Goal: Task Accomplishment & Management: Complete application form

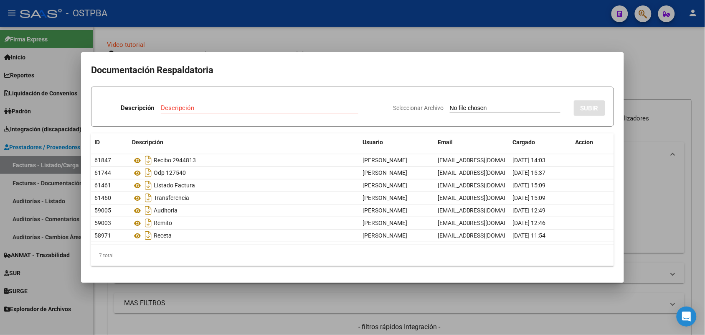
scroll to position [150, 0]
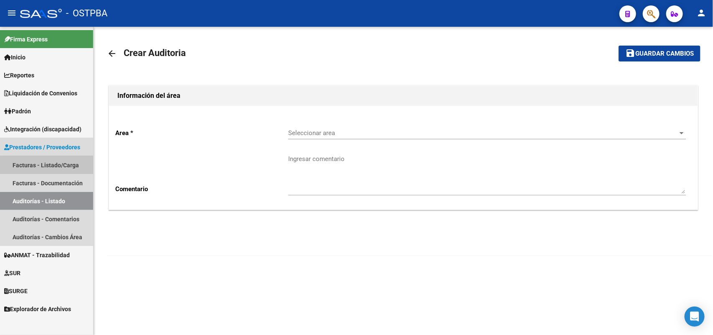
click at [61, 165] on link "Facturas - Listado/Carga" at bounding box center [46, 165] width 93 height 18
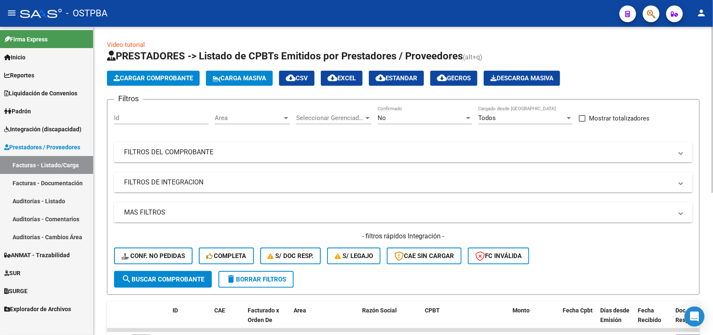
click at [470, 117] on div at bounding box center [468, 118] width 4 height 2
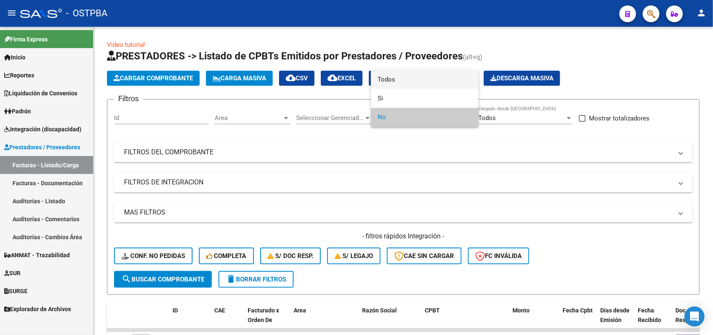
click at [409, 76] on span "Todos" at bounding box center [425, 79] width 94 height 19
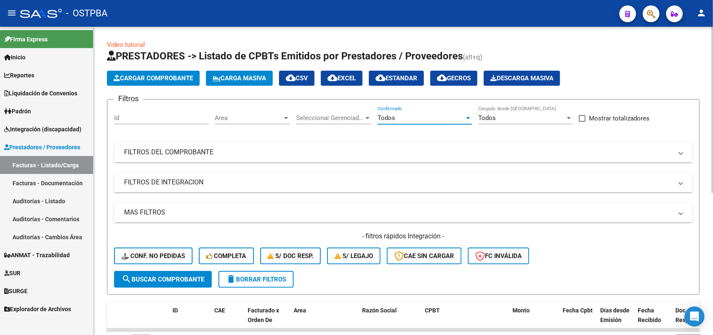
click at [371, 116] on div at bounding box center [368, 117] width 8 height 7
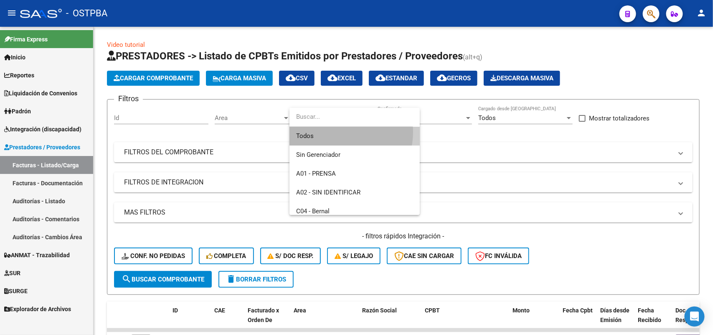
click at [333, 132] on span "Todos" at bounding box center [354, 136] width 117 height 19
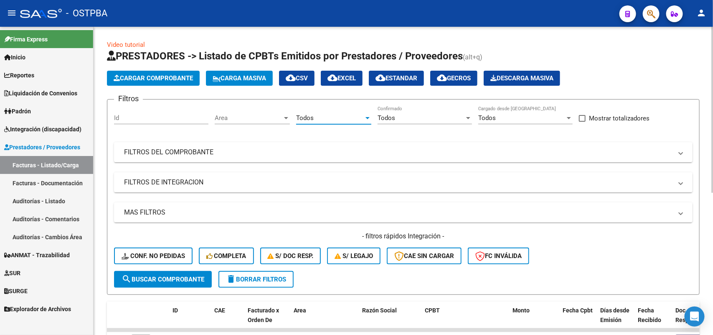
click at [291, 117] on app-drop-down-list "Area Area" at bounding box center [255, 119] width 81 height 26
click at [281, 117] on span "Area" at bounding box center [249, 118] width 68 height 8
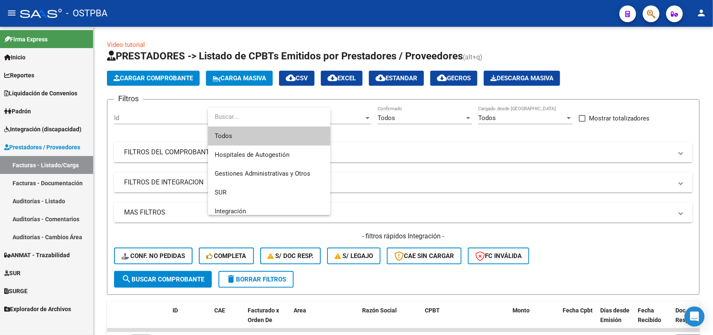
click at [253, 132] on span "Todos" at bounding box center [269, 136] width 109 height 19
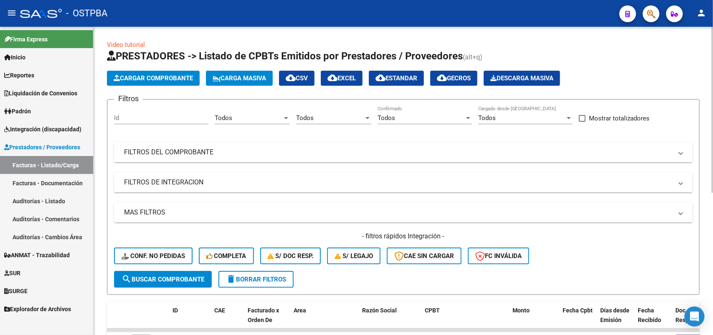
click at [210, 150] on mat-panel-title "FILTROS DEL COMPROBANTE" at bounding box center [398, 151] width 548 height 9
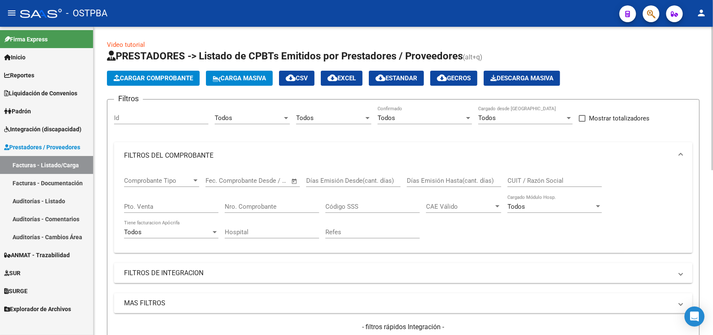
click at [276, 203] on input "Nro. Comprobante" at bounding box center [272, 207] width 94 height 8
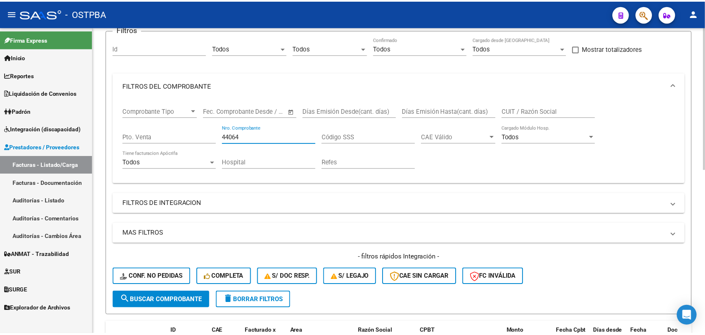
scroll to position [157, 0]
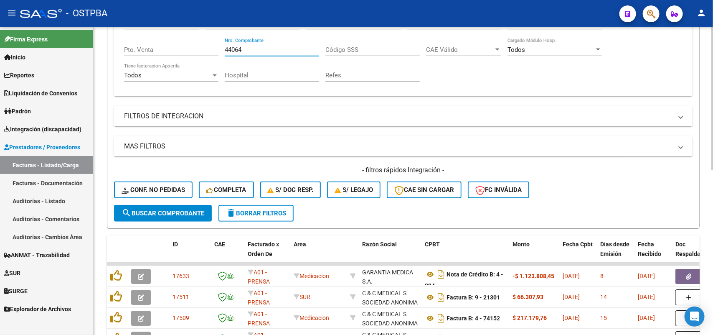
type input "44064"
click at [163, 210] on span "search Buscar Comprobante" at bounding box center [163, 213] width 83 height 8
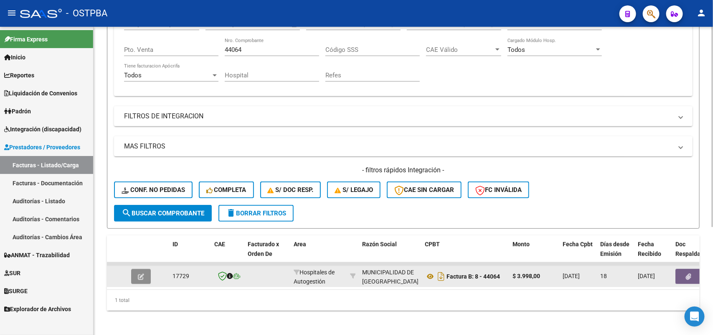
click at [141, 273] on icon "button" at bounding box center [141, 276] width 6 height 6
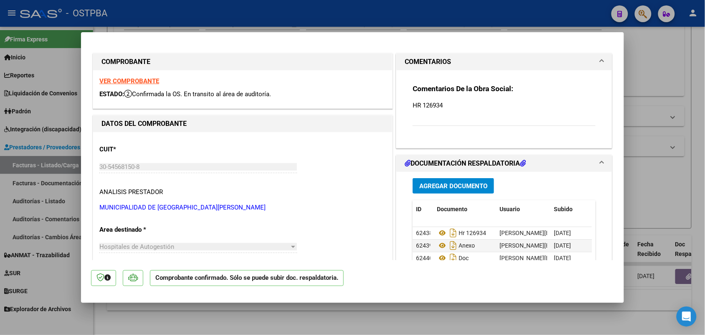
click at [139, 80] on strong "VER COMPROBANTE" at bounding box center [129, 81] width 60 height 8
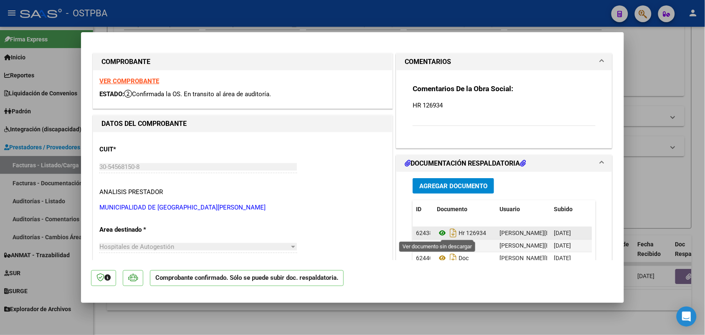
click at [437, 232] on icon at bounding box center [442, 233] width 11 height 10
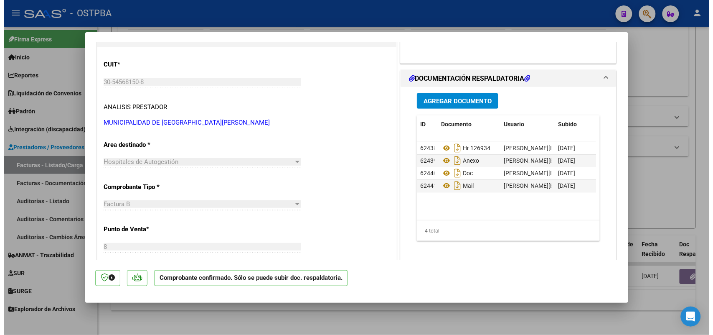
scroll to position [52, 0]
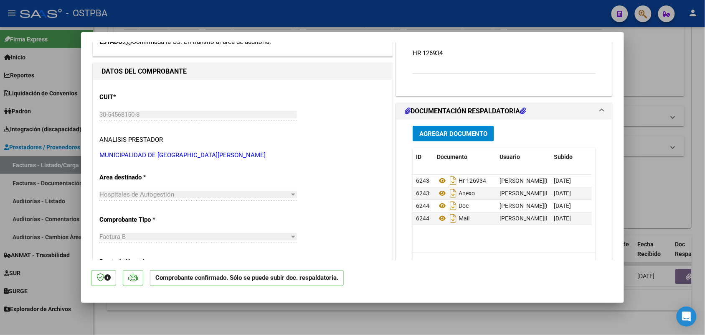
click at [70, 242] on div at bounding box center [352, 167] width 705 height 335
type input "$ 0,00"
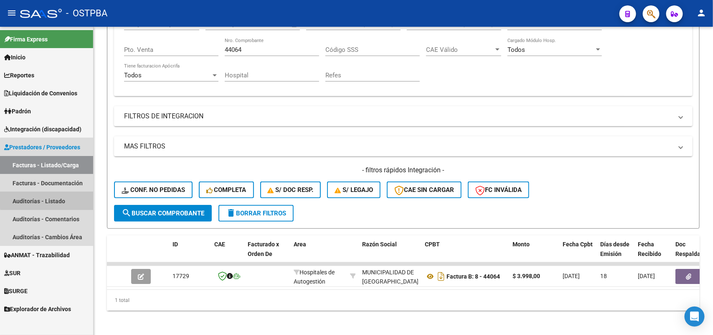
click at [53, 196] on link "Auditorías - Listado" at bounding box center [46, 201] width 93 height 18
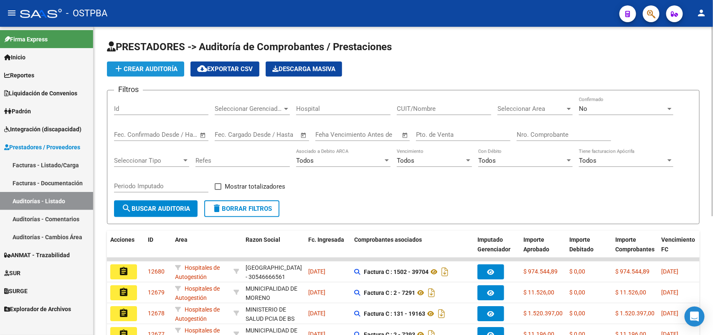
click at [169, 68] on span "add Crear Auditoría" at bounding box center [146, 69] width 64 height 8
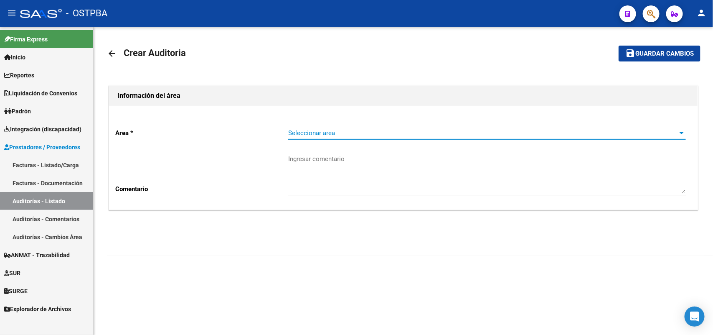
click at [317, 131] on span "Seleccionar area" at bounding box center [483, 133] width 390 height 8
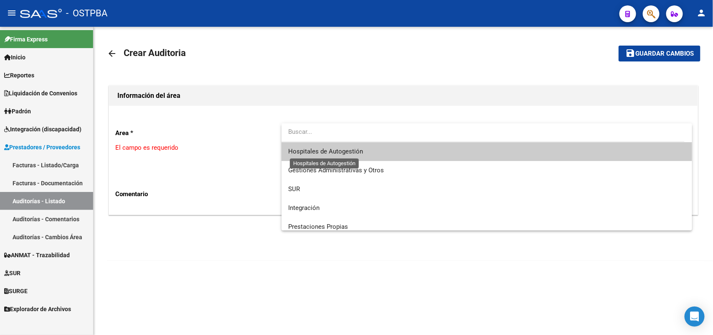
click at [328, 149] on span "Hospitales de Autogestión" at bounding box center [325, 151] width 75 height 8
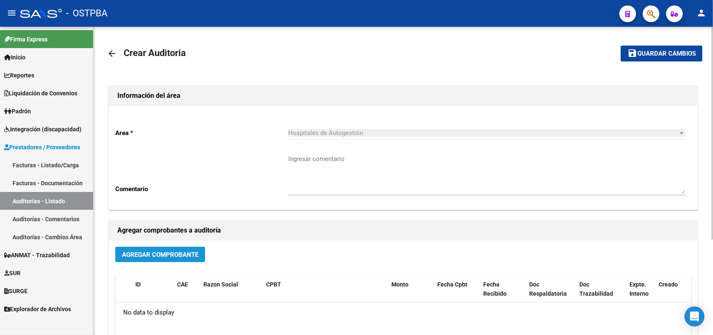
click at [187, 249] on button "Agregar Comprobante" at bounding box center [160, 253] width 90 height 15
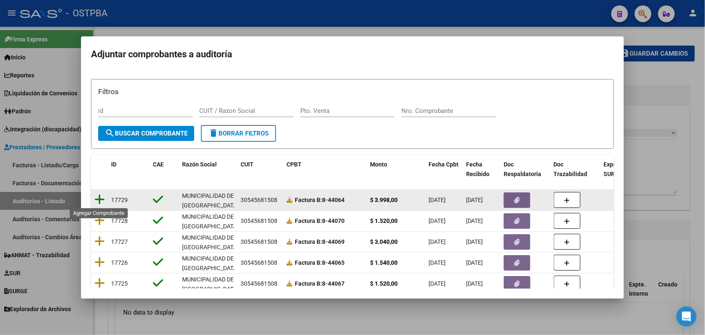
click at [101, 198] on icon at bounding box center [99, 199] width 10 height 12
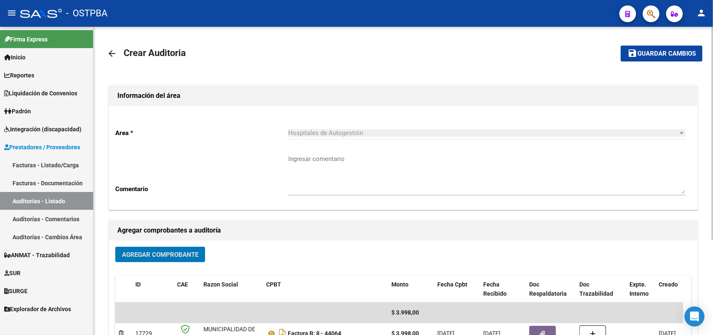
click at [650, 52] on span "Guardar cambios" at bounding box center [666, 54] width 58 height 8
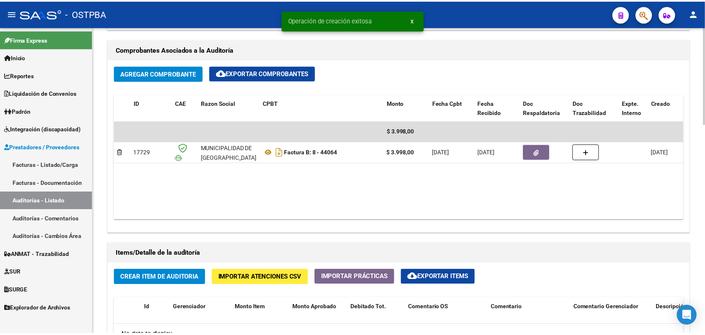
scroll to position [418, 0]
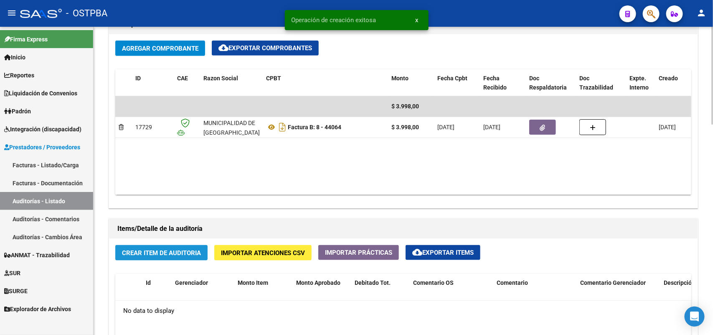
click at [185, 249] on span "Crear Item de Auditoria" at bounding box center [161, 253] width 79 height 8
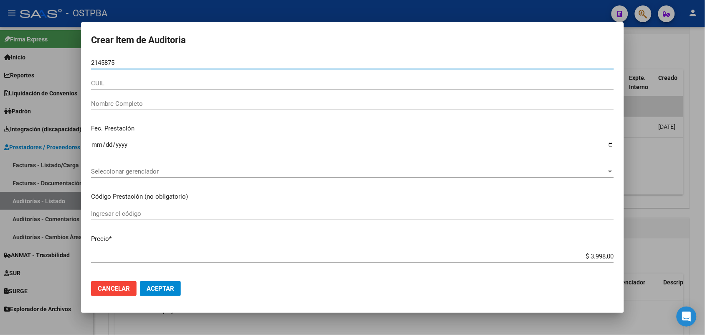
type input "21458750"
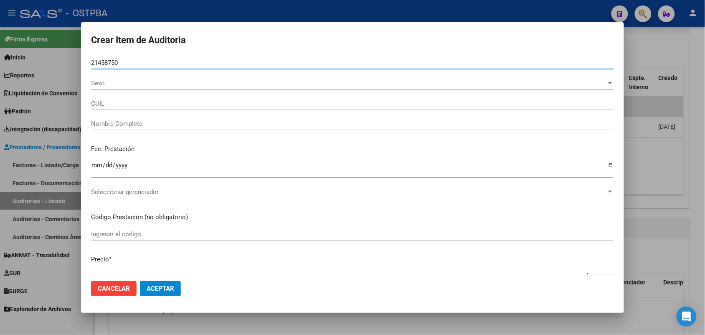
type input "27214587500"
type input "PONCE RITA VIRGINIA"
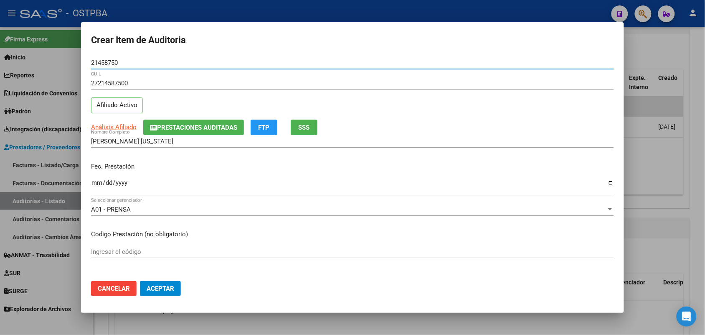
type input "21458750"
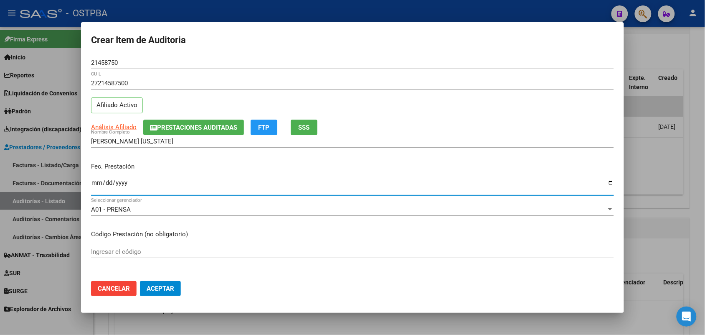
click at [92, 182] on input "Ingresar la fecha" at bounding box center [352, 185] width 523 height 13
type input "2025-06-23"
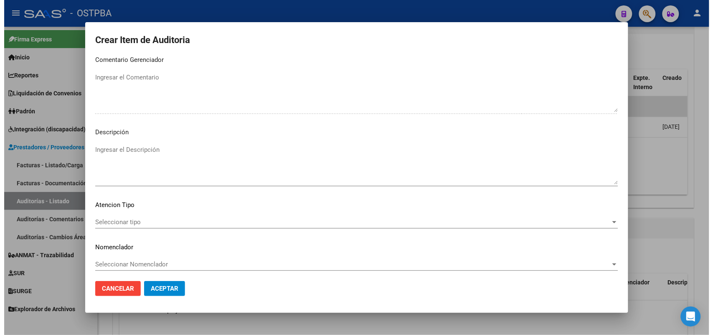
scroll to position [534, 0]
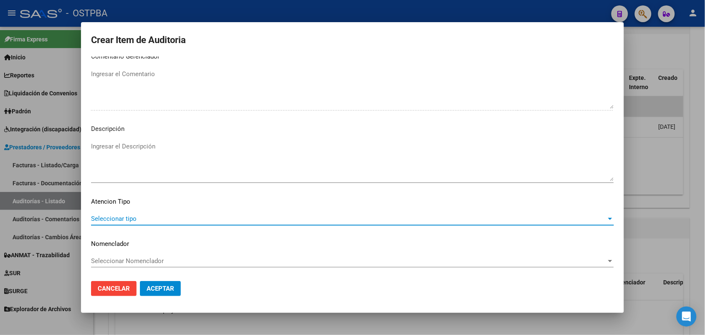
click at [115, 215] on span "Seleccionar tipo" at bounding box center [348, 219] width 515 height 8
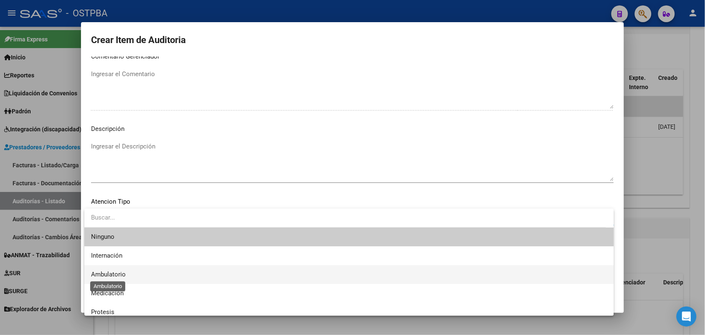
click at [123, 273] on span "Ambulatorio" at bounding box center [108, 274] width 35 height 8
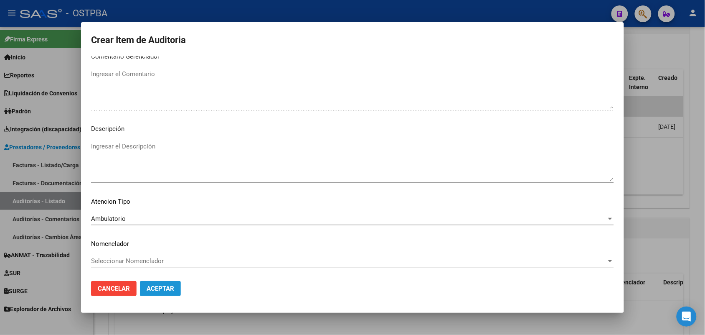
click at [161, 288] on span "Aceptar" at bounding box center [161, 288] width 28 height 8
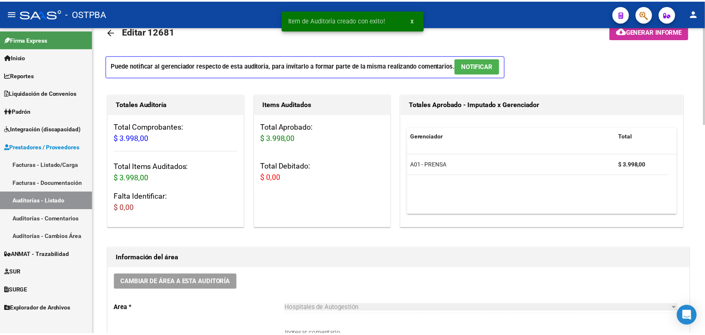
scroll to position [0, 0]
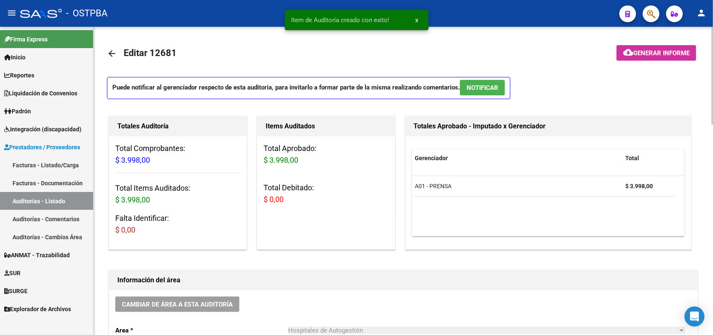
click at [661, 53] on span "Generar informe" at bounding box center [661, 53] width 56 height 8
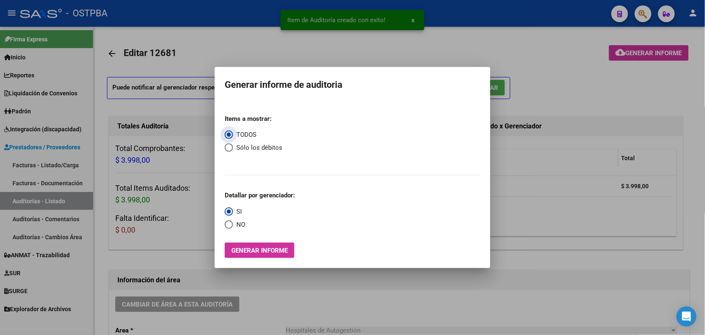
click at [262, 249] on span "Generar informe" at bounding box center [259, 250] width 56 height 8
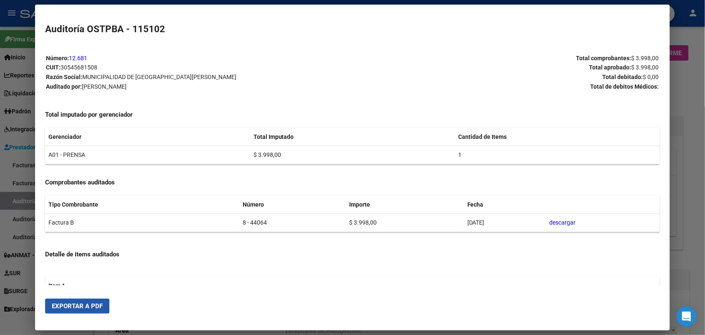
click at [88, 310] on button "Exportar a PDF" at bounding box center [77, 305] width 64 height 15
click at [681, 35] on div at bounding box center [352, 167] width 705 height 335
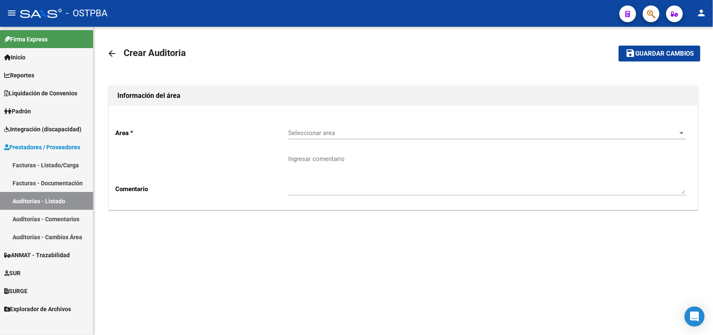
click at [55, 163] on link "Facturas - Listado/Carga" at bounding box center [46, 165] width 93 height 18
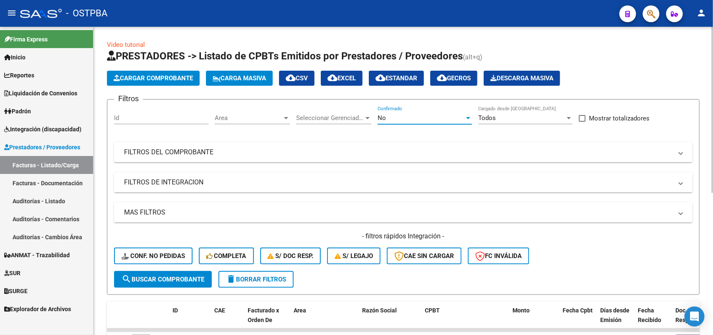
click at [471, 115] on div at bounding box center [469, 117] width 8 height 7
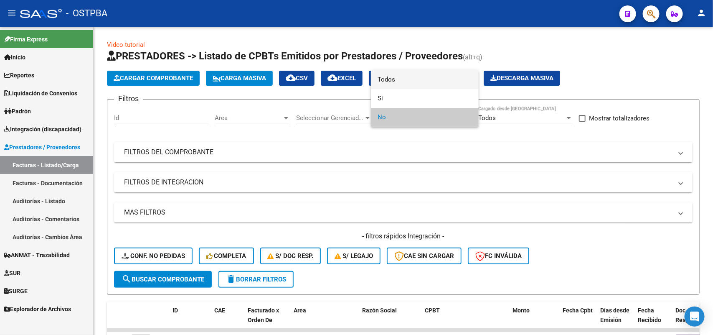
click at [406, 77] on span "Todos" at bounding box center [425, 79] width 94 height 19
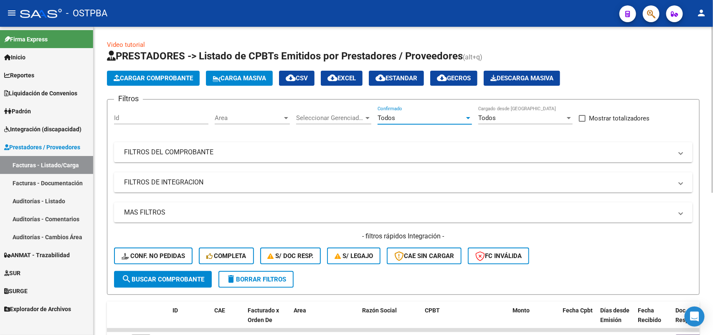
click at [366, 115] on div at bounding box center [368, 117] width 8 height 7
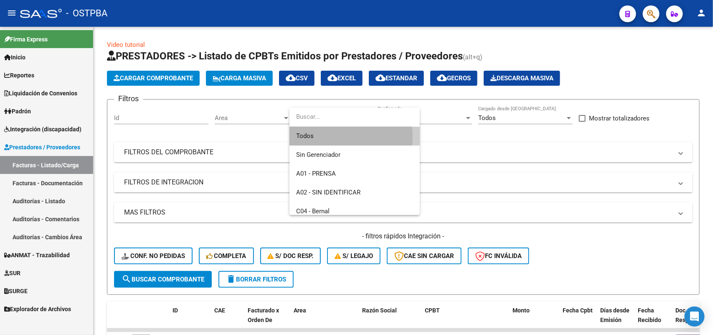
click at [310, 137] on span "Todos" at bounding box center [354, 136] width 117 height 19
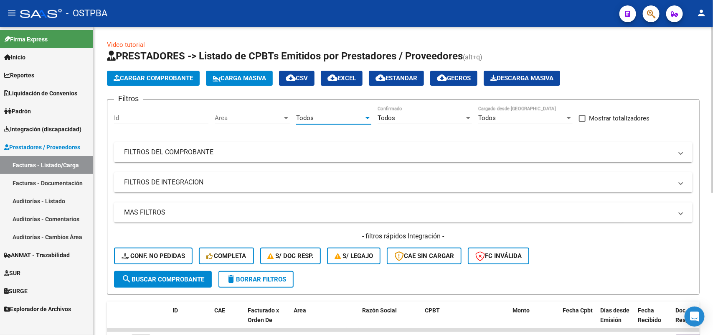
click at [287, 117] on div at bounding box center [286, 118] width 4 height 2
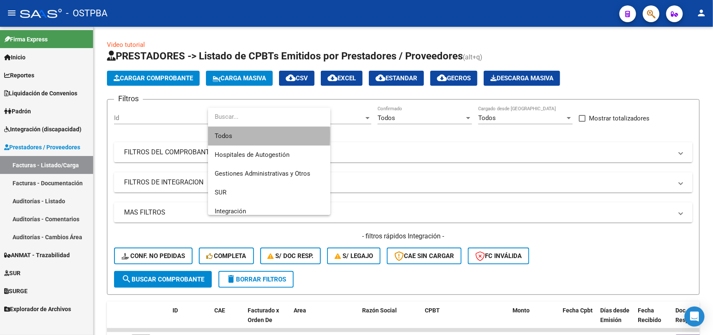
click at [235, 135] on span "Todos" at bounding box center [269, 136] width 109 height 19
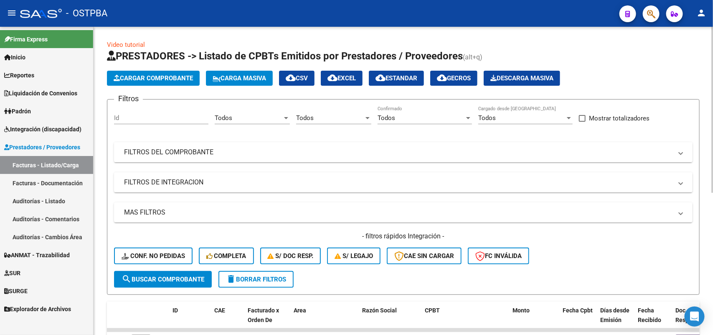
click at [208, 151] on mat-panel-title "FILTROS DEL COMPROBANTE" at bounding box center [398, 151] width 548 height 9
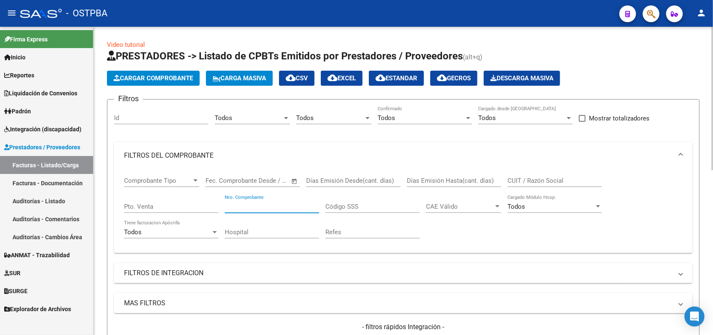
click at [279, 208] on input "Nro. Comprobante" at bounding box center [272, 207] width 94 height 8
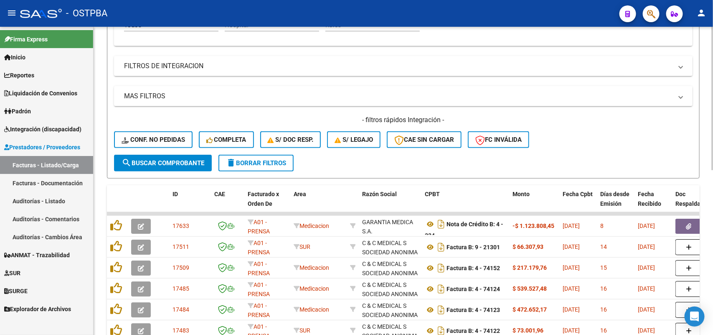
scroll to position [209, 0]
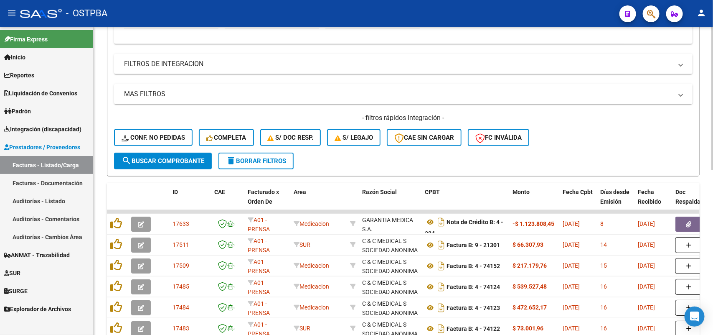
type input "44065"
click at [163, 160] on span "search Buscar Comprobante" at bounding box center [163, 161] width 83 height 8
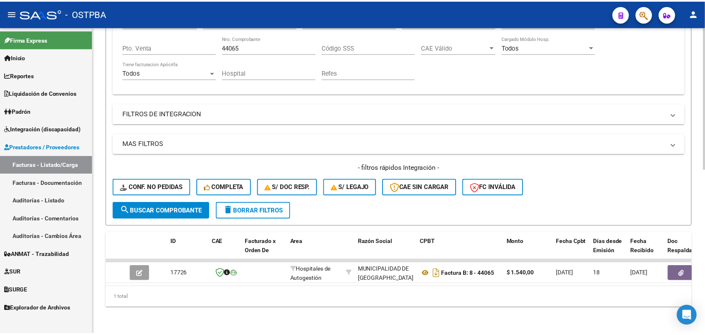
scroll to position [165, 0]
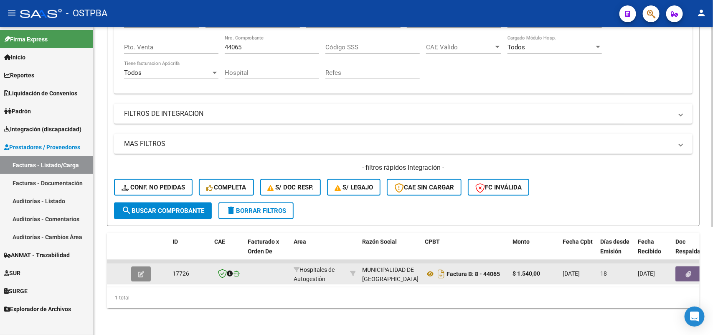
click at [140, 271] on icon "button" at bounding box center [141, 274] width 6 height 6
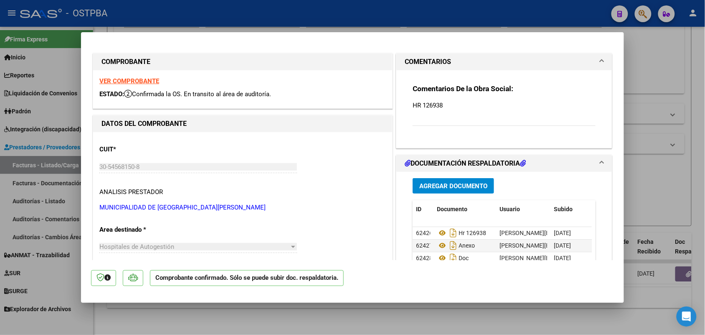
click at [149, 78] on strong "VER COMPROBANTE" at bounding box center [129, 81] width 60 height 8
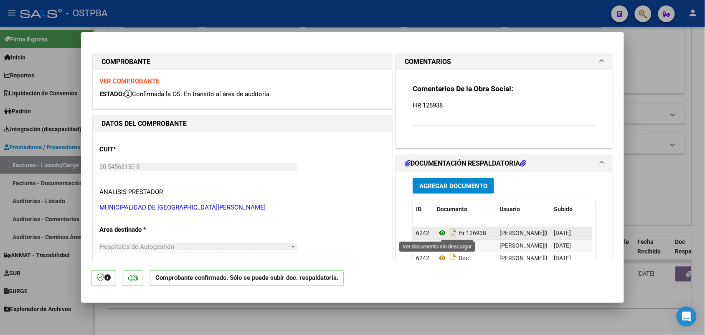
click at [441, 233] on icon at bounding box center [442, 233] width 11 height 10
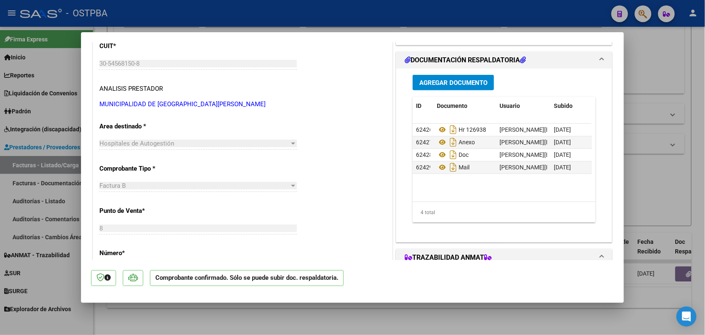
scroll to position [104, 0]
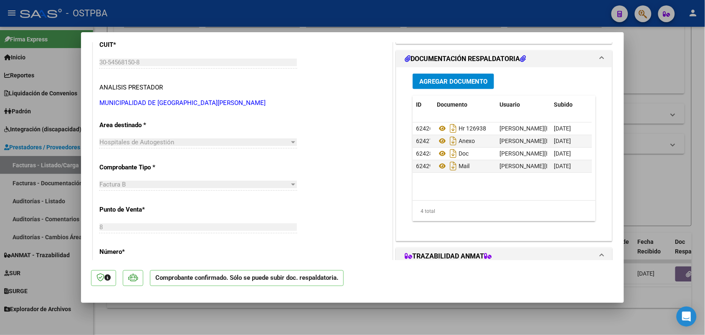
click at [69, 208] on div at bounding box center [352, 167] width 705 height 335
type input "$ 0,00"
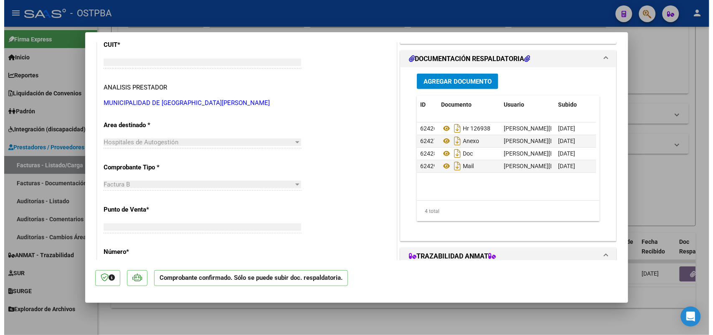
scroll to position [0, 0]
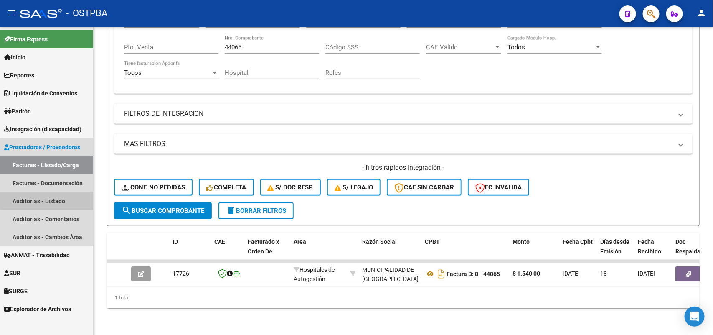
click at [52, 198] on link "Auditorías - Listado" at bounding box center [46, 201] width 93 height 18
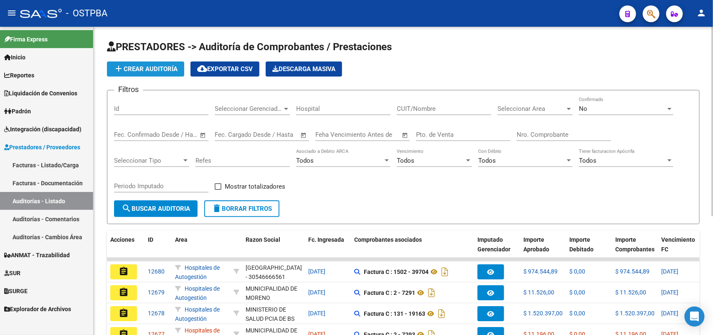
click at [175, 70] on span "add Crear Auditoría" at bounding box center [146, 69] width 64 height 8
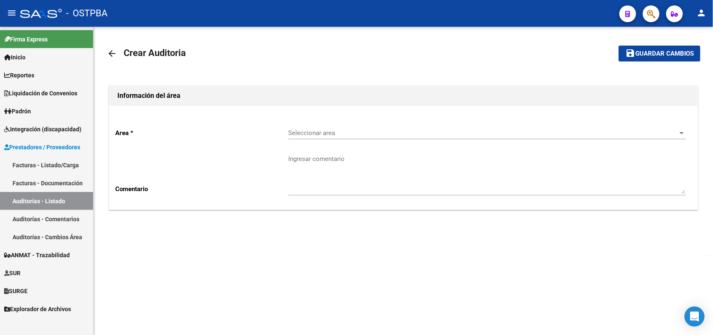
click at [336, 130] on span "Seleccionar area" at bounding box center [483, 133] width 390 height 8
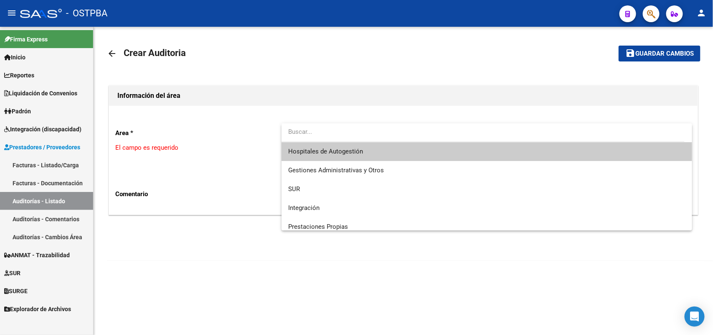
click at [337, 143] on span "Hospitales de Autogestión" at bounding box center [487, 151] width 398 height 19
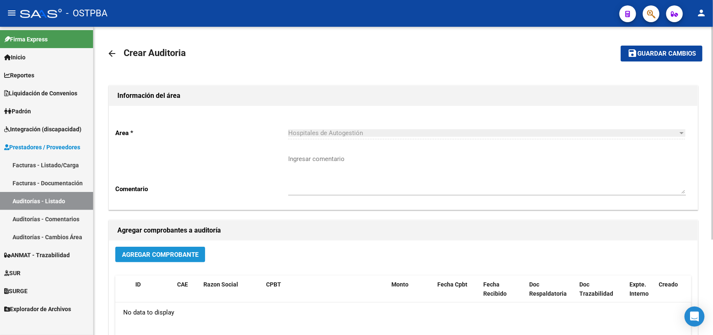
click at [185, 254] on span "Agregar Comprobante" at bounding box center [160, 255] width 76 height 8
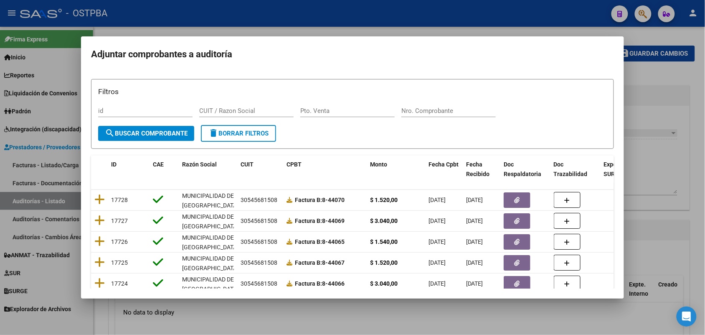
click at [53, 163] on div at bounding box center [352, 167] width 705 height 335
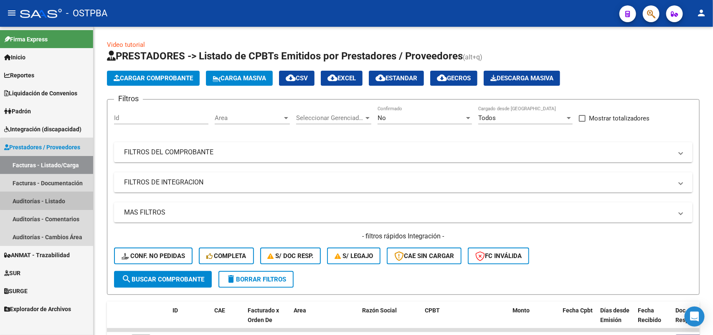
click at [61, 201] on link "Auditorías - Listado" at bounding box center [46, 201] width 93 height 18
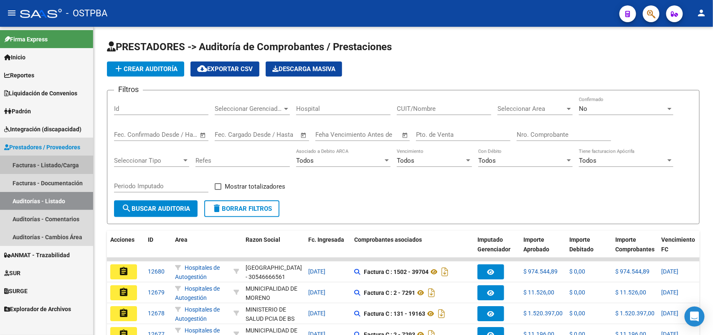
click at [70, 161] on link "Facturas - Listado/Carga" at bounding box center [46, 165] width 93 height 18
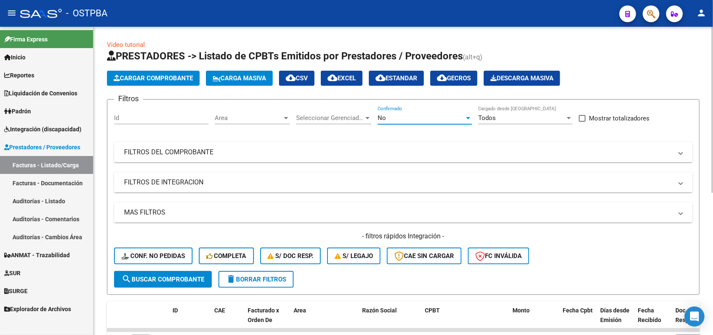
click at [469, 117] on div at bounding box center [468, 118] width 4 height 2
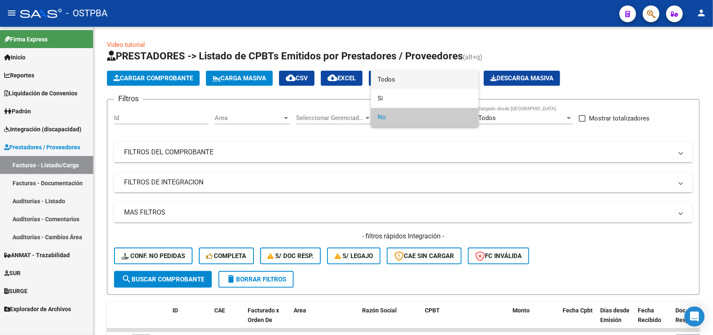
click at [394, 78] on span "Todos" at bounding box center [425, 79] width 94 height 19
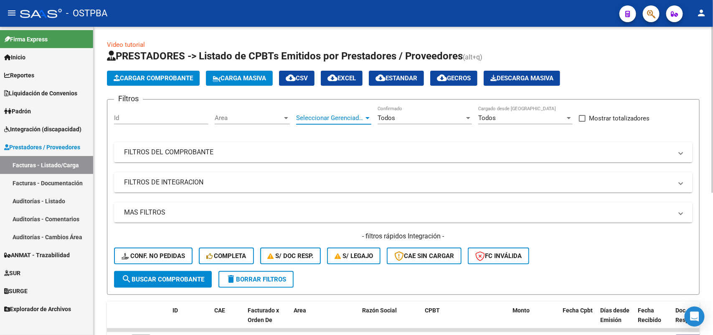
click at [365, 114] on div "Seleccionar Gerenciador" at bounding box center [333, 118] width 75 height 8
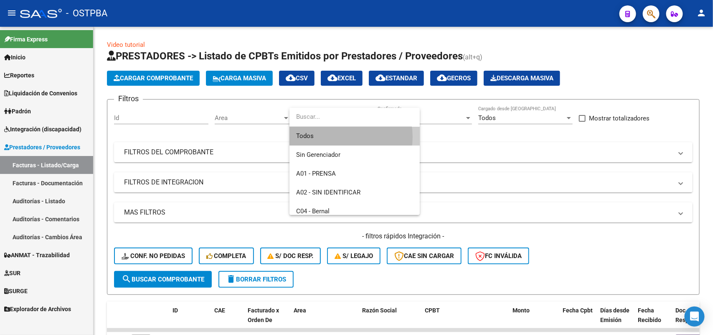
click at [342, 137] on span "Todos" at bounding box center [354, 136] width 117 height 19
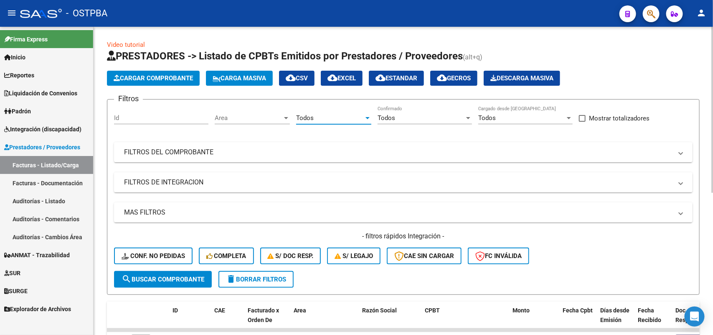
click at [283, 116] on div at bounding box center [286, 117] width 8 height 7
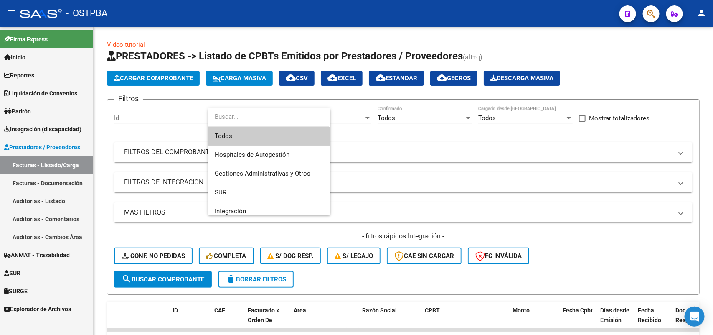
click at [250, 132] on span "Todos" at bounding box center [269, 136] width 109 height 19
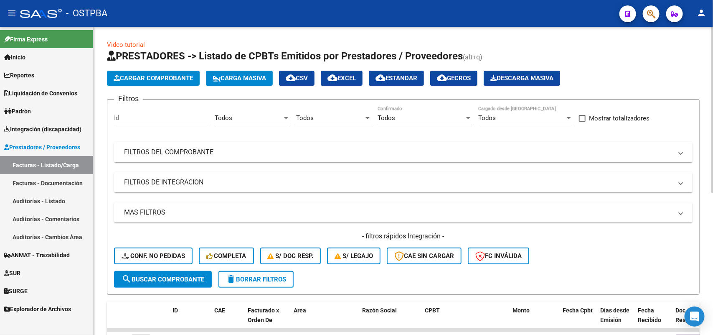
click at [214, 150] on mat-panel-title "FILTROS DEL COMPROBANTE" at bounding box center [398, 151] width 548 height 9
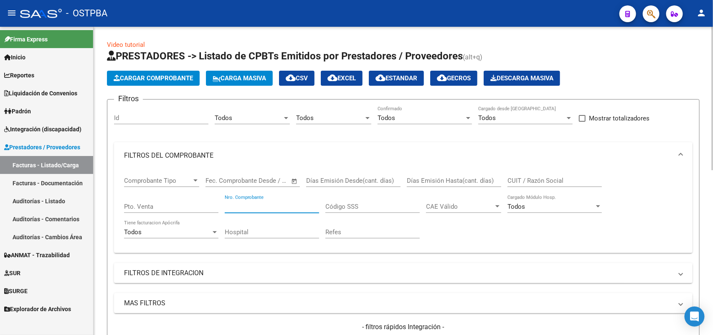
click at [278, 203] on input "Nro. Comprobante" at bounding box center [272, 207] width 94 height 8
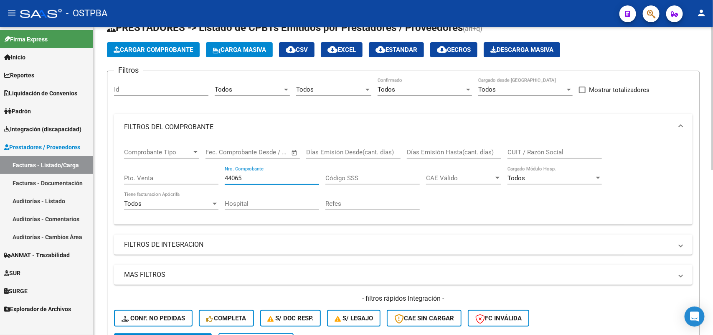
scroll to position [157, 0]
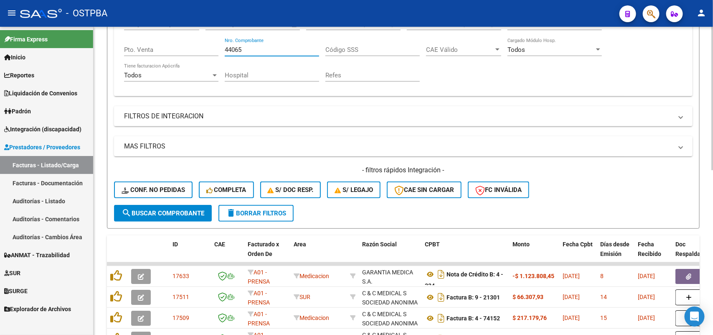
type input "44065"
click at [187, 206] on button "search Buscar Comprobante" at bounding box center [163, 213] width 98 height 17
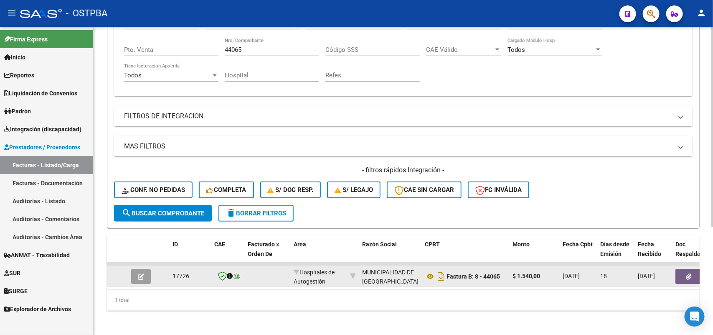
click at [139, 276] on icon "button" at bounding box center [141, 276] width 6 height 6
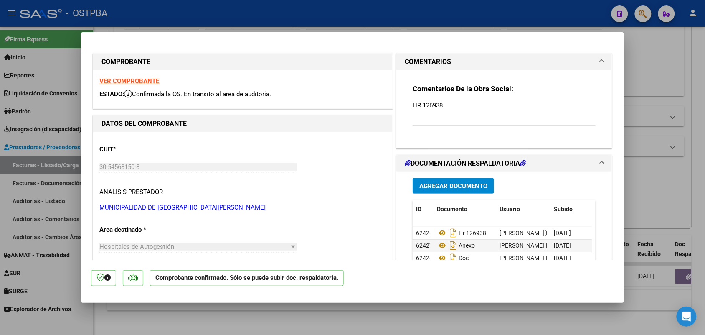
click at [257, 279] on p "Comprobante confirmado. Sólo se puede subir doc. respaldatoria." at bounding box center [247, 278] width 194 height 16
click at [73, 191] on div at bounding box center [352, 167] width 705 height 335
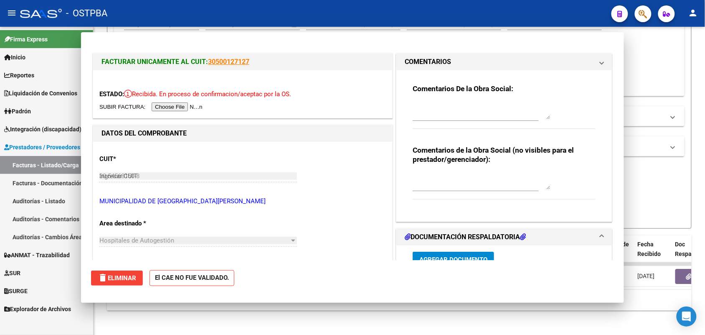
type input "$ 0,00"
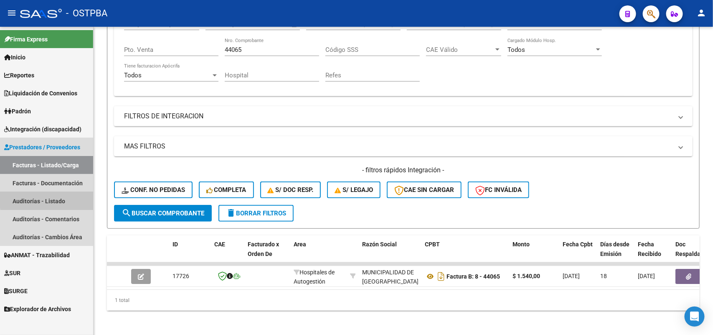
click at [64, 198] on link "Auditorías - Listado" at bounding box center [46, 201] width 93 height 18
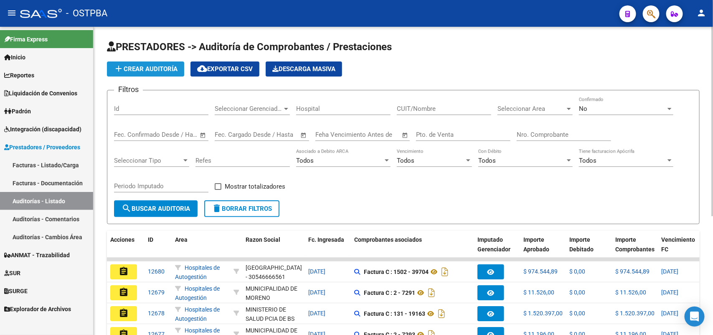
click at [152, 69] on span "add Crear Auditoría" at bounding box center [146, 69] width 64 height 8
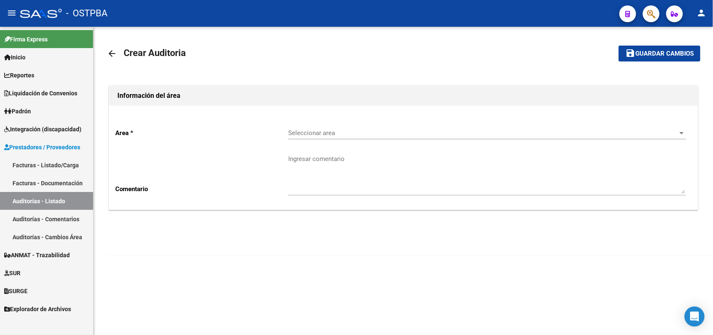
click at [312, 134] on span "Seleccionar area" at bounding box center [483, 133] width 390 height 8
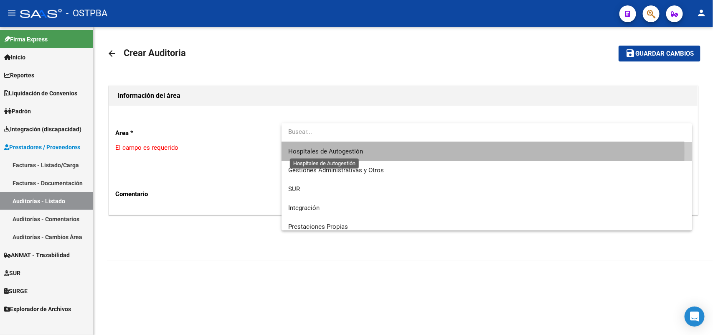
click at [311, 152] on span "Hospitales de Autogestión" at bounding box center [325, 151] width 75 height 8
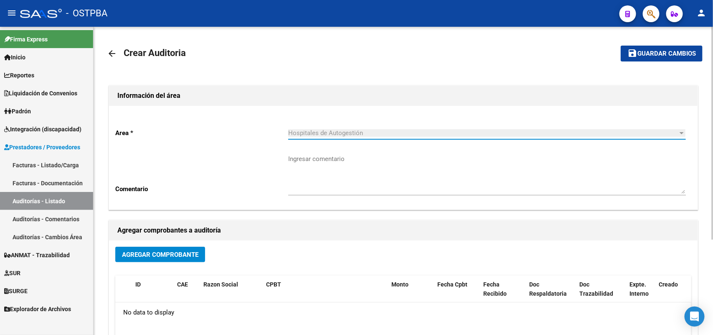
click at [176, 251] on span "Agregar Comprobante" at bounding box center [160, 255] width 76 height 8
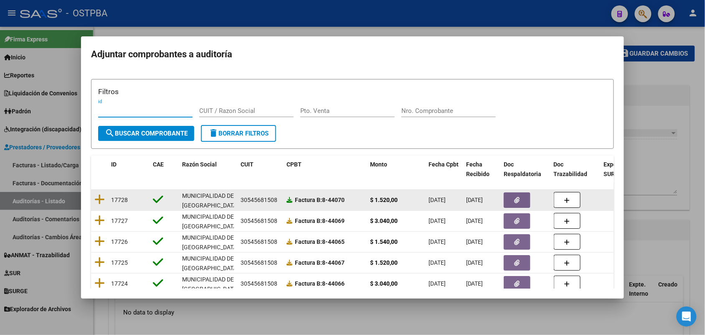
click at [289, 201] on icon at bounding box center [290, 200] width 6 height 6
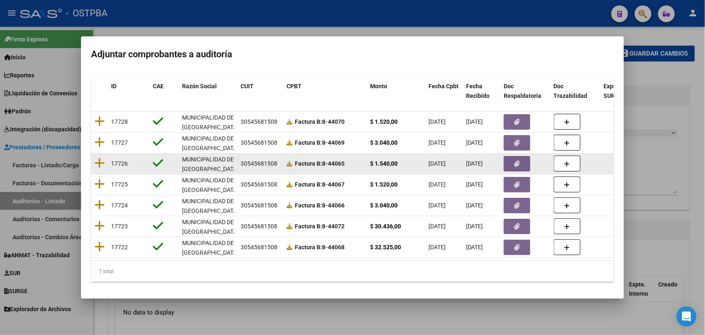
scroll to position [86, 0]
click at [290, 160] on icon at bounding box center [290, 163] width 6 height 6
click at [99, 157] on icon at bounding box center [99, 163] width 10 height 12
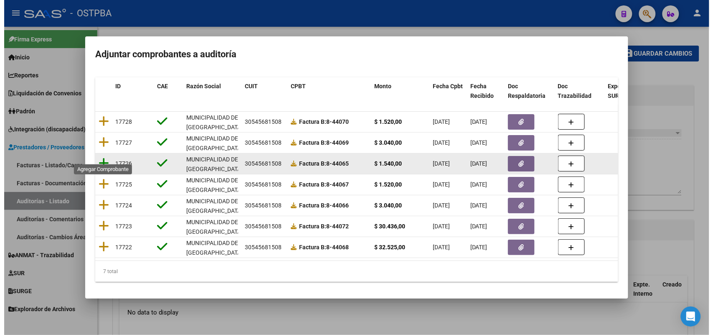
scroll to position [0, 0]
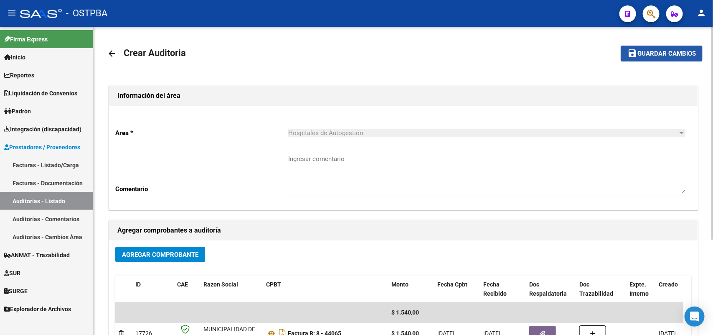
click at [665, 55] on span "Guardar cambios" at bounding box center [666, 54] width 58 height 8
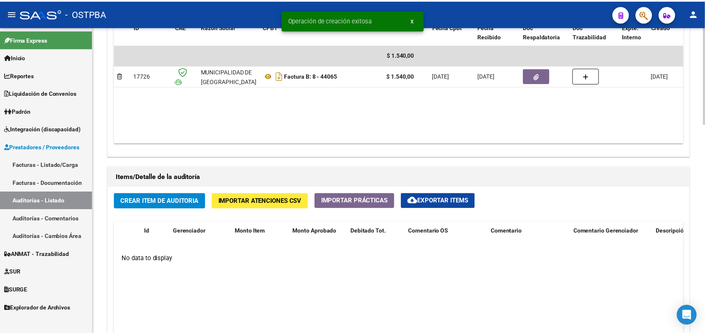
scroll to position [470, 0]
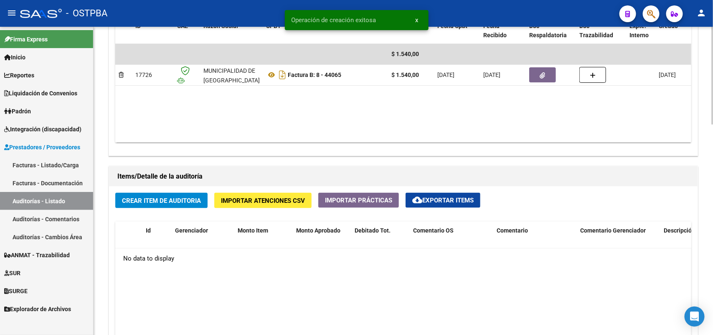
click at [166, 198] on span "Crear Item de Auditoria" at bounding box center [161, 201] width 79 height 8
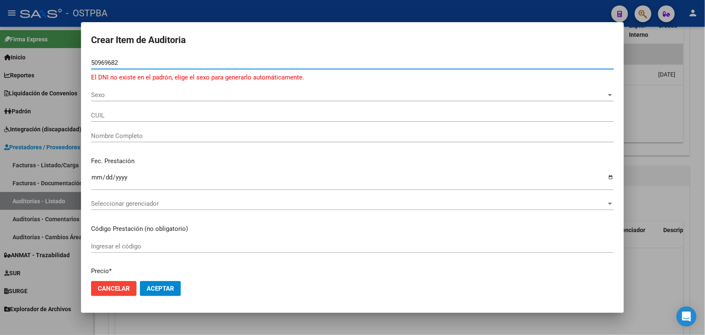
type input "50969682"
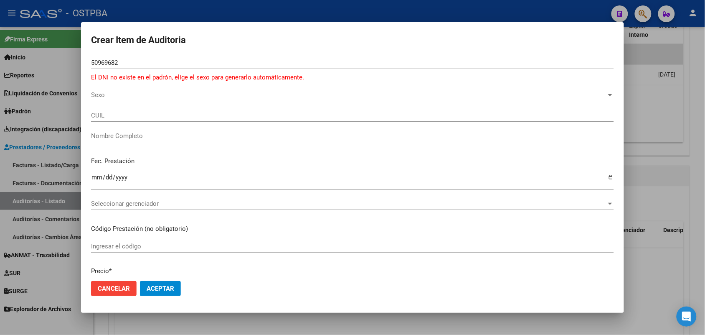
click at [67, 107] on div at bounding box center [352, 167] width 705 height 335
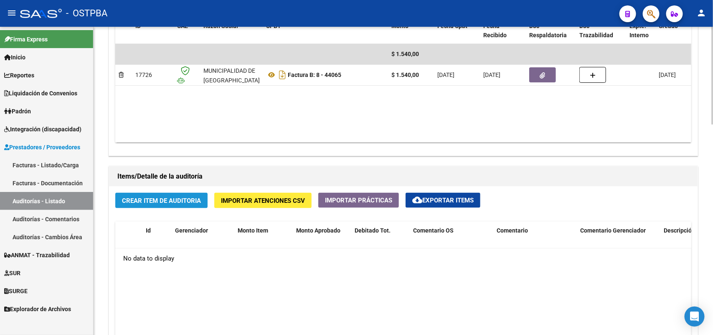
click at [162, 198] on span "Crear Item de Auditoria" at bounding box center [161, 201] width 79 height 8
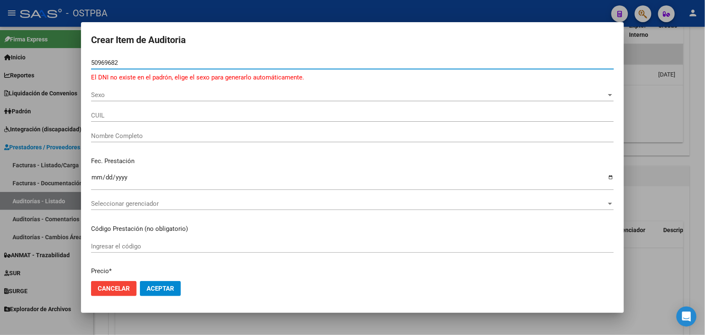
type input "50969682"
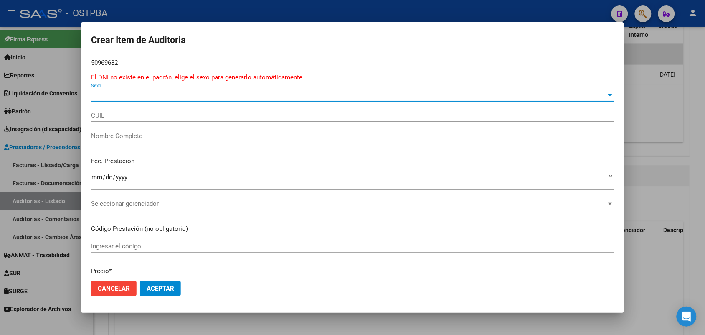
click at [95, 93] on span "Sexo" at bounding box center [348, 95] width 515 height 8
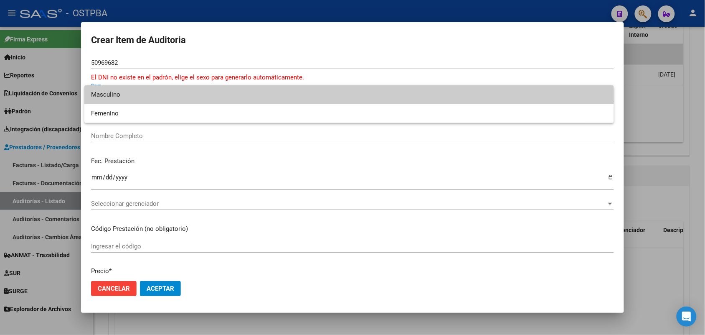
click at [124, 92] on span "Masculino" at bounding box center [349, 94] width 516 height 19
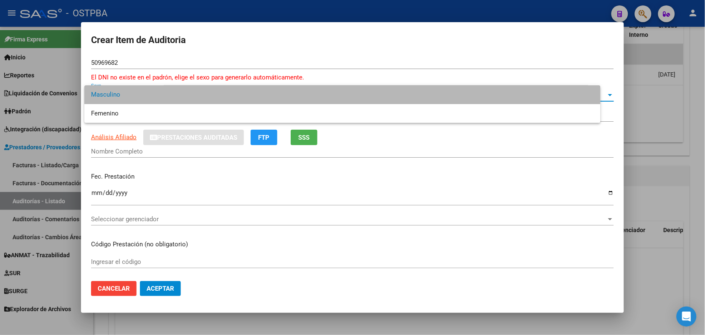
type input "23509696829"
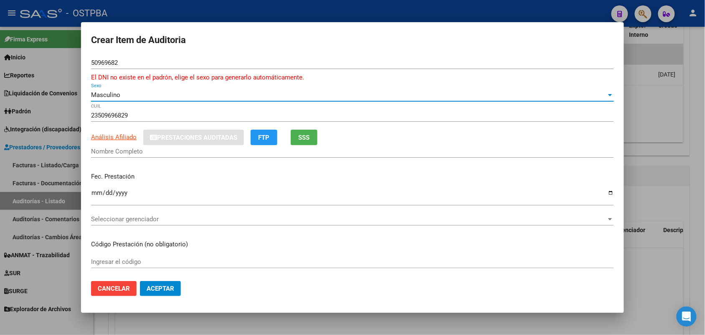
type input "PAREDES BENJAMIN URIEL"
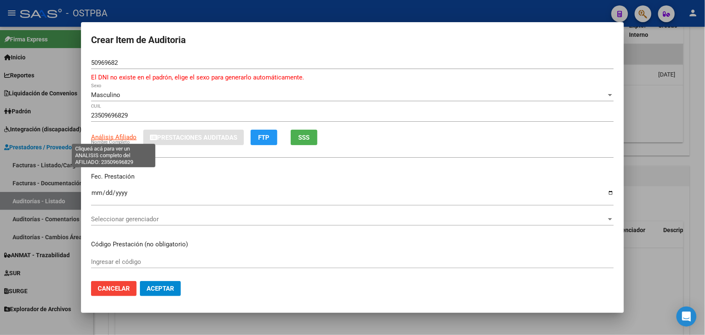
click at [112, 138] on span "Análisis Afiliado" at bounding box center [114, 137] width 46 height 8
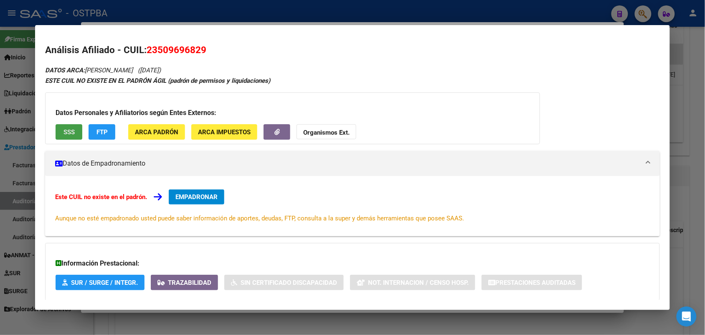
click at [72, 133] on button "SSS" at bounding box center [69, 131] width 27 height 15
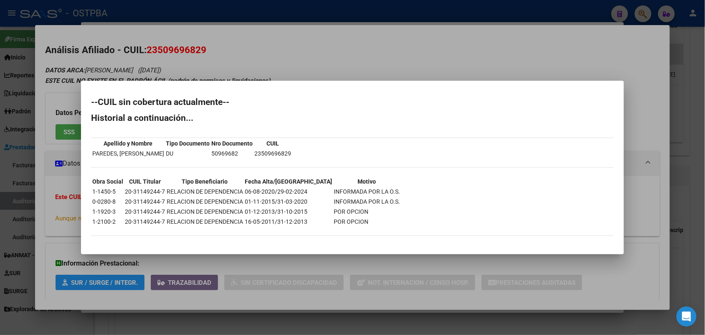
click at [61, 159] on div at bounding box center [352, 167] width 705 height 335
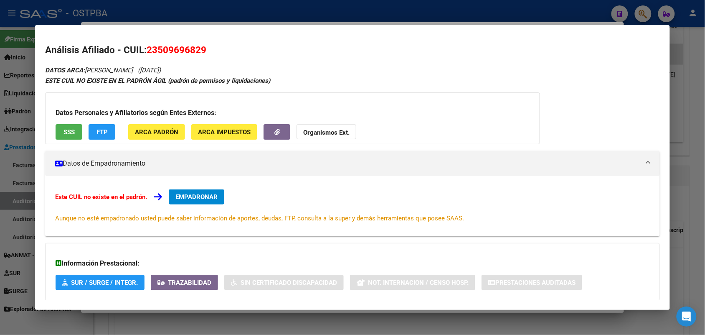
drag, startPoint x: 5, startPoint y: 170, endPoint x: 19, endPoint y: 162, distance: 15.9
click at [19, 162] on div at bounding box center [352, 167] width 705 height 335
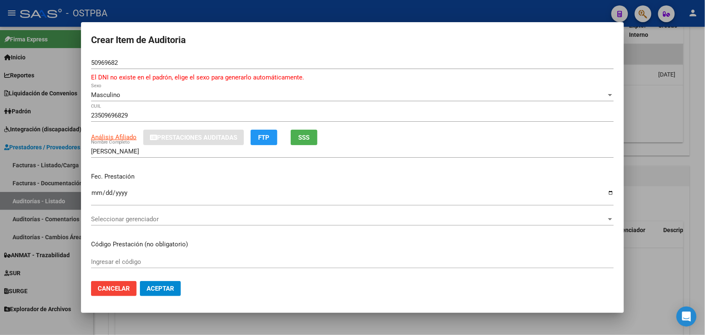
click at [69, 107] on div at bounding box center [352, 167] width 705 height 335
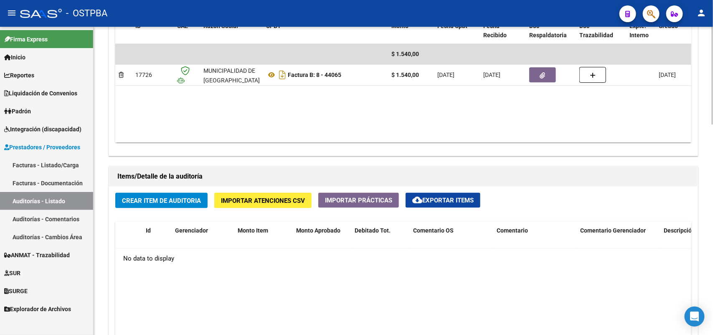
click at [161, 200] on span "Crear Item de Auditoria" at bounding box center [161, 201] width 79 height 8
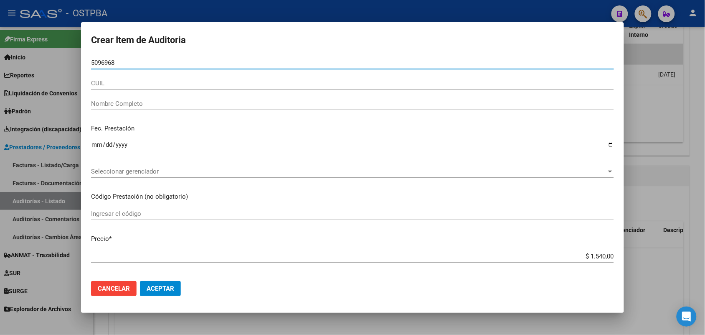
type input "50969682"
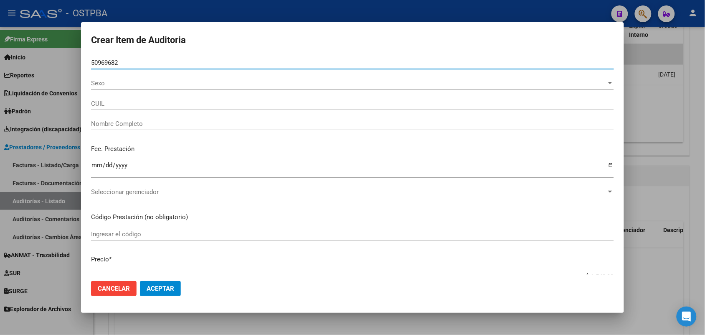
type input "23509696829"
type input "PAREDES BENJAMIN URIEL"
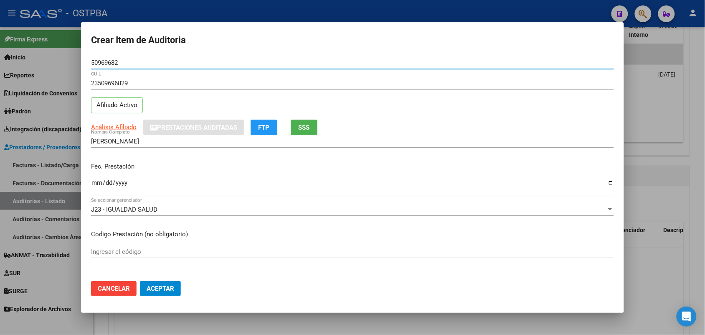
type input "50969682"
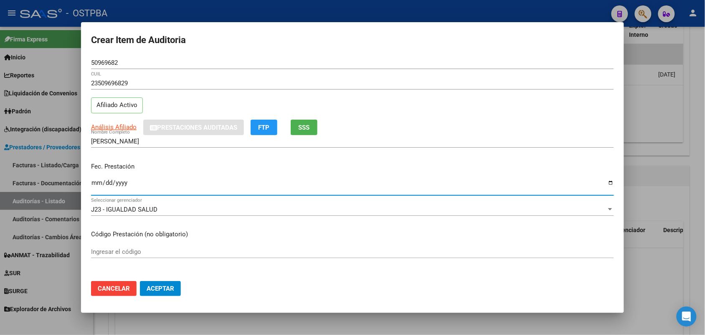
click at [98, 184] on input "Ingresar la fecha" at bounding box center [352, 185] width 523 height 13
type input "2025-07-14"
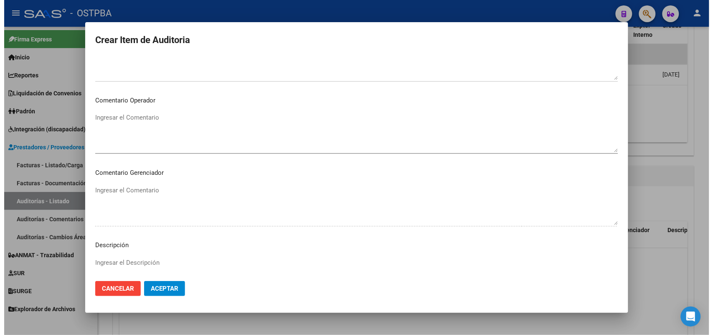
scroll to position [534, 0]
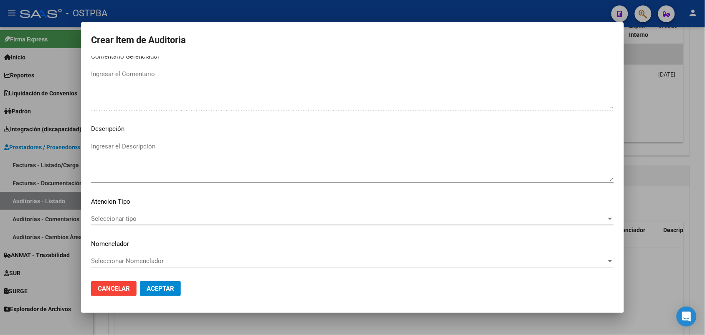
click at [132, 218] on span "Seleccionar tipo" at bounding box center [348, 219] width 515 height 8
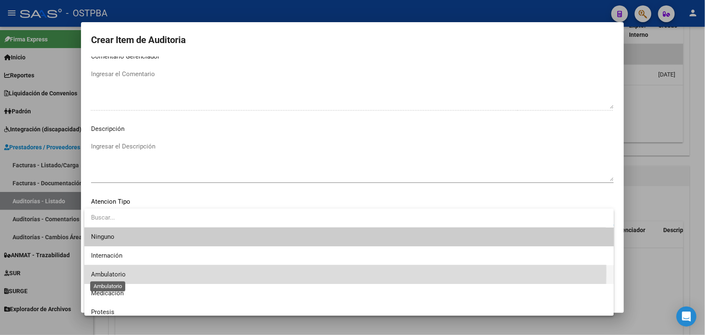
click at [109, 272] on span "Ambulatorio" at bounding box center [108, 274] width 35 height 8
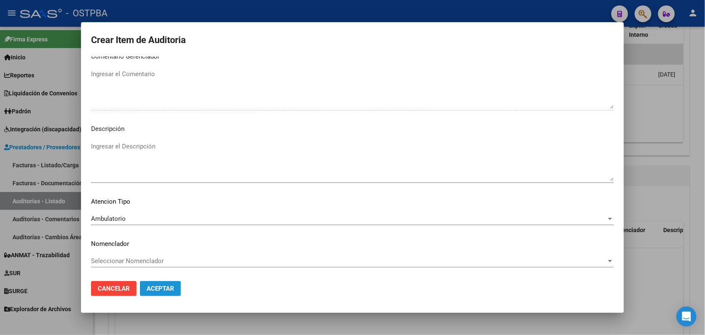
click at [152, 282] on button "Aceptar" at bounding box center [160, 288] width 41 height 15
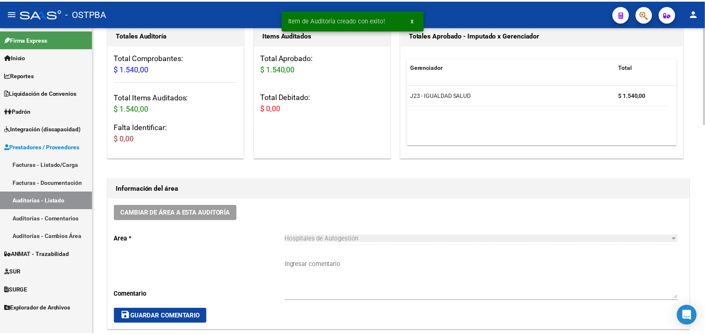
scroll to position [0, 0]
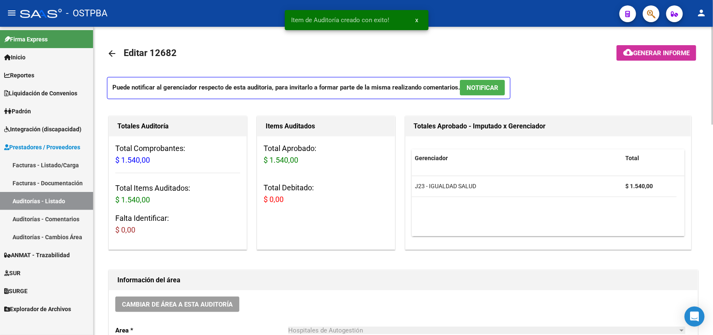
click at [653, 49] on span "Generar informe" at bounding box center [661, 53] width 56 height 8
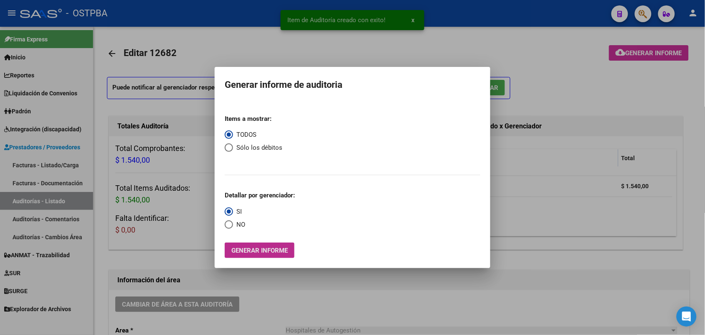
click at [244, 251] on span "Generar informe" at bounding box center [259, 250] width 56 height 8
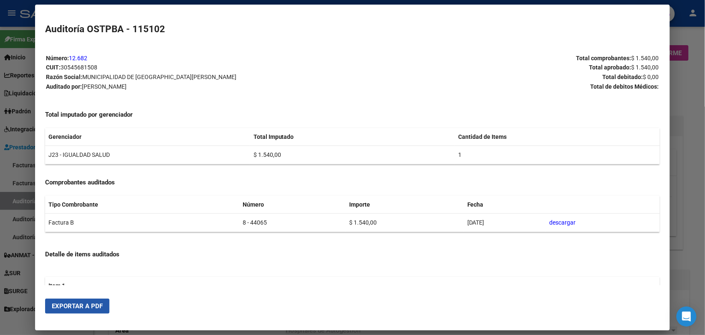
click at [79, 307] on span "Exportar a PDF" at bounding box center [77, 306] width 51 height 8
drag, startPoint x: 690, startPoint y: 106, endPoint x: 702, endPoint y: 30, distance: 76.6
click at [690, 102] on div at bounding box center [352, 167] width 705 height 335
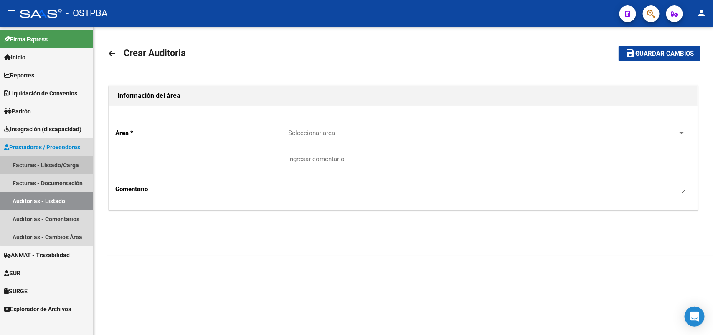
click at [63, 165] on link "Facturas - Listado/Carga" at bounding box center [46, 165] width 93 height 18
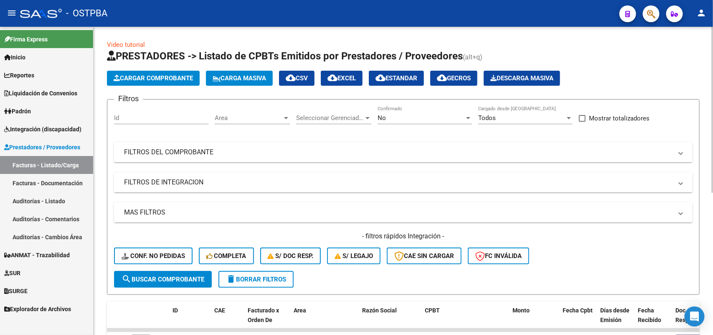
click at [469, 117] on div at bounding box center [468, 118] width 4 height 2
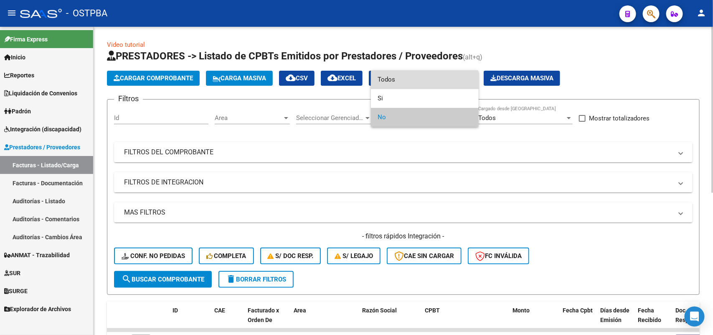
drag, startPoint x: 389, startPoint y: 81, endPoint x: 371, endPoint y: 91, distance: 21.1
click at [389, 81] on span "Todos" at bounding box center [425, 79] width 94 height 19
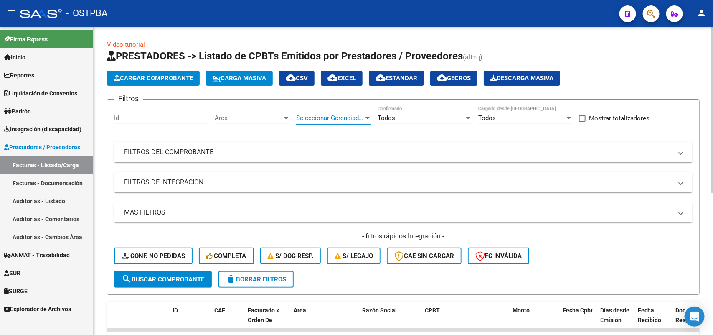
click at [370, 117] on div at bounding box center [368, 117] width 8 height 7
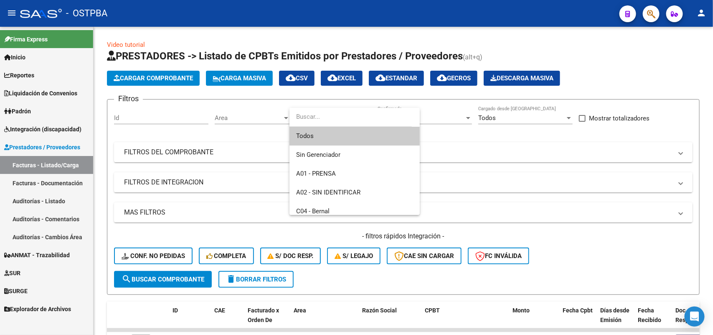
click at [320, 135] on span "Todos" at bounding box center [354, 136] width 117 height 19
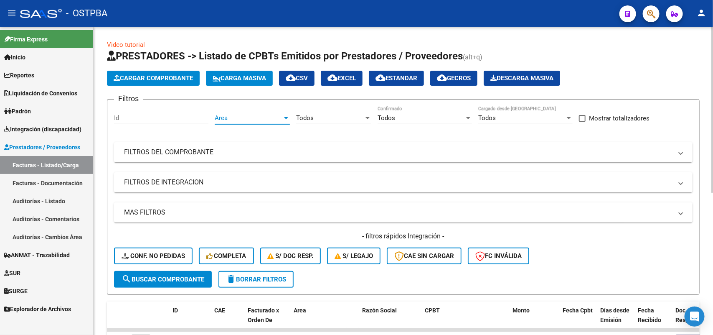
click at [288, 117] on div at bounding box center [286, 117] width 8 height 7
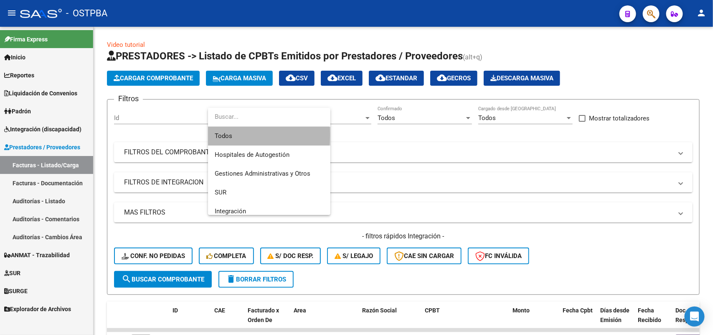
click at [233, 134] on span "Todos" at bounding box center [269, 136] width 109 height 19
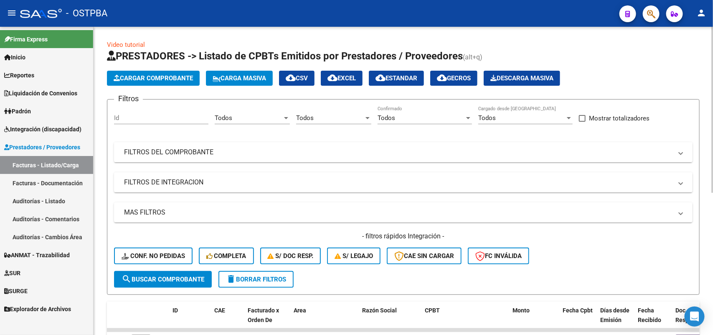
click at [197, 147] on mat-panel-title "FILTROS DEL COMPROBANTE" at bounding box center [398, 151] width 548 height 9
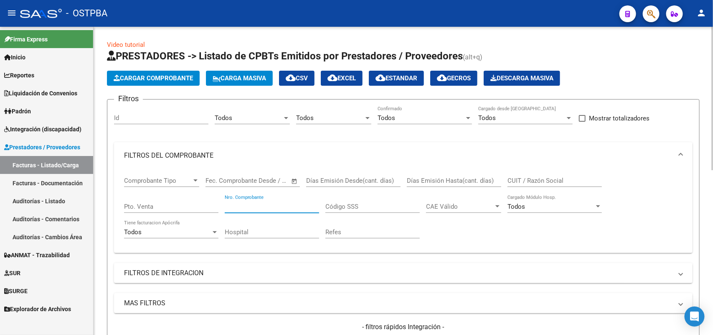
click at [271, 208] on input "Nro. Comprobante" at bounding box center [272, 207] width 94 height 8
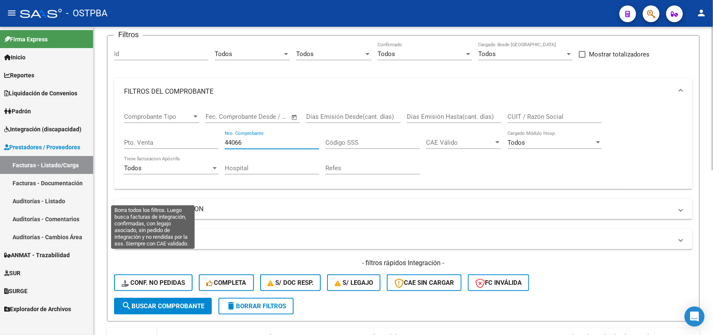
scroll to position [209, 0]
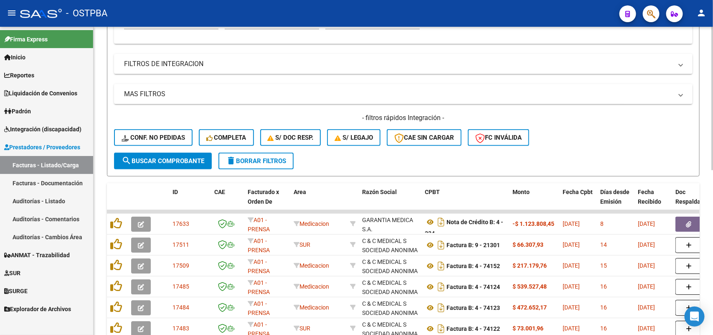
type input "44066"
click at [157, 158] on span "search Buscar Comprobante" at bounding box center [163, 161] width 83 height 8
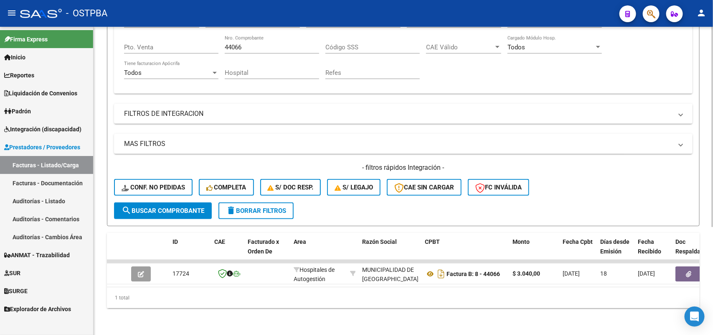
scroll to position [165, 0]
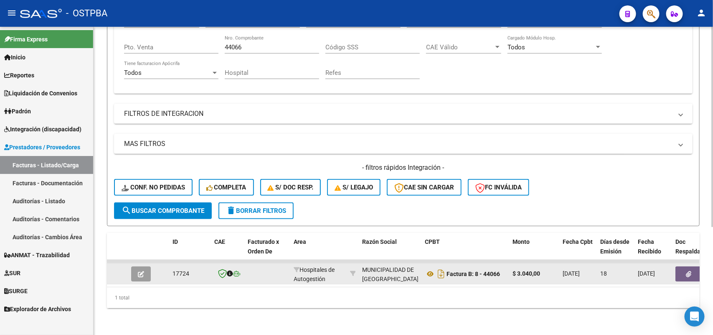
click at [143, 271] on icon "button" at bounding box center [141, 274] width 6 height 6
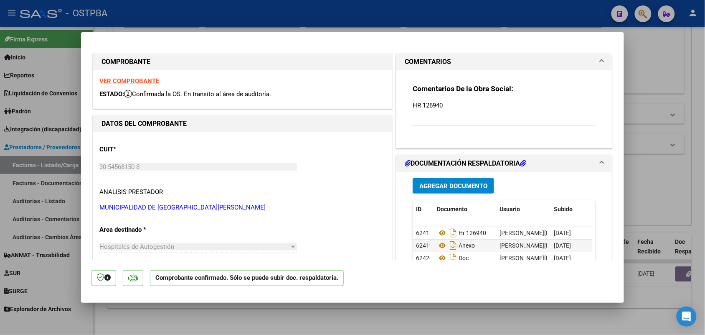
click at [152, 79] on strong "VER COMPROBANTE" at bounding box center [129, 81] width 60 height 8
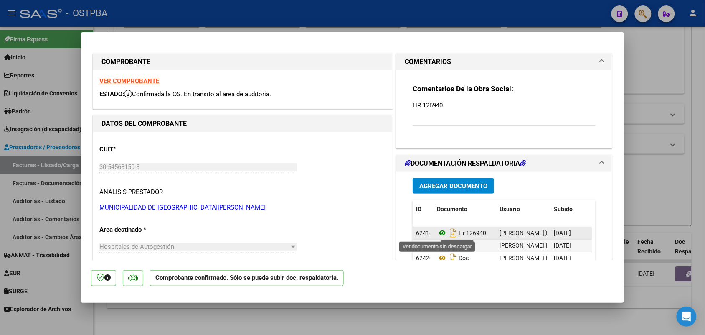
click at [441, 232] on icon at bounding box center [442, 233] width 11 height 10
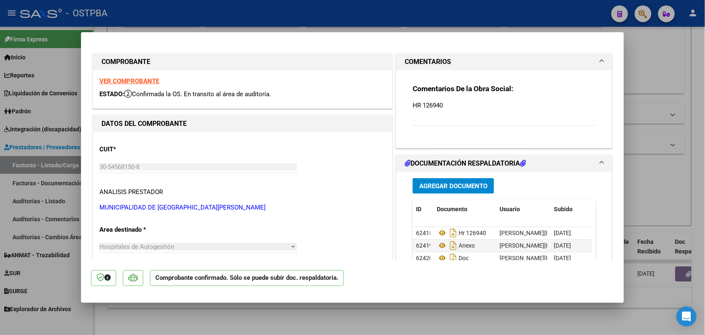
click at [69, 226] on div at bounding box center [352, 167] width 705 height 335
type input "$ 0,00"
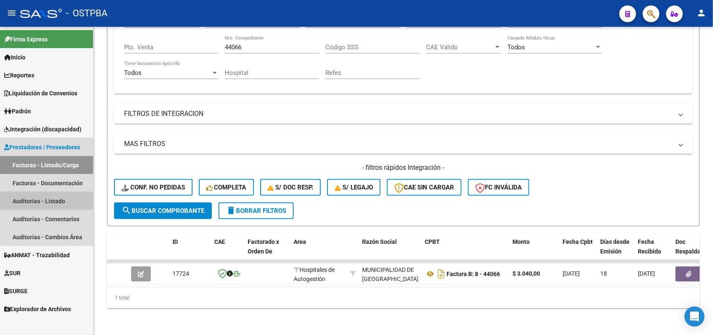
click at [58, 200] on link "Auditorías - Listado" at bounding box center [46, 201] width 93 height 18
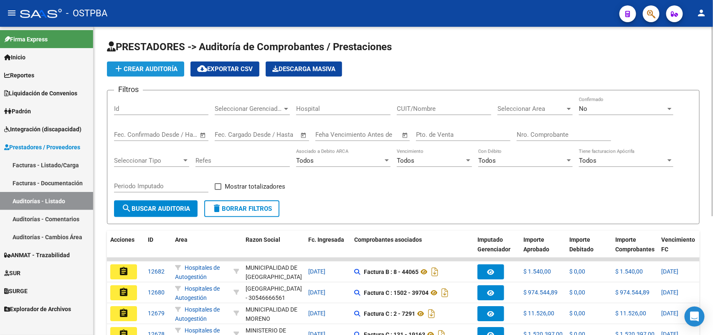
click at [168, 67] on span "add Crear Auditoría" at bounding box center [146, 69] width 64 height 8
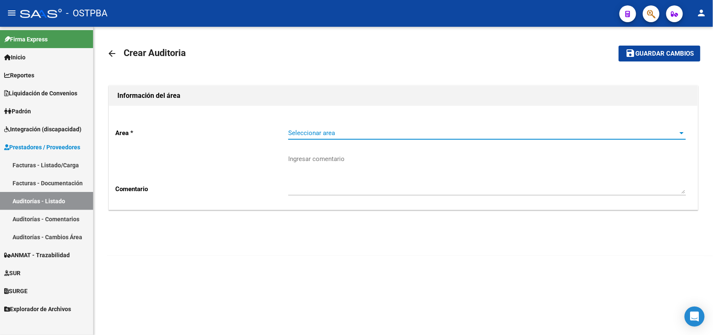
click at [333, 135] on span "Seleccionar area" at bounding box center [483, 133] width 390 height 8
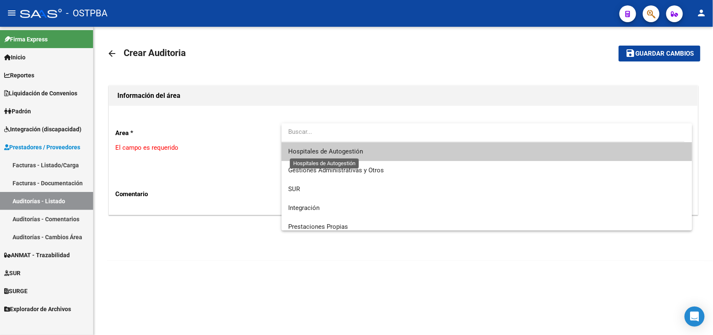
click at [333, 153] on span "Hospitales de Autogestión" at bounding box center [325, 151] width 75 height 8
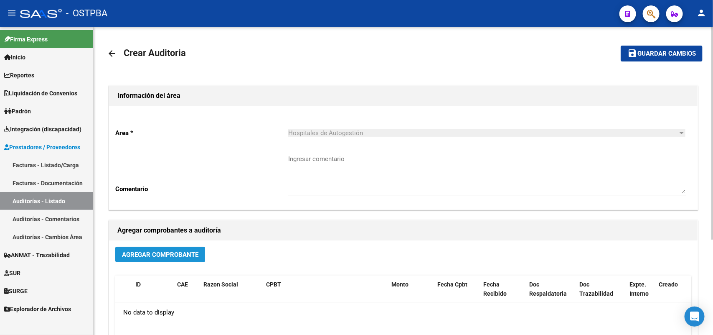
click at [175, 251] on span "Agregar Comprobante" at bounding box center [160, 255] width 76 height 8
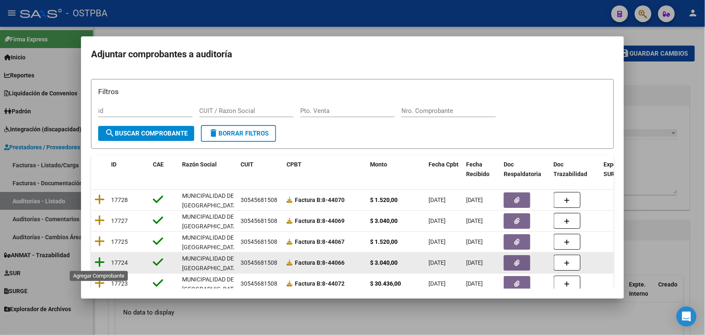
click at [98, 261] on icon at bounding box center [99, 262] width 10 height 12
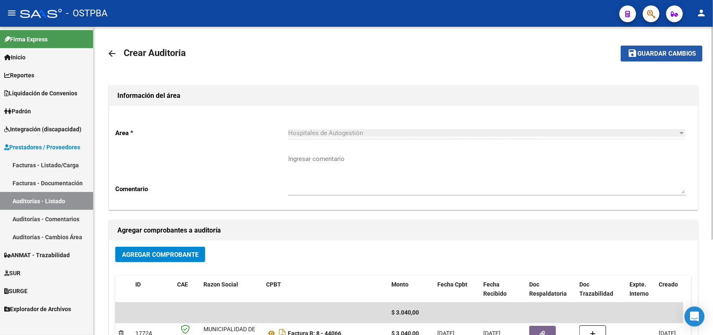
click at [659, 49] on button "save Guardar cambios" at bounding box center [662, 53] width 82 height 15
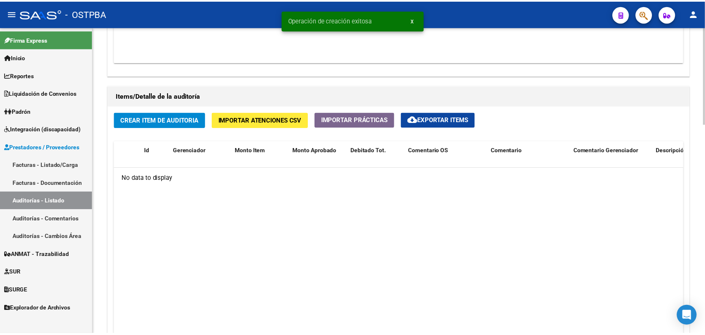
scroll to position [574, 0]
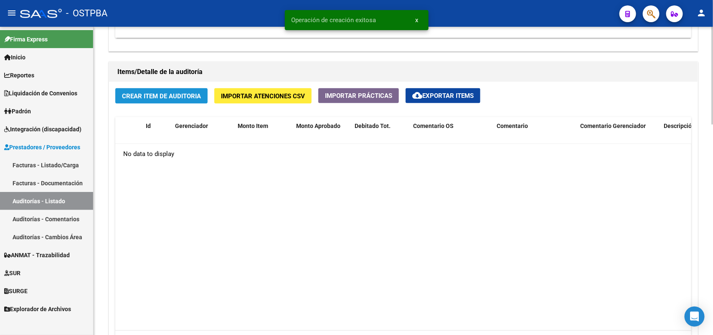
click at [150, 90] on button "Crear Item de Auditoria" at bounding box center [161, 95] width 92 height 15
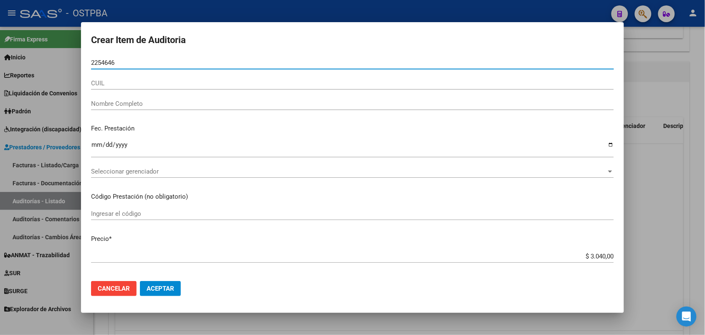
type input "22546469"
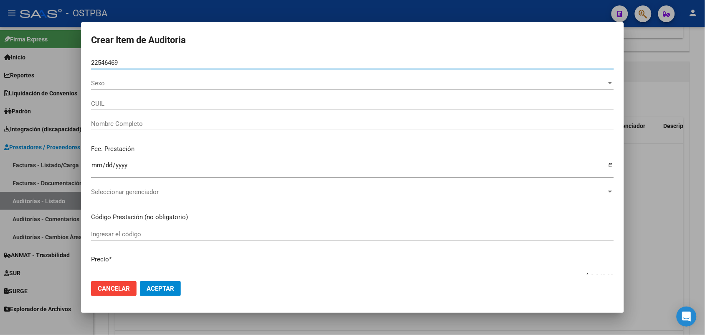
type input "27225464699"
type input "OLMEDO CELIA BEATRIZ"
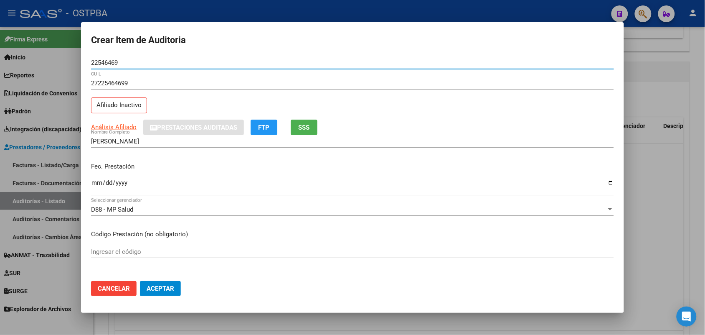
type input "22546469"
click at [96, 186] on input "Ingresar la fecha" at bounding box center [352, 185] width 523 height 13
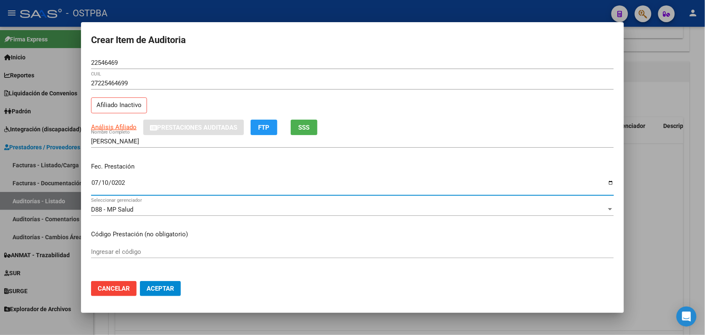
type input "2025-07-10"
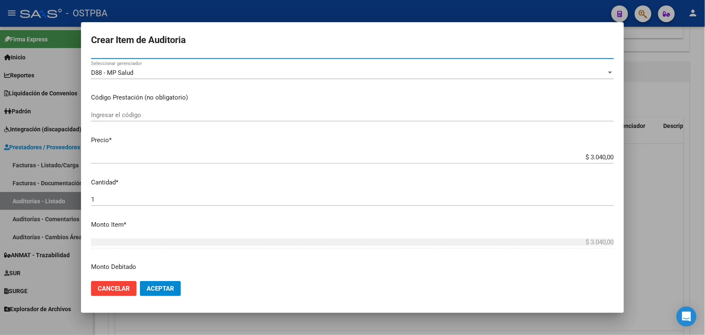
scroll to position [157, 0]
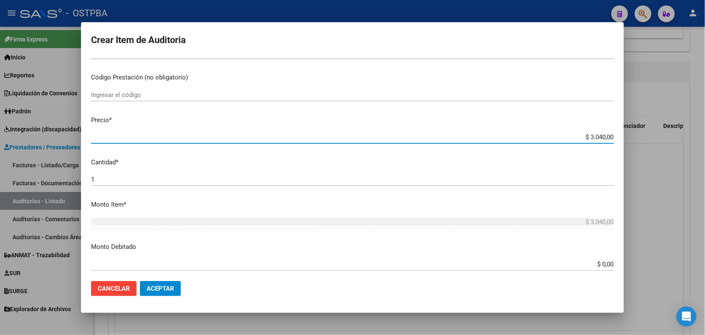
drag, startPoint x: 569, startPoint y: 135, endPoint x: 659, endPoint y: 149, distance: 91.8
click at [660, 147] on div "Crear Item de Auditoria 22546469 Nro Documento 27225464699 CUIL Afiliado Inacti…" at bounding box center [352, 167] width 705 height 335
type input "$ 0,01"
type input "$ 0,15"
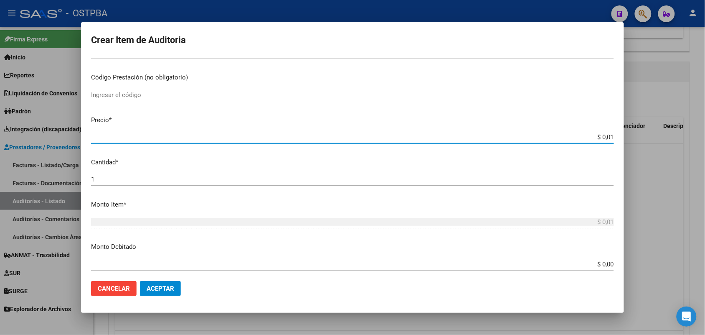
type input "$ 0,15"
type input "$ 1,52"
type input "$ 15,20"
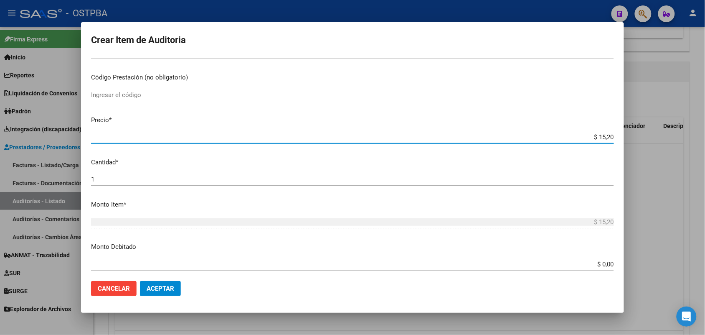
type input "$ 152,00"
type input "$ 1.520,00"
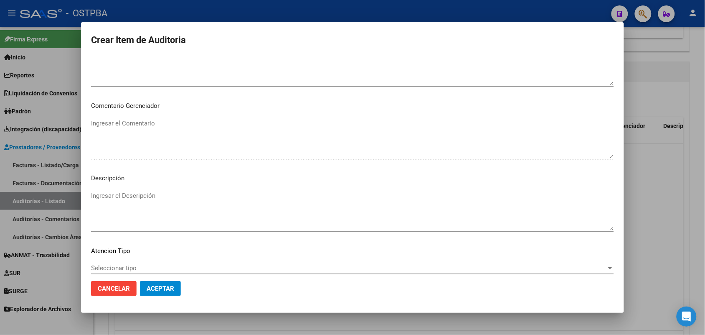
scroll to position [522, 0]
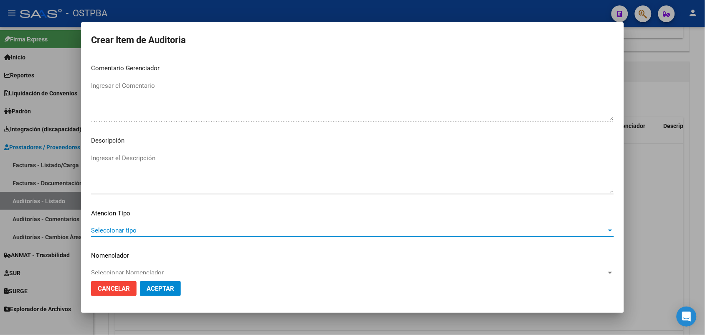
click at [124, 232] on span "Seleccionar tipo" at bounding box center [348, 230] width 515 height 8
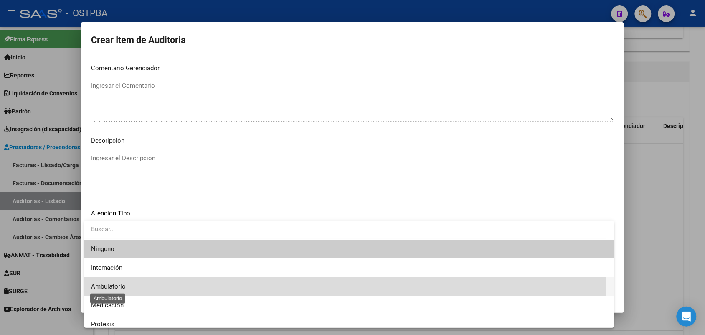
click at [120, 285] on span "Ambulatorio" at bounding box center [108, 286] width 35 height 8
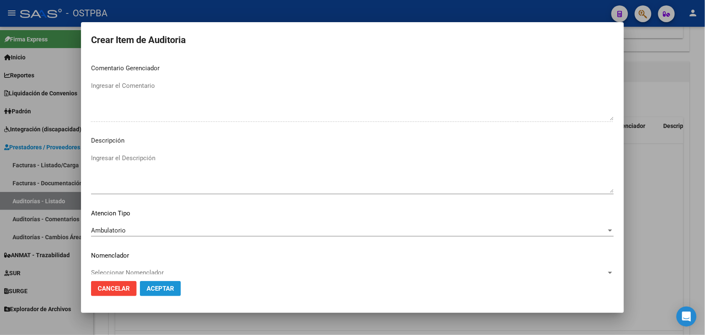
click at [160, 287] on span "Aceptar" at bounding box center [161, 288] width 28 height 8
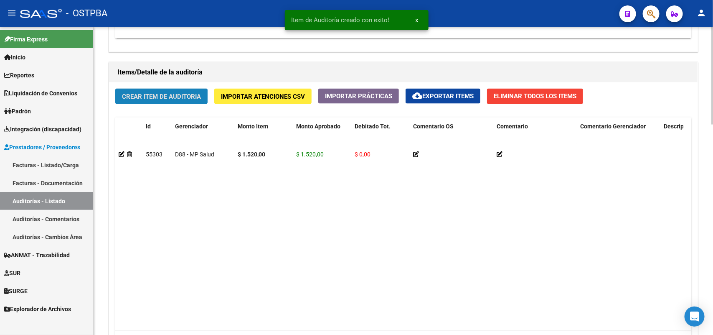
click at [190, 96] on span "Crear Item de Auditoria" at bounding box center [161, 97] width 79 height 8
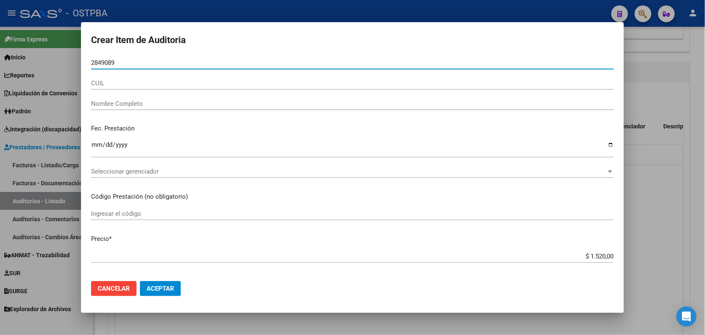
type input "28490896"
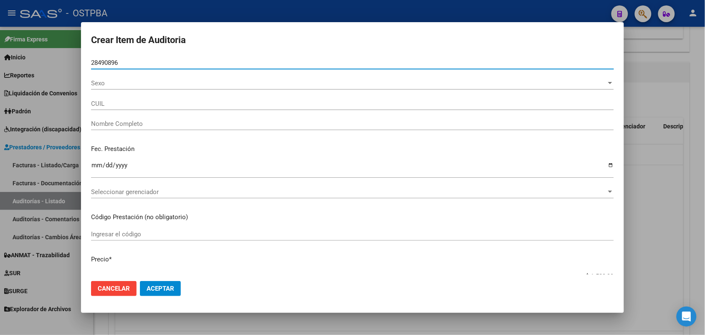
type input "27284908967"
type input "ORELLANA ROSANA BEATRIZ"
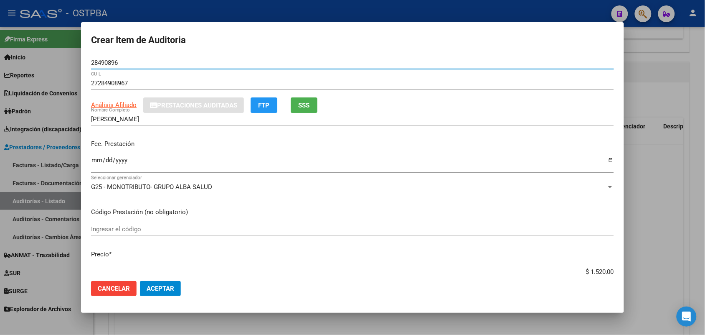
type input "28490896"
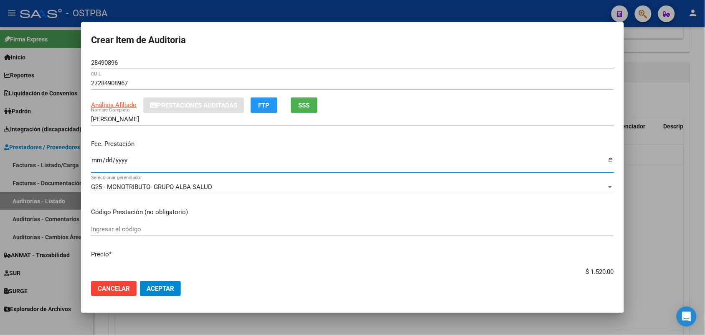
click at [101, 165] on input "Ingresar la fecha" at bounding box center [352, 163] width 523 height 13
type input "2025-07-18"
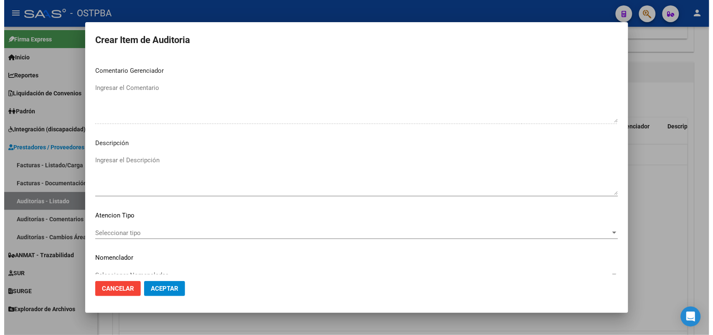
scroll to position [512, 0]
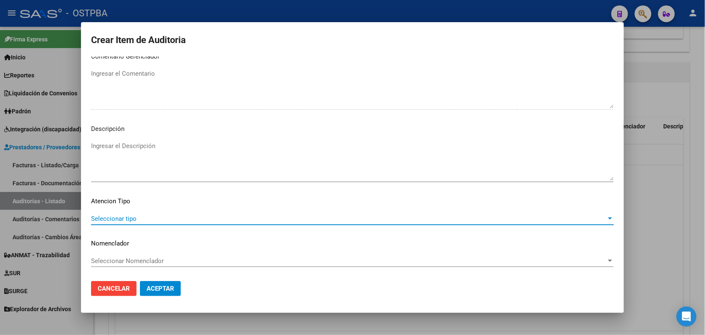
click at [119, 216] on span "Seleccionar tipo" at bounding box center [348, 219] width 515 height 8
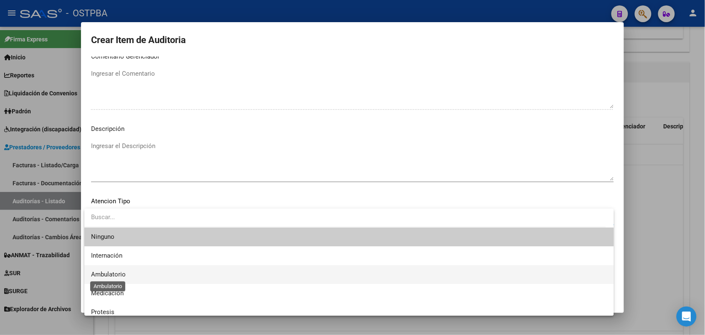
click at [122, 272] on span "Ambulatorio" at bounding box center [108, 274] width 35 height 8
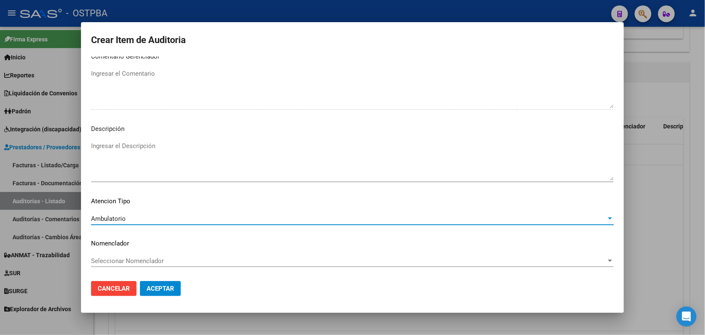
click at [164, 289] on span "Aceptar" at bounding box center [161, 288] width 28 height 8
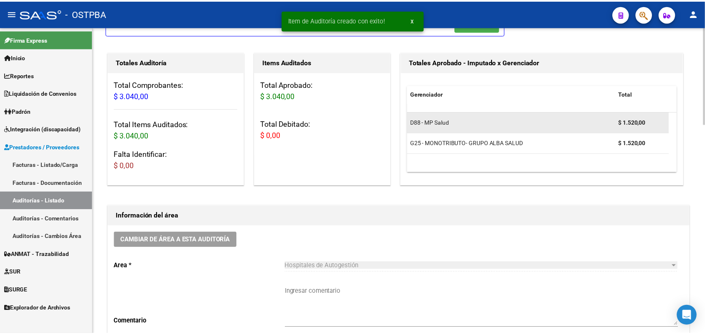
scroll to position [0, 0]
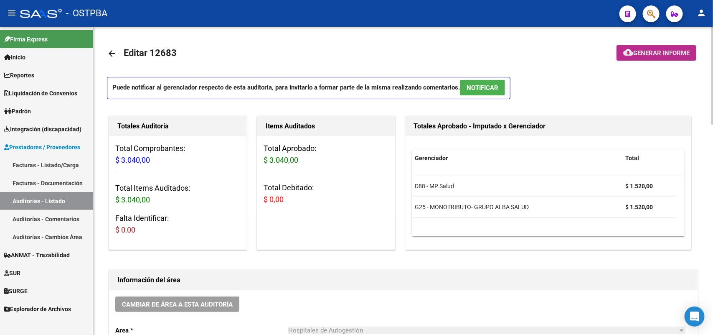
click at [645, 51] on span "Generar informe" at bounding box center [661, 53] width 56 height 8
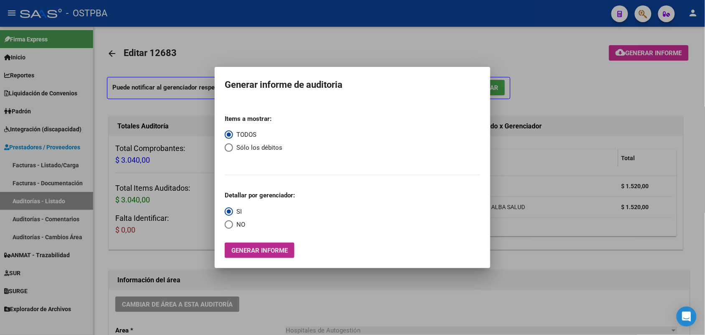
click at [241, 249] on span "Generar informe" at bounding box center [259, 250] width 56 height 8
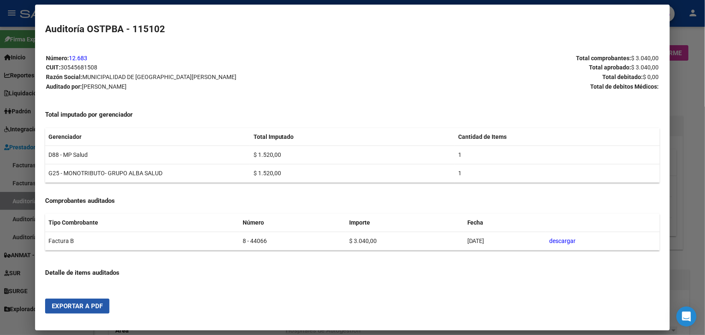
click at [66, 303] on span "Exportar a PDF" at bounding box center [77, 306] width 51 height 8
click at [684, 116] on div at bounding box center [352, 167] width 705 height 335
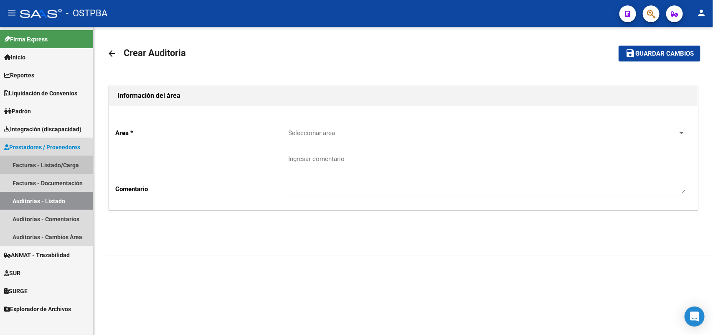
click at [56, 156] on link "Facturas - Listado/Carga" at bounding box center [46, 165] width 93 height 18
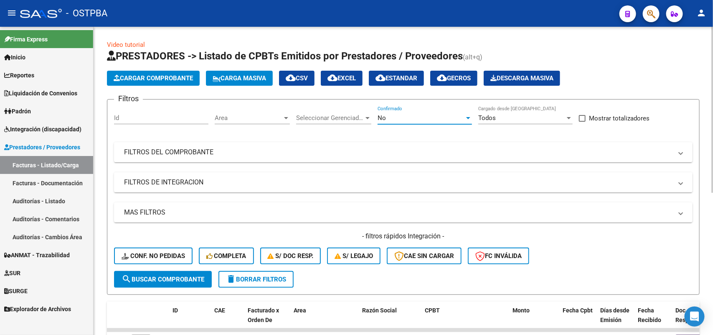
click at [468, 117] on div at bounding box center [468, 118] width 4 height 2
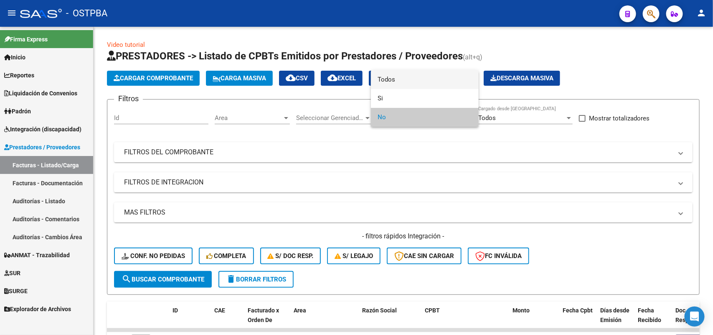
click at [396, 78] on span "Todos" at bounding box center [425, 79] width 94 height 19
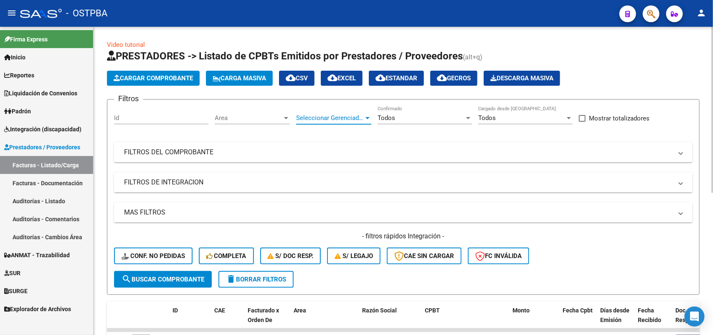
click at [369, 114] on div at bounding box center [368, 117] width 8 height 7
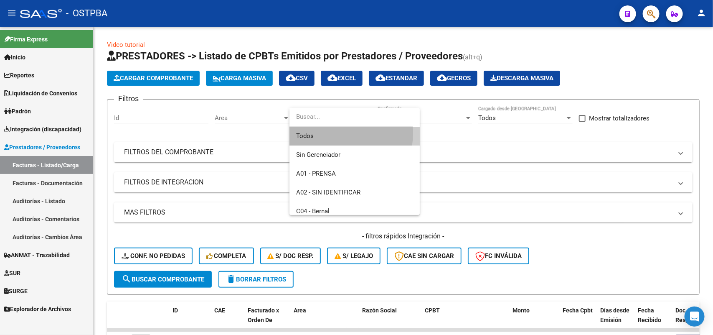
click at [329, 132] on span "Todos" at bounding box center [354, 136] width 117 height 19
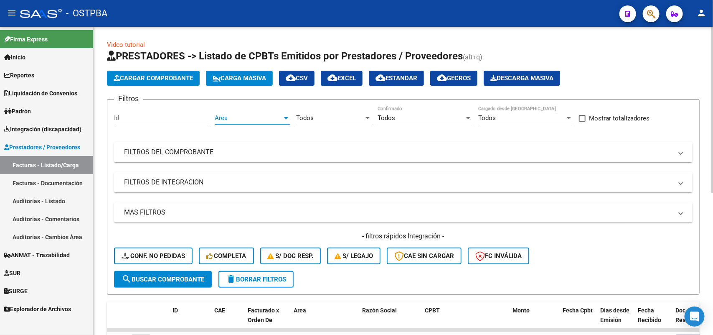
click at [284, 114] on div at bounding box center [286, 117] width 8 height 7
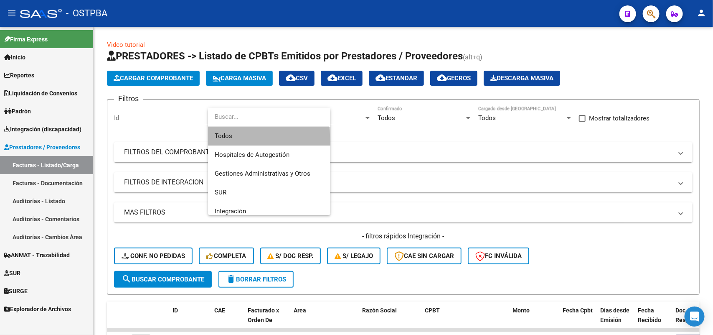
click at [246, 142] on span "Todos" at bounding box center [269, 136] width 109 height 19
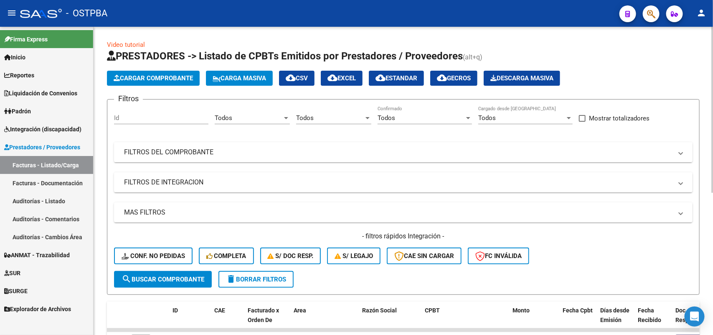
click at [199, 152] on mat-panel-title "FILTROS DEL COMPROBANTE" at bounding box center [398, 151] width 548 height 9
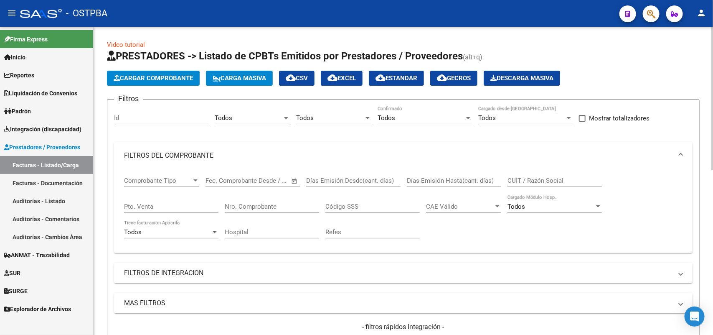
click at [273, 203] on input "Nro. Comprobante" at bounding box center [272, 207] width 94 height 8
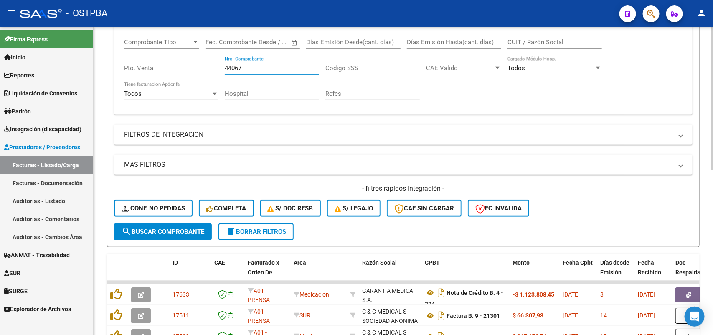
scroll to position [209, 0]
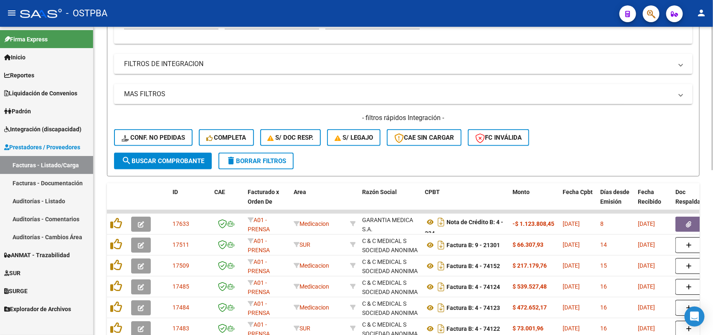
type input "44067"
click at [186, 158] on span "search Buscar Comprobante" at bounding box center [163, 161] width 83 height 8
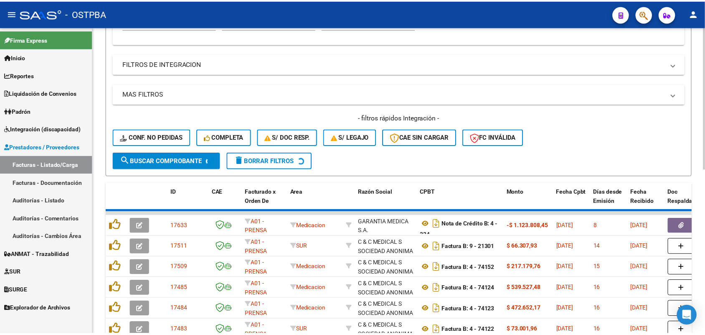
scroll to position [165, 0]
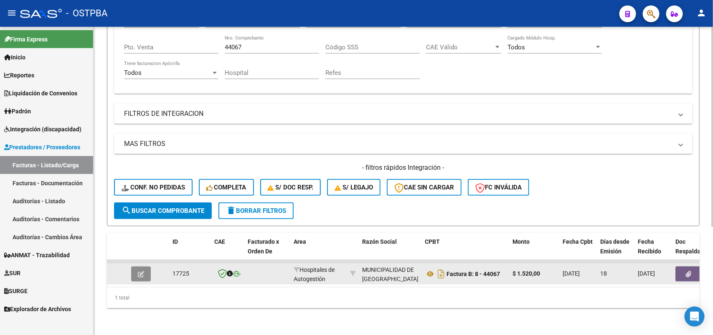
click at [140, 271] on icon "button" at bounding box center [141, 274] width 6 height 6
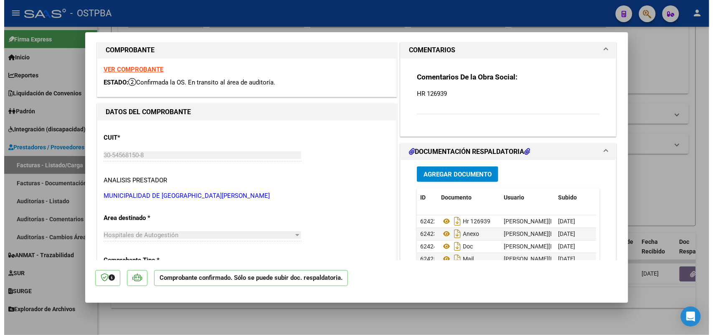
scroll to position [0, 0]
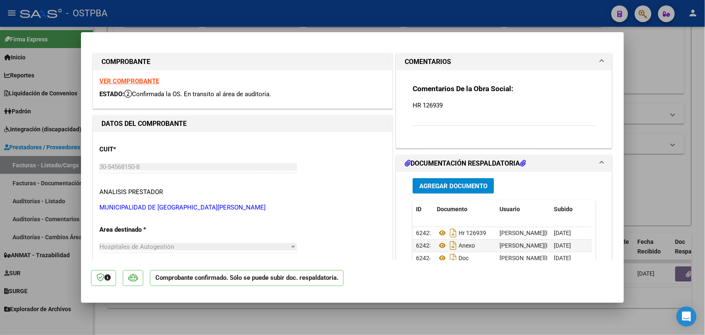
click at [118, 80] on strong "VER COMPROBANTE" at bounding box center [129, 81] width 60 height 8
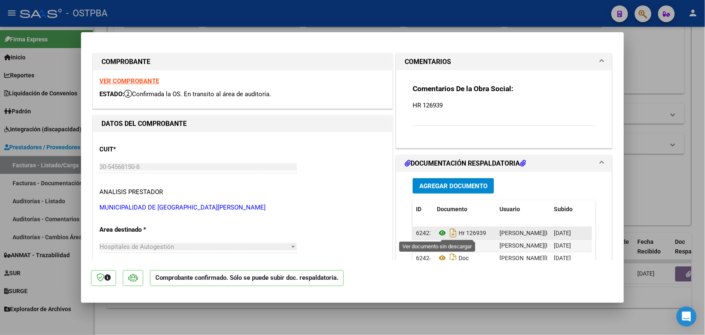
click at [438, 232] on icon at bounding box center [442, 233] width 11 height 10
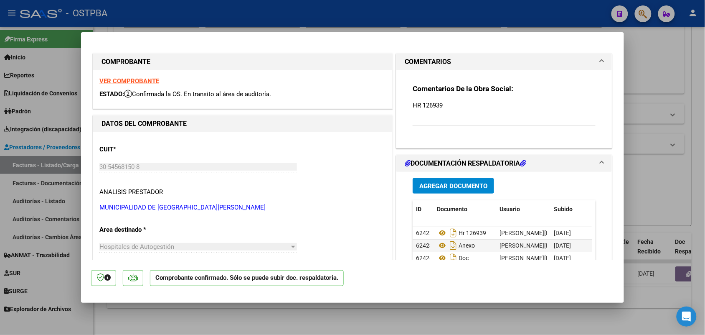
click at [70, 263] on div at bounding box center [352, 167] width 705 height 335
type input "$ 0,00"
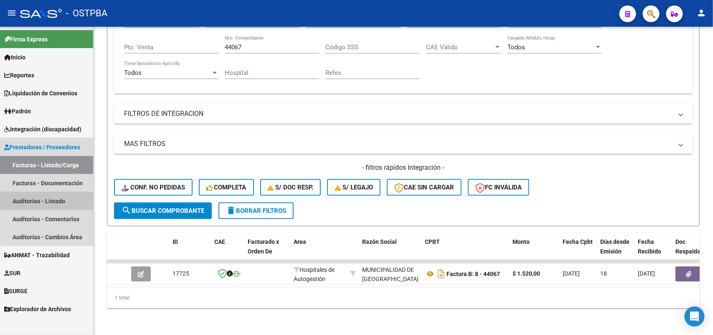
click at [59, 201] on link "Auditorías - Listado" at bounding box center [46, 201] width 93 height 18
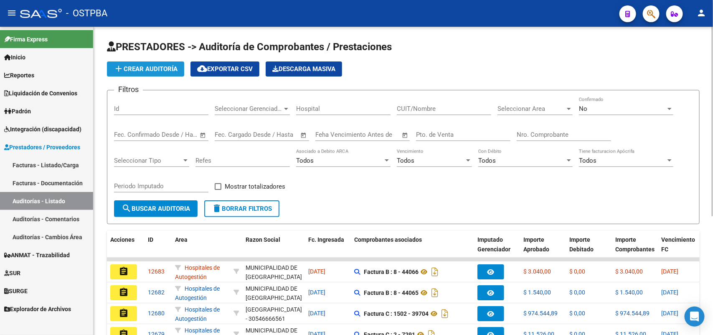
click at [178, 65] on span "add Crear Auditoría" at bounding box center [146, 69] width 64 height 8
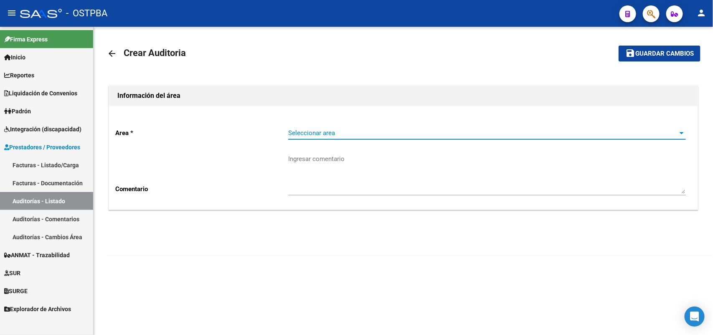
click at [305, 134] on span "Seleccionar area" at bounding box center [483, 133] width 390 height 8
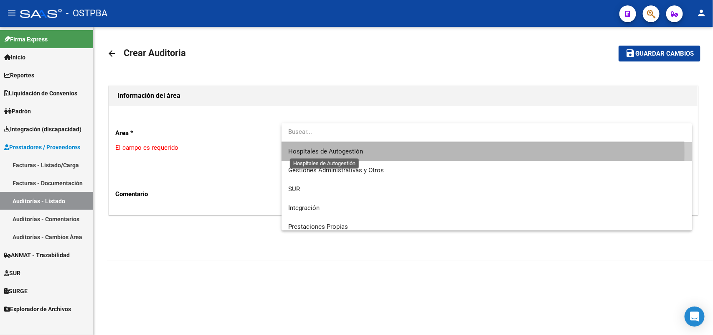
click at [329, 152] on span "Hospitales de Autogestión" at bounding box center [325, 151] width 75 height 8
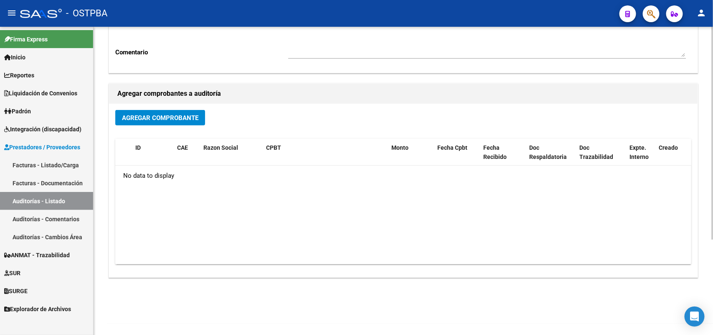
scroll to position [138, 0]
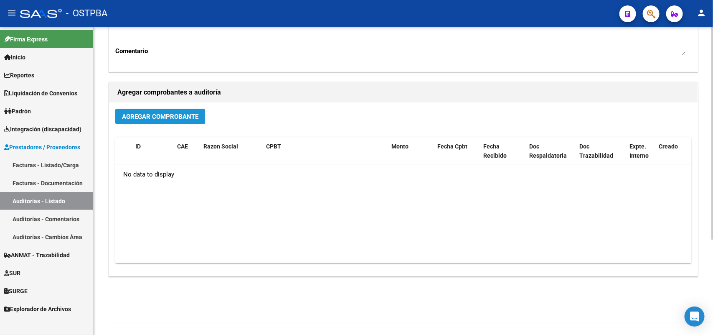
click at [184, 114] on span "Agregar Comprobante" at bounding box center [160, 117] width 76 height 8
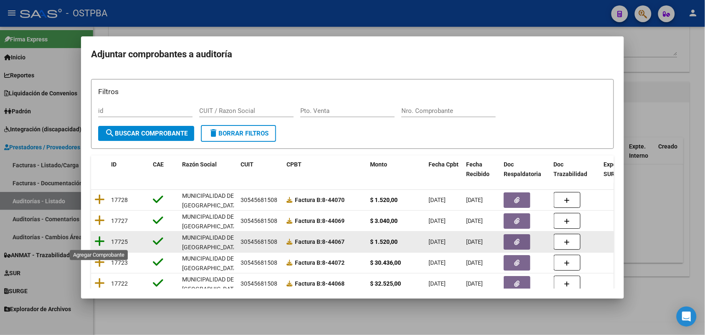
click at [101, 239] on icon at bounding box center [99, 241] width 10 height 12
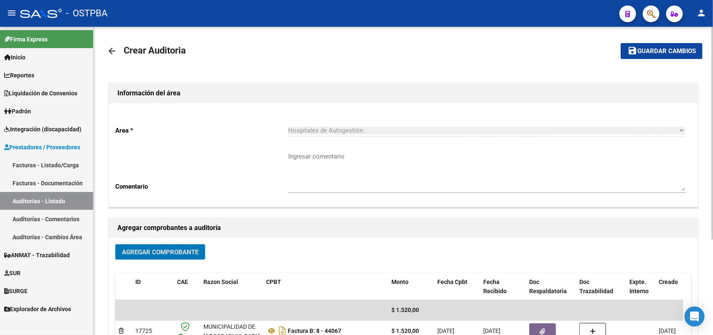
scroll to position [0, 0]
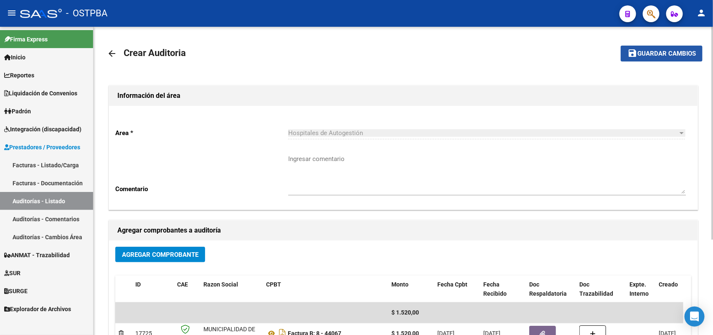
click at [669, 50] on span "Guardar cambios" at bounding box center [666, 54] width 58 height 8
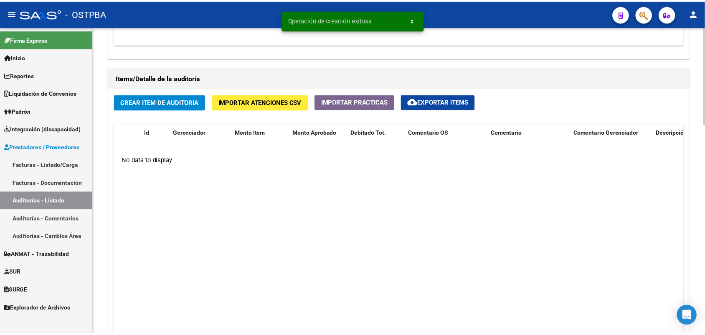
scroll to position [559, 0]
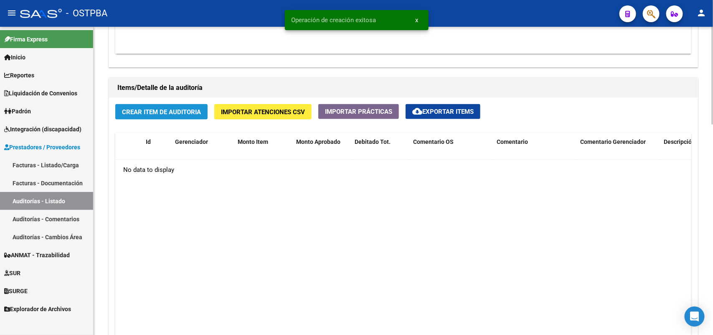
click at [188, 105] on button "Crear Item de Auditoria" at bounding box center [161, 111] width 92 height 15
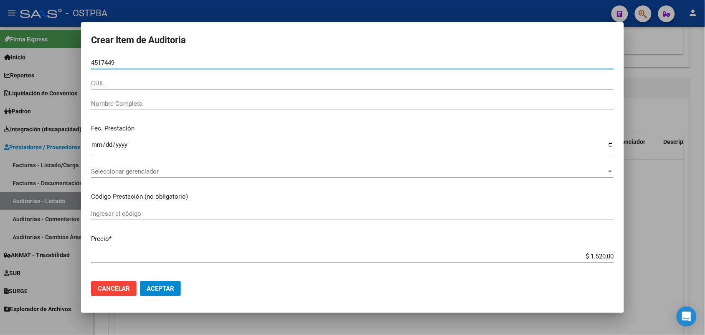
type input "45174494"
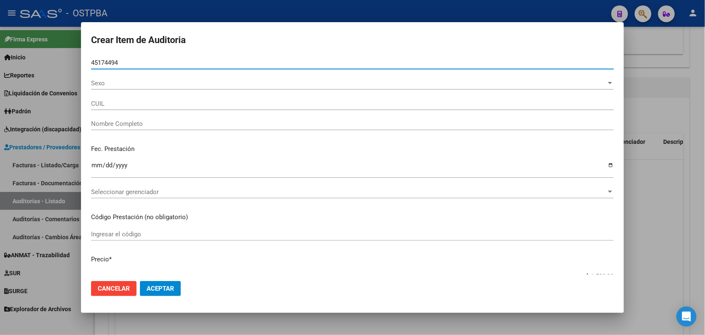
type input "27451744947"
type input "CENTURION AYELEN CAMILA"
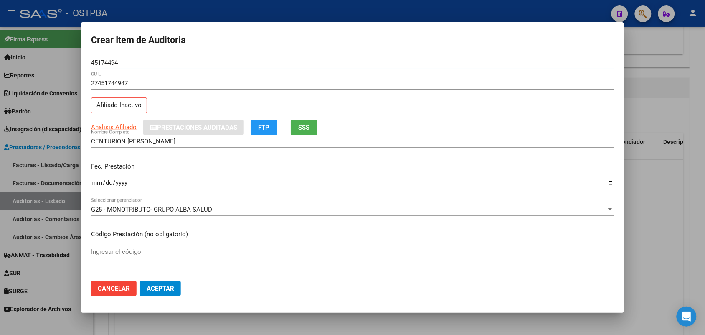
type input "45174494"
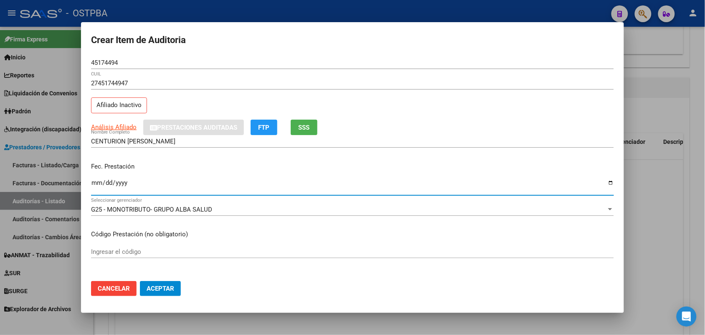
click at [92, 186] on input "Ingresar la fecha" at bounding box center [352, 185] width 523 height 13
type input "2025-06-18"
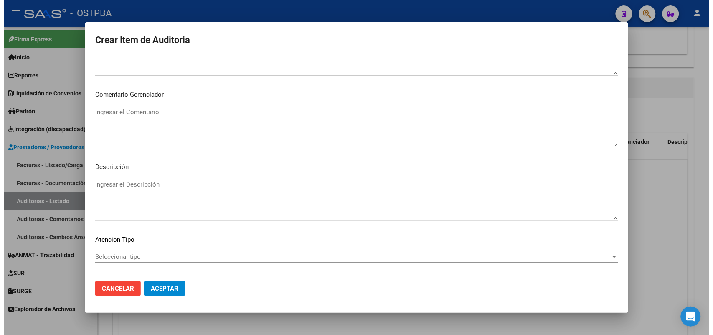
scroll to position [534, 0]
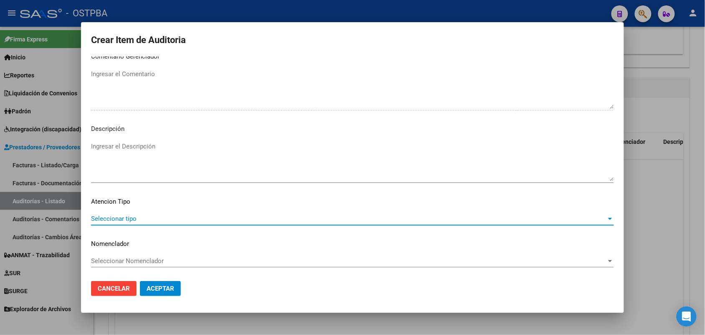
click at [124, 218] on span "Seleccionar tipo" at bounding box center [348, 219] width 515 height 8
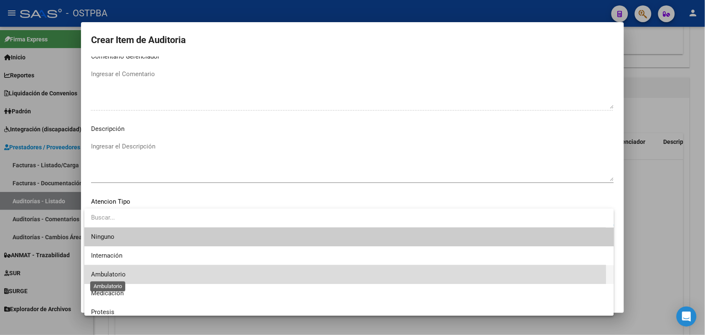
click at [120, 277] on span "Ambulatorio" at bounding box center [108, 274] width 35 height 8
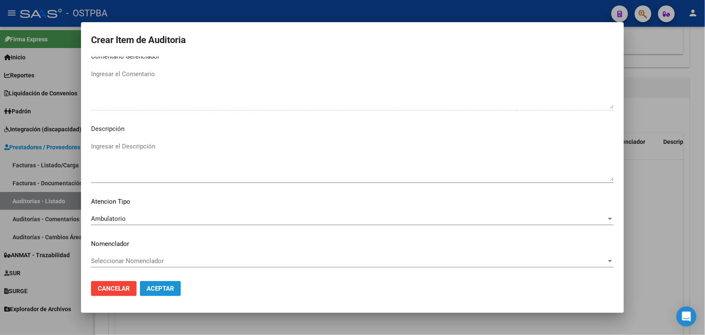
click at [162, 286] on span "Aceptar" at bounding box center [161, 288] width 28 height 8
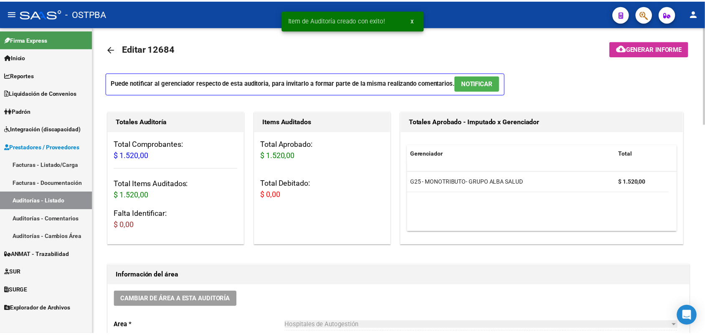
scroll to position [0, 0]
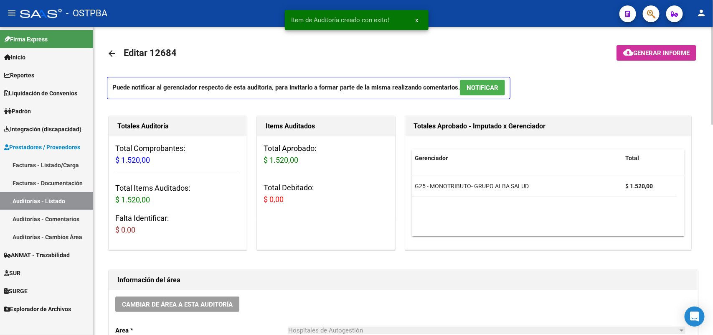
click at [644, 50] on span "Generar informe" at bounding box center [661, 53] width 56 height 8
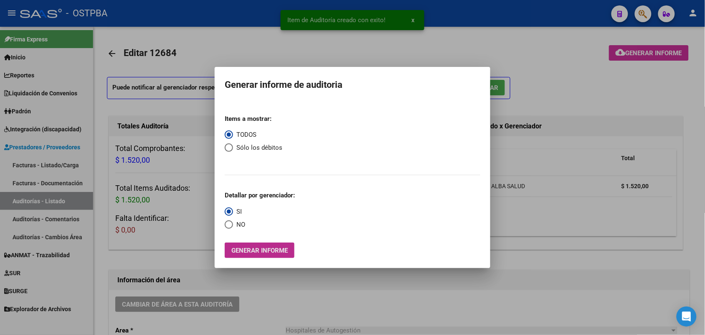
click at [272, 247] on span "Generar informe" at bounding box center [259, 250] width 56 height 8
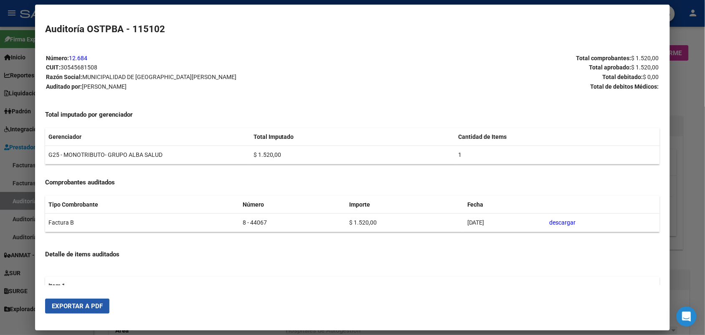
click at [81, 305] on span "Exportar a PDF" at bounding box center [77, 306] width 51 height 8
click at [690, 97] on div at bounding box center [352, 167] width 705 height 335
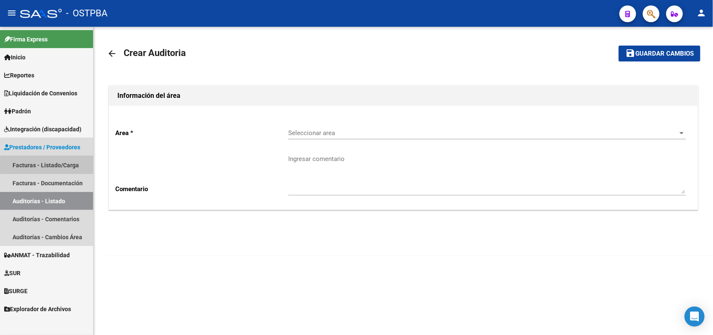
click at [76, 165] on link "Facturas - Listado/Carga" at bounding box center [46, 165] width 93 height 18
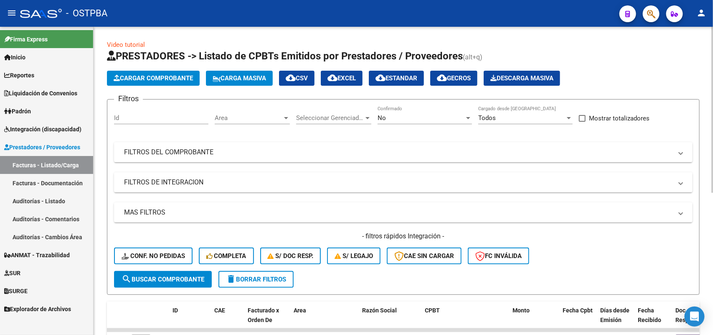
click at [468, 118] on div at bounding box center [468, 118] width 4 height 2
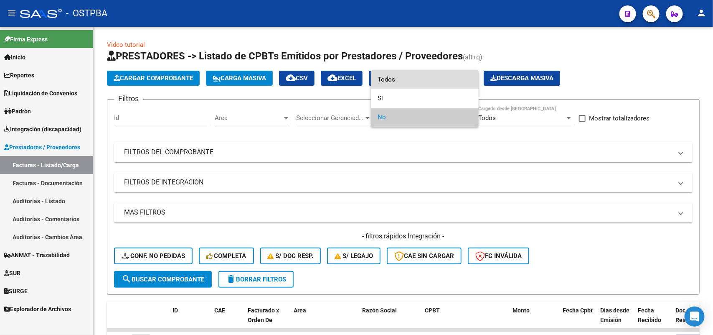
click at [412, 82] on span "Todos" at bounding box center [425, 79] width 94 height 19
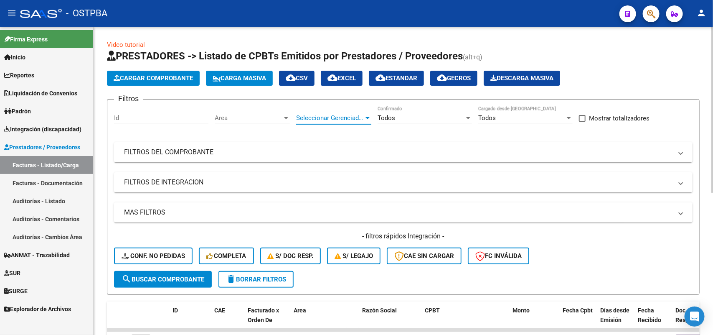
click at [364, 116] on div at bounding box center [368, 117] width 8 height 7
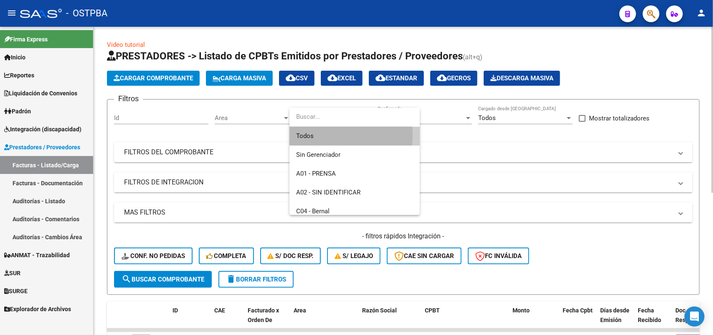
drag, startPoint x: 318, startPoint y: 135, endPoint x: 310, endPoint y: 134, distance: 8.0
click at [317, 135] on span "Todos" at bounding box center [354, 136] width 117 height 19
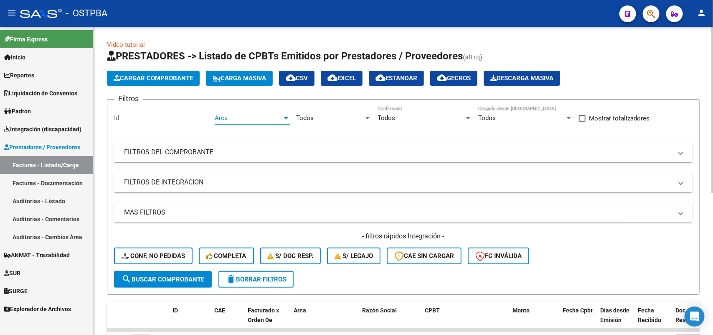
click at [287, 117] on div at bounding box center [286, 118] width 4 height 2
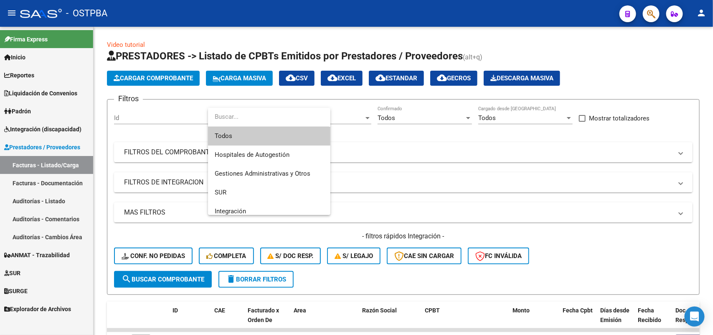
click at [247, 135] on span "Todos" at bounding box center [269, 136] width 109 height 19
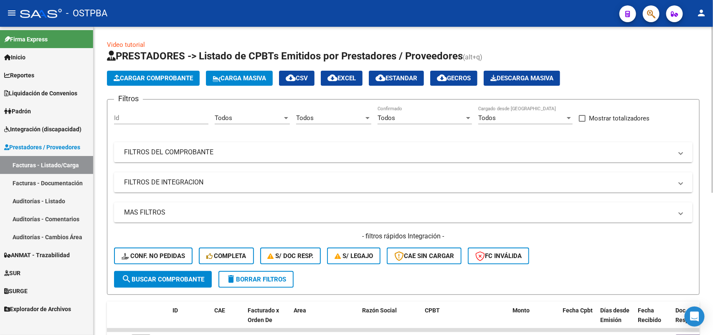
click at [189, 151] on mat-panel-title "FILTROS DEL COMPROBANTE" at bounding box center [398, 151] width 548 height 9
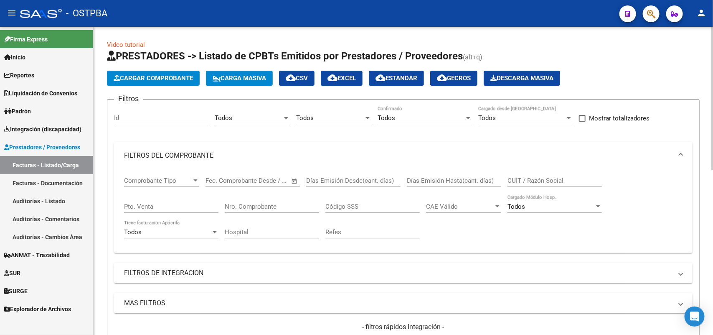
click at [268, 203] on input "Nro. Comprobante" at bounding box center [272, 207] width 94 height 8
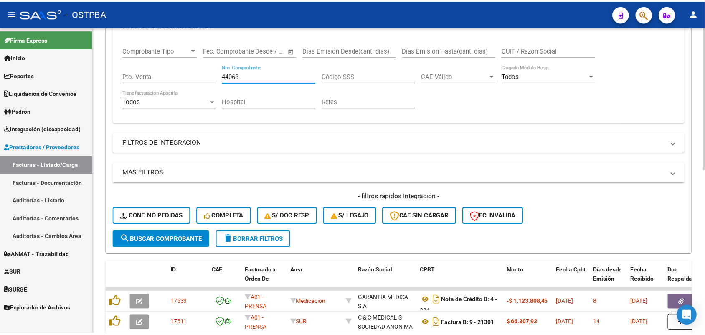
scroll to position [157, 0]
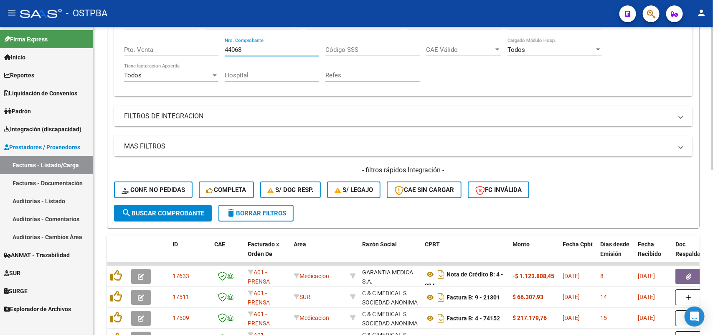
type input "44068"
click at [191, 212] on span "search Buscar Comprobante" at bounding box center [163, 213] width 83 height 8
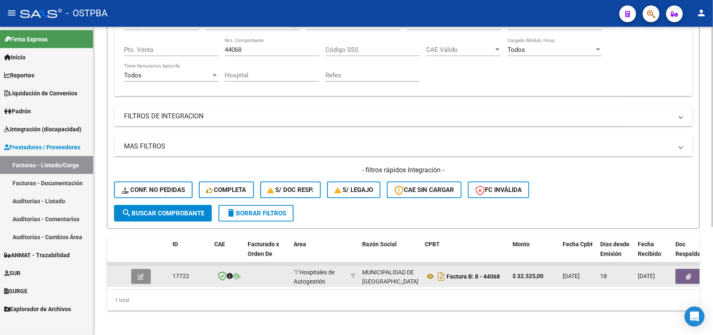
click at [140, 273] on icon "button" at bounding box center [141, 276] width 6 height 6
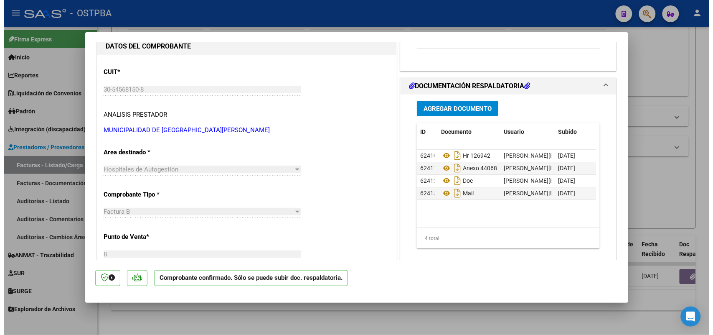
scroll to position [0, 0]
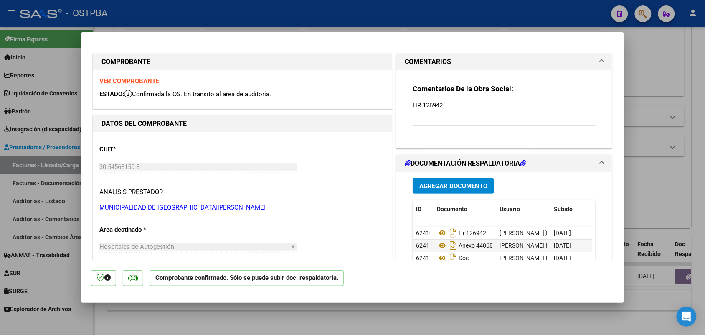
click at [139, 79] on strong "VER COMPROBANTE" at bounding box center [129, 81] width 60 height 8
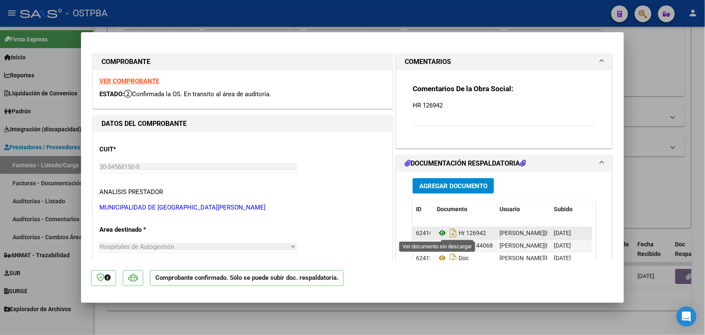
click at [438, 231] on icon at bounding box center [442, 233] width 11 height 10
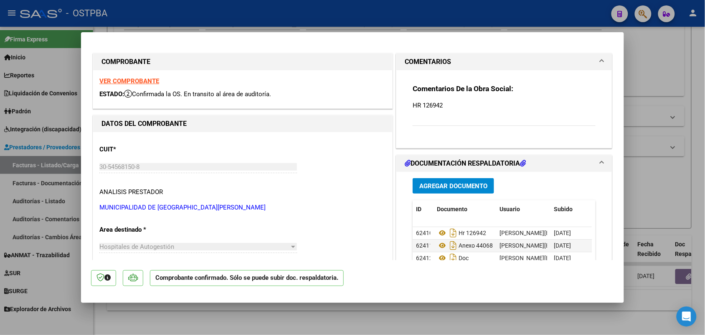
click at [69, 243] on div at bounding box center [352, 167] width 705 height 335
type input "$ 0,00"
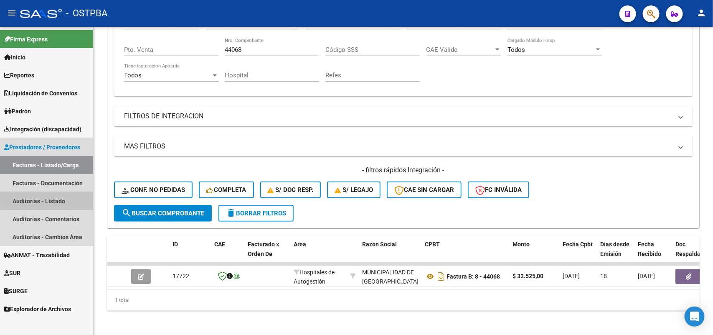
click at [58, 199] on link "Auditorías - Listado" at bounding box center [46, 201] width 93 height 18
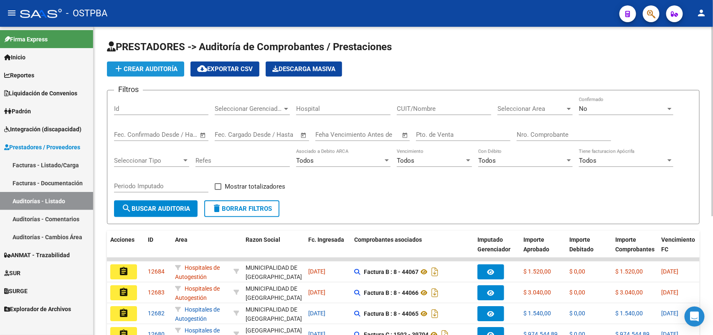
click at [159, 68] on span "add Crear Auditoría" at bounding box center [146, 69] width 64 height 8
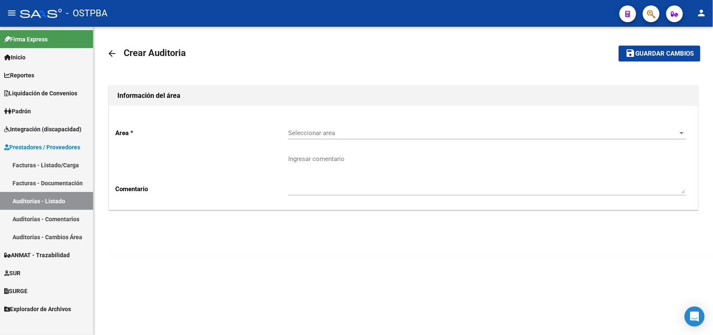
click at [297, 133] on span "Seleccionar area" at bounding box center [483, 133] width 390 height 8
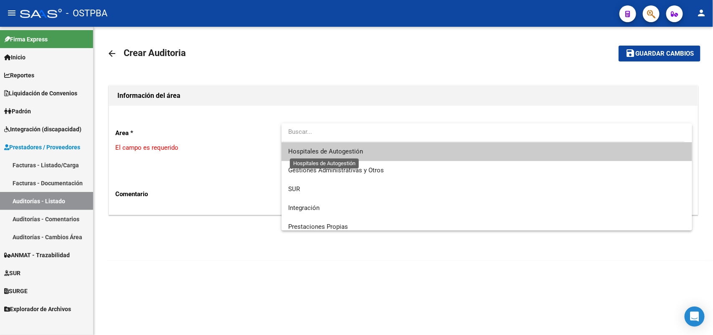
click at [296, 149] on span "Hospitales de Autogestión" at bounding box center [325, 151] width 75 height 8
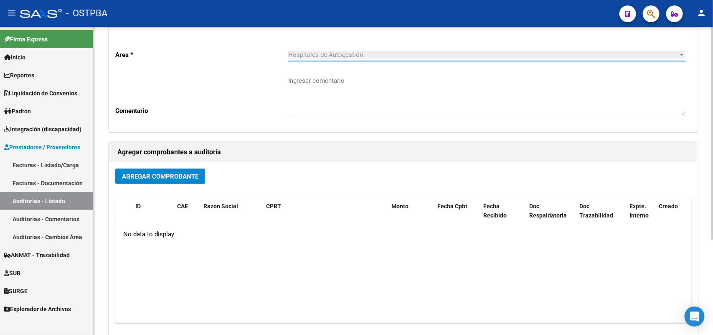
scroll to position [104, 0]
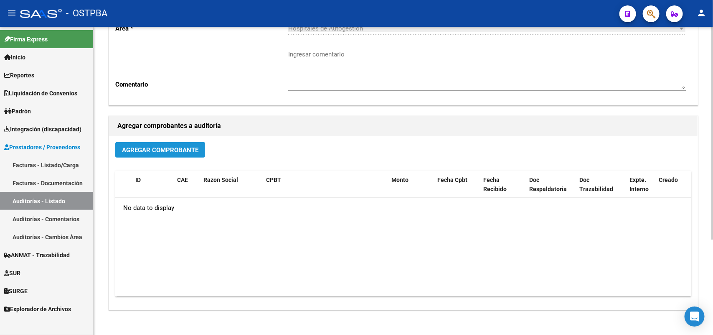
click at [181, 147] on span "Agregar Comprobante" at bounding box center [160, 150] width 76 height 8
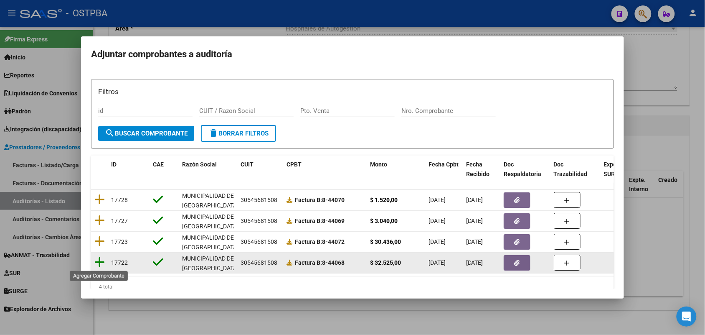
click at [99, 263] on icon at bounding box center [99, 262] width 10 height 12
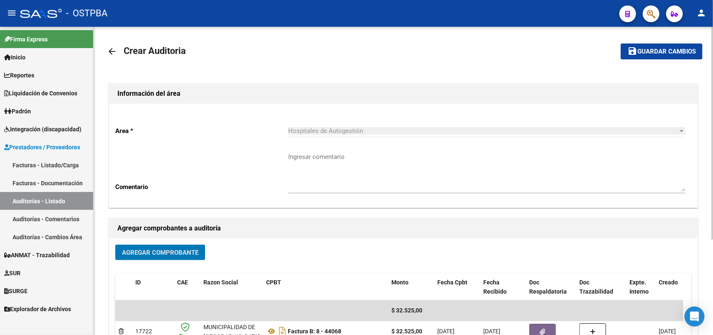
scroll to position [0, 0]
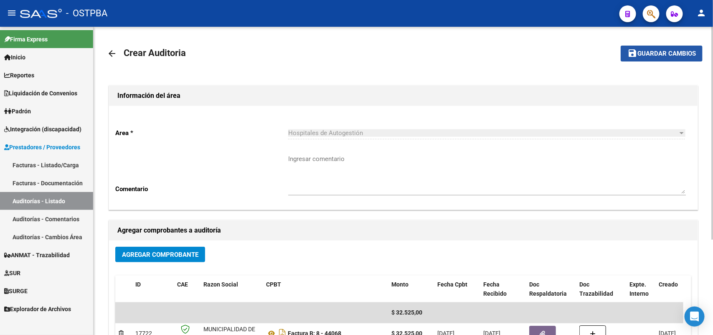
click at [653, 48] on button "save Guardar cambios" at bounding box center [662, 53] width 82 height 15
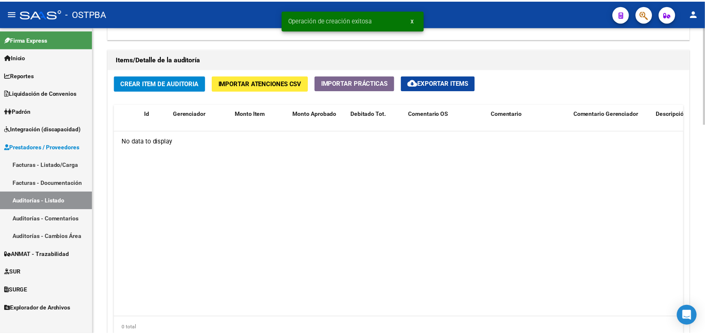
scroll to position [627, 0]
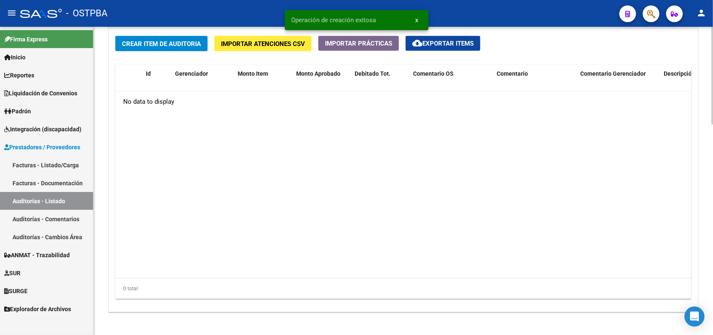
click at [185, 44] on span "Crear Item de Auditoria" at bounding box center [161, 44] width 79 height 8
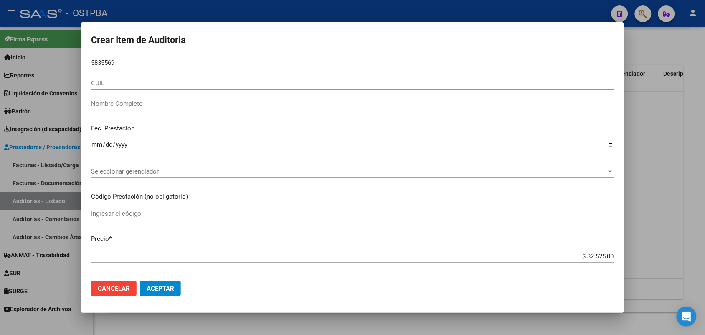
type input "58355692"
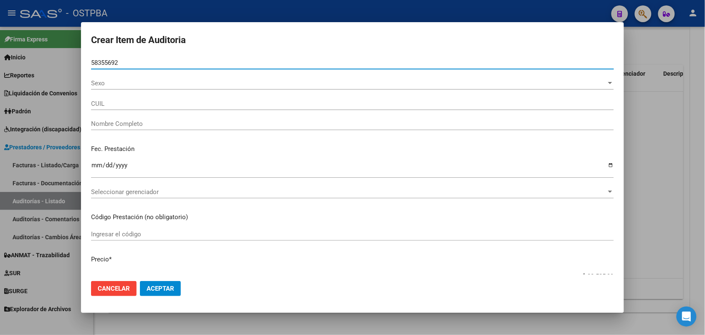
type input "27583556929"
type input "BENITEZ YOSELINE"
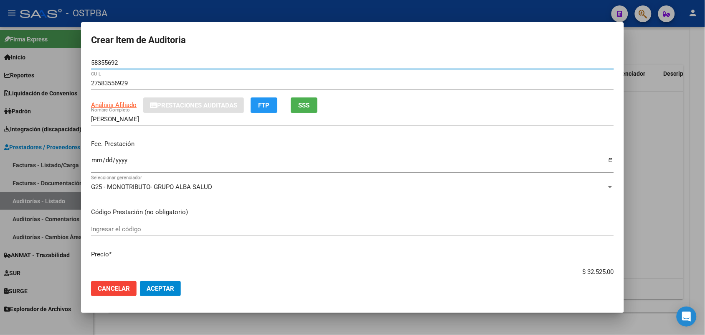
type input "58355692"
click at [93, 163] on input "Ingresar la fecha" at bounding box center [352, 163] width 523 height 13
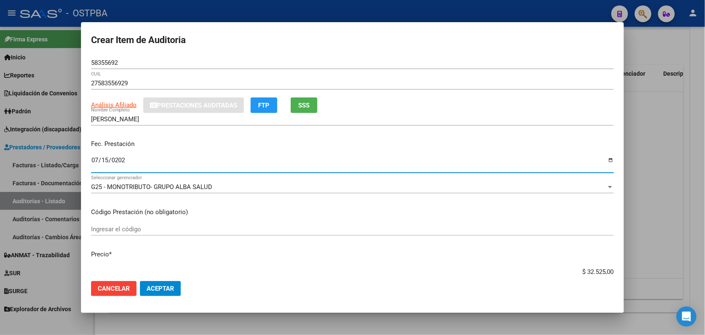
type input "2025-07-15"
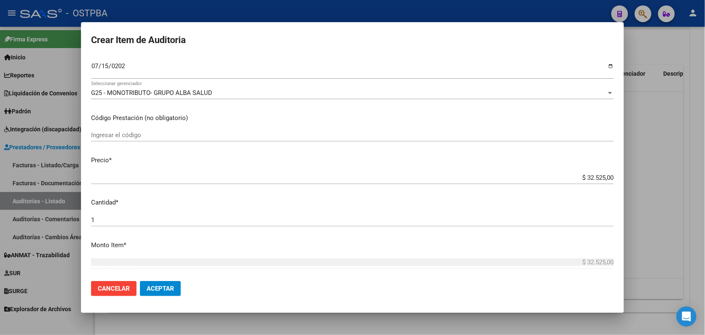
scroll to position [104, 0]
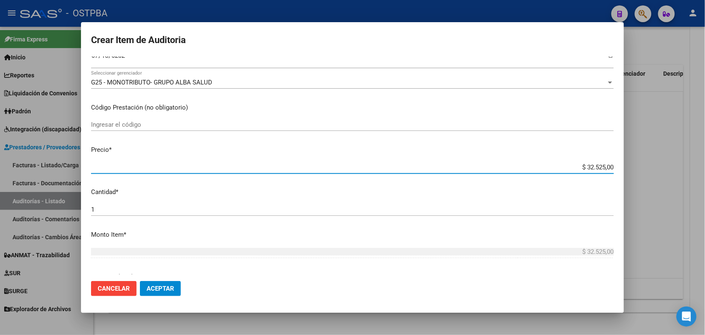
drag, startPoint x: 567, startPoint y: 164, endPoint x: 638, endPoint y: 159, distance: 71.2
click at [638, 159] on div "Crear Item de Auditoria 58355692 Nro Documento 27583556929 CUIL Análisis Afilia…" at bounding box center [352, 167] width 705 height 335
type input "$ 0,01"
type input "$ 0,15"
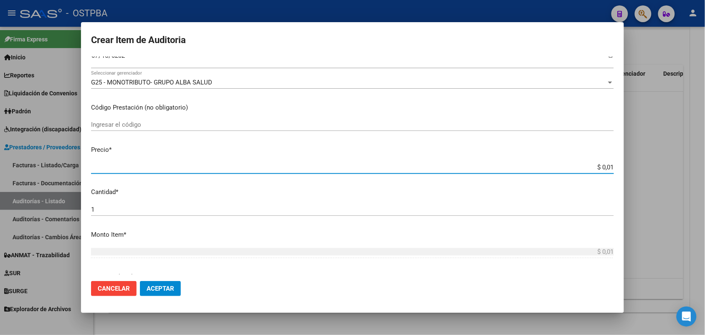
type input "$ 0,15"
type input "$ 1,52"
type input "$ 15,20"
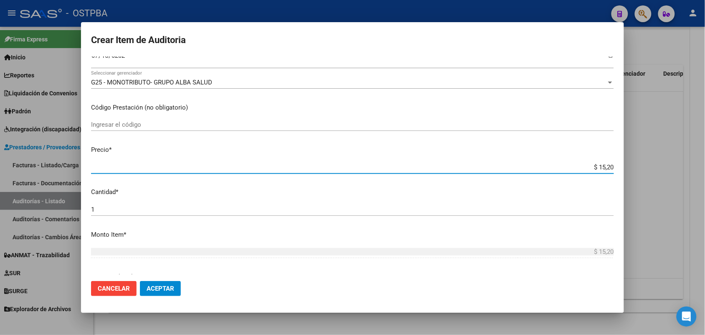
type input "$ 152,00"
type input "$ 1.520,00"
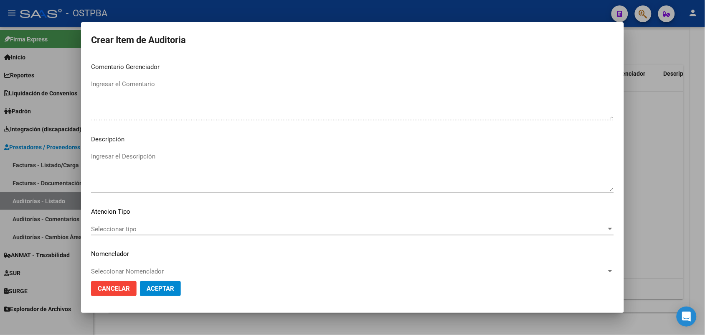
scroll to position [512, 0]
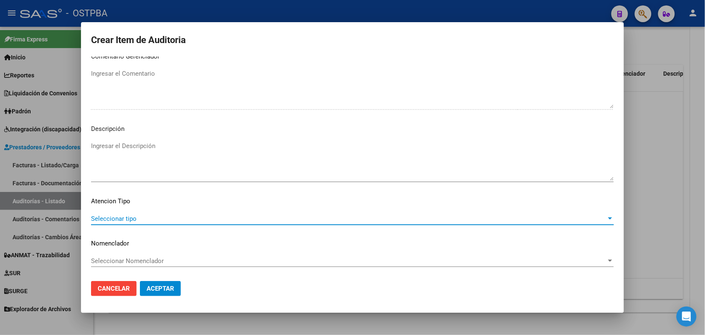
click at [113, 218] on span "Seleccionar tipo" at bounding box center [348, 219] width 515 height 8
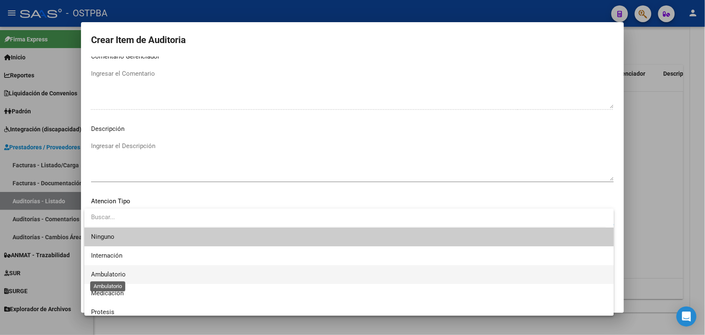
click at [119, 274] on span "Ambulatorio" at bounding box center [108, 274] width 35 height 8
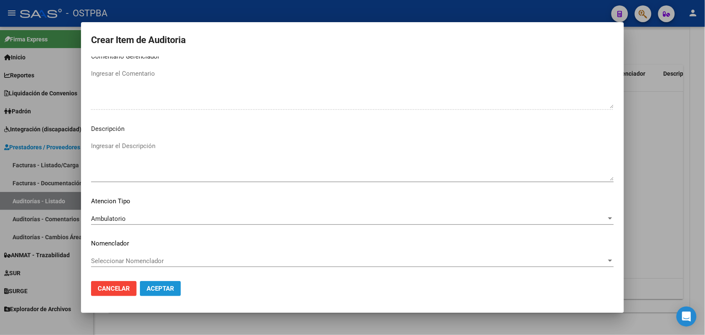
click at [163, 289] on span "Aceptar" at bounding box center [161, 288] width 28 height 8
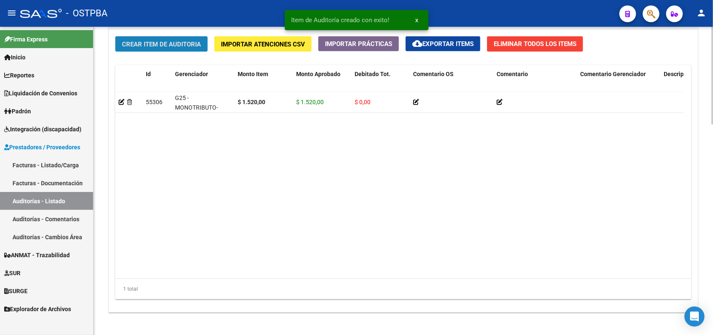
click at [185, 46] on span "Crear Item de Auditoria" at bounding box center [161, 45] width 79 height 8
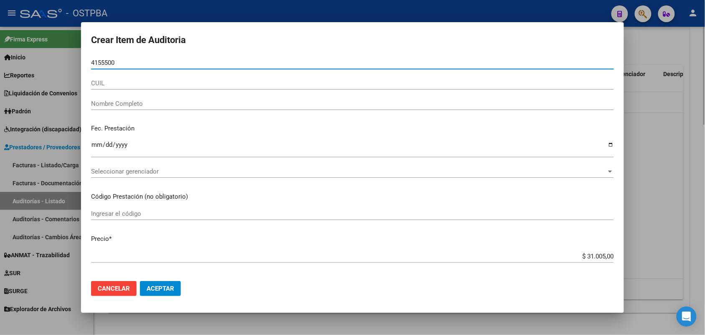
type input "41555007"
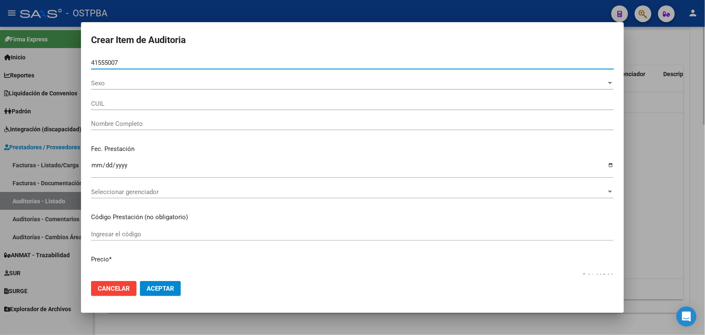
type input "27415550079"
type input "FARIAS ITATI -"
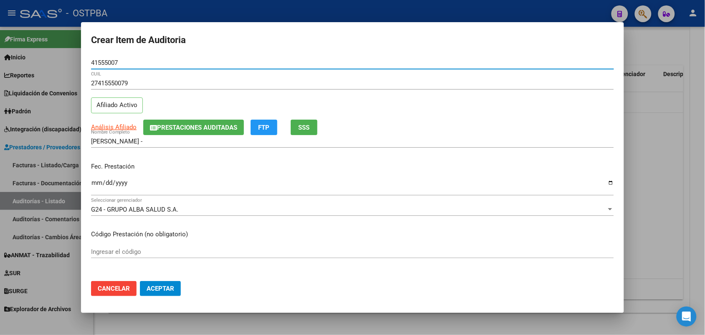
type input "41555007"
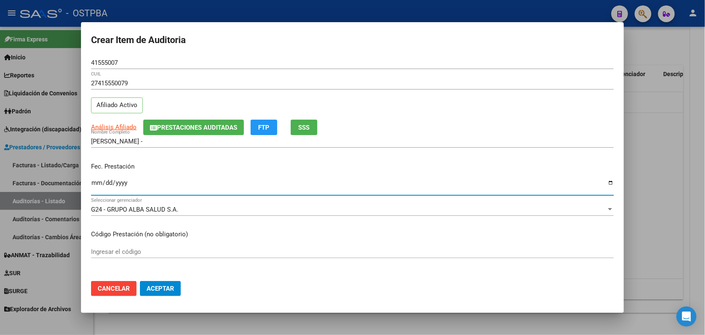
click at [99, 183] on input "Ingresar la fecha" at bounding box center [352, 185] width 523 height 13
type input "2025-06-30"
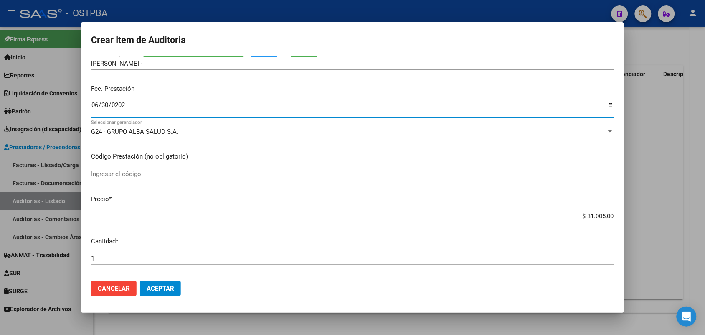
scroll to position [104, 0]
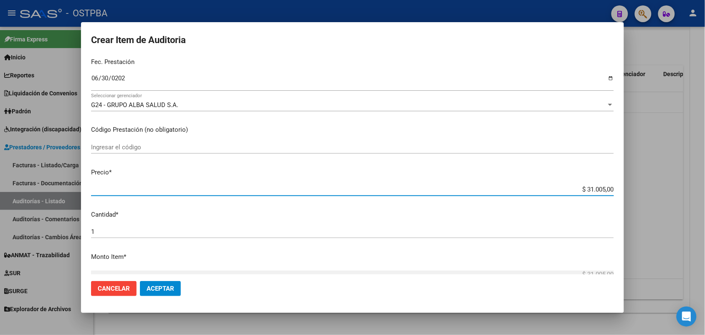
drag, startPoint x: 567, startPoint y: 191, endPoint x: 684, endPoint y: 191, distance: 117.0
click at [684, 191] on div "Crear Item de Auditoria 41555007 Nro Documento 27415550079 CUIL Afiliado Activo…" at bounding box center [352, 167] width 705 height 335
type input "$ 0,01"
type input "$ 0,18"
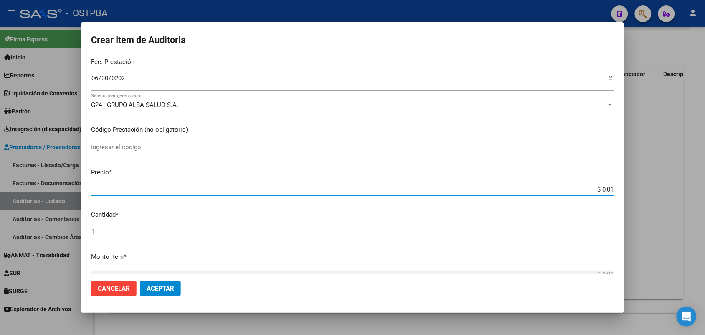
type input "$ 0,18"
type input "$ 1,84"
type input "$ 18,44"
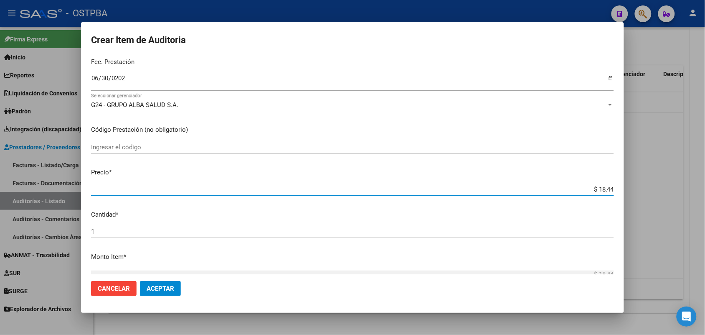
type input "$ 184,49"
type input "$ 1.844,90"
type input "$ 18.449,00"
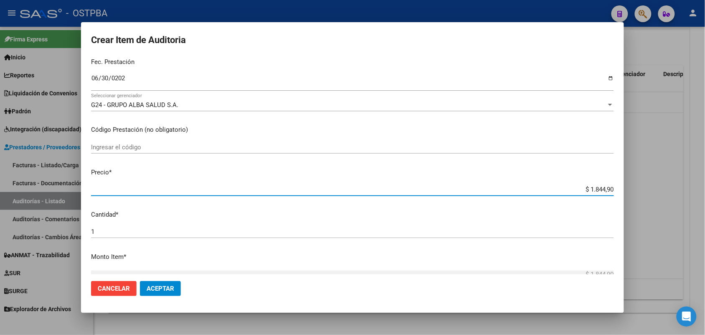
type input "$ 18.449,00"
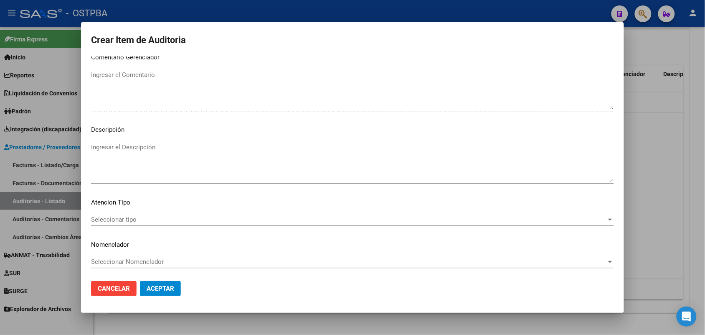
scroll to position [534, 0]
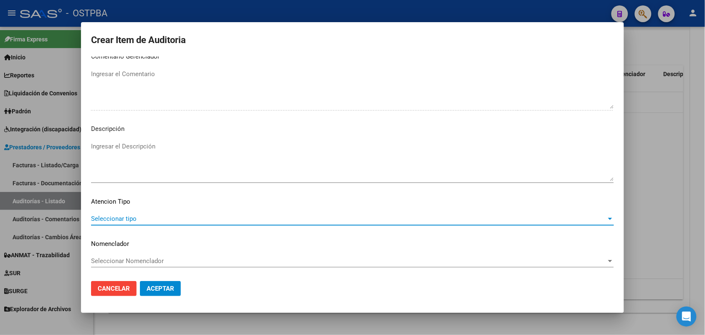
click at [124, 216] on span "Seleccionar tipo" at bounding box center [348, 219] width 515 height 8
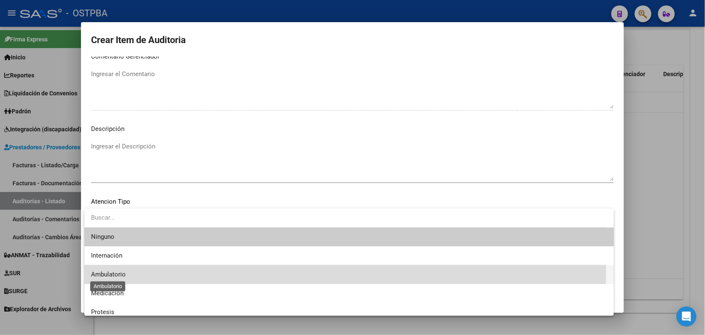
click at [117, 272] on span "Ambulatorio" at bounding box center [108, 274] width 35 height 8
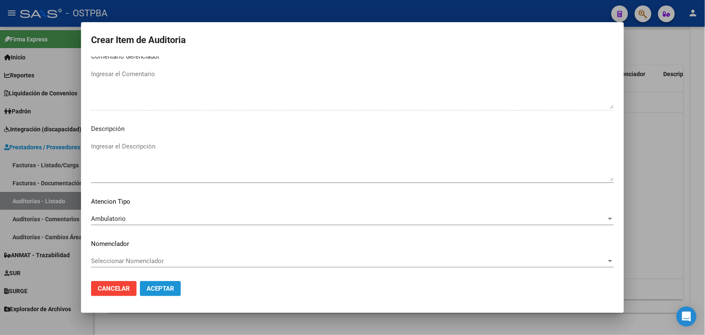
click at [166, 286] on span "Aceptar" at bounding box center [161, 288] width 28 height 8
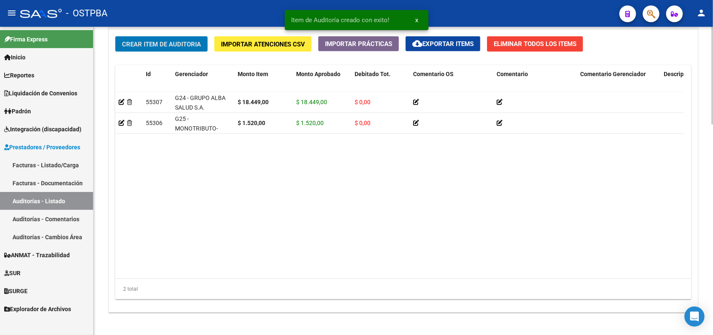
click at [188, 42] on span "Crear Item de Auditoria" at bounding box center [161, 45] width 79 height 8
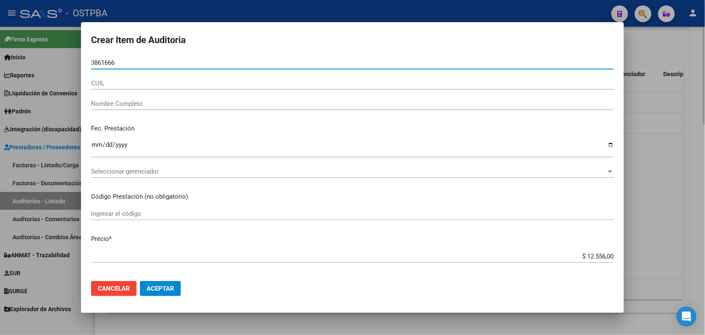
type input "38616666"
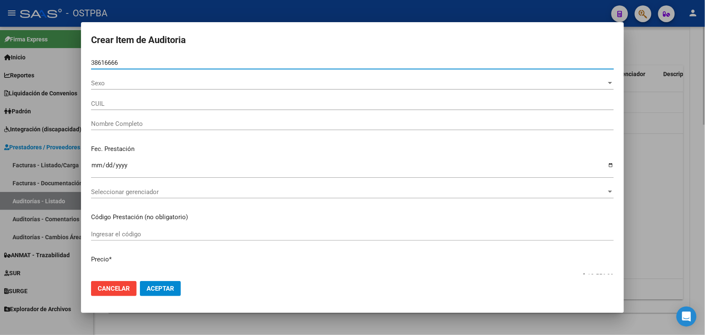
type input "27386166663"
type input "GOMEZ DIANA SUSANA"
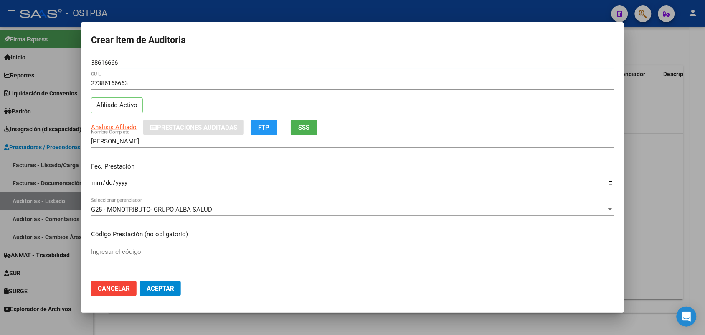
type input "38616666"
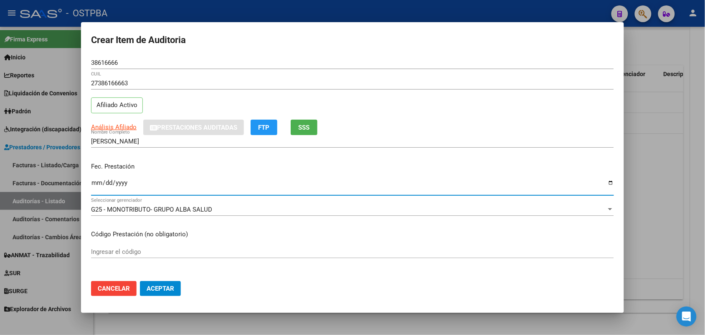
click at [96, 185] on input "Ingresar la fecha" at bounding box center [352, 185] width 523 height 13
type input "2025-07-10"
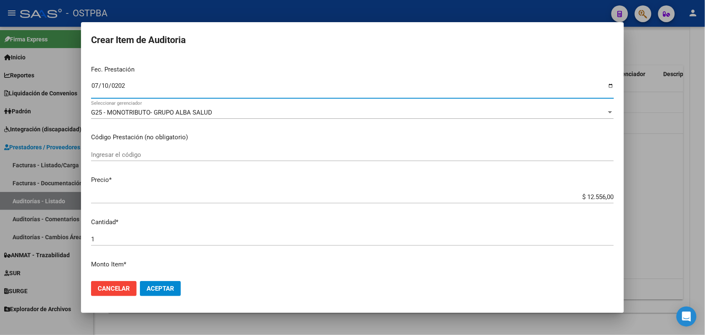
scroll to position [157, 0]
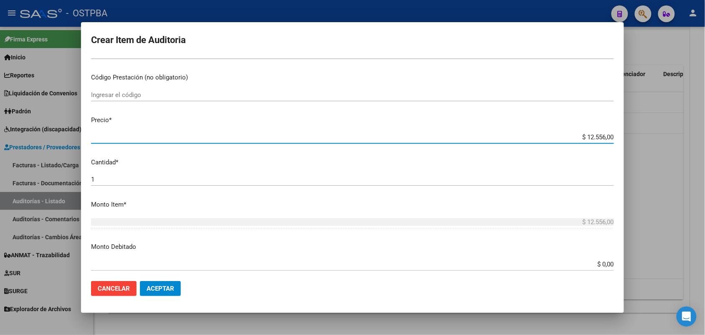
drag, startPoint x: 561, startPoint y: 138, endPoint x: 632, endPoint y: 134, distance: 71.6
click at [632, 134] on div "Crear Item de Auditoria 38616666 Nro Documento 27386166663 CUIL Afiliado Activo…" at bounding box center [352, 167] width 705 height 335
type input "$ 0,01"
type input "$ 0,15"
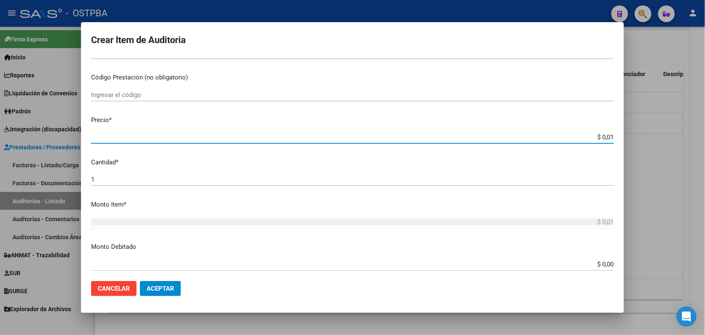
type input "$ 0,15"
type input "$ 1,52"
type input "$ 15,20"
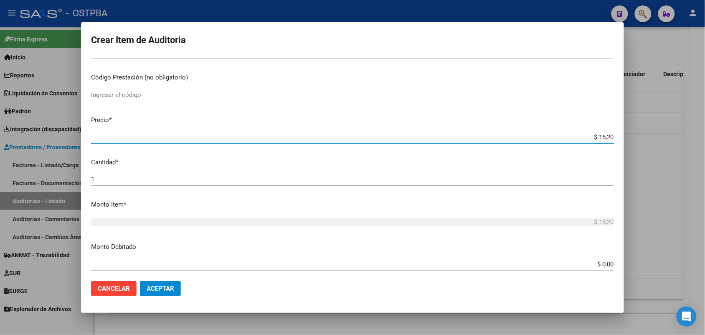
type input "$ 152,00"
type input "$ 1.520,00"
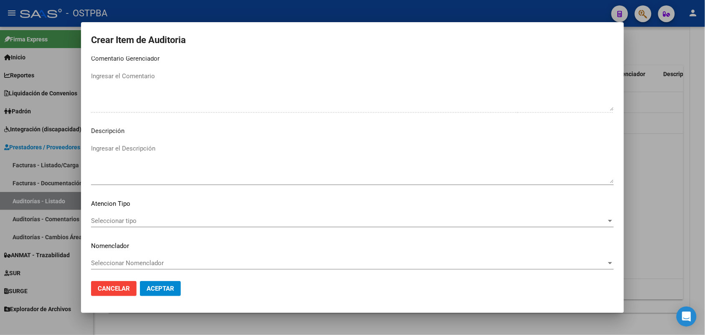
scroll to position [534, 0]
click at [122, 216] on span "Seleccionar tipo" at bounding box center [348, 219] width 515 height 8
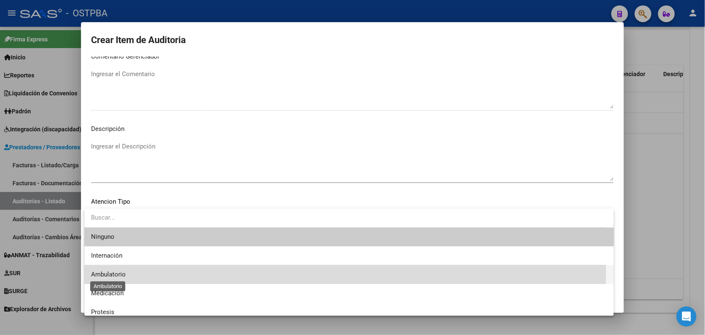
drag, startPoint x: 117, startPoint y: 271, endPoint x: 145, endPoint y: 276, distance: 28.4
click at [118, 270] on span "Ambulatorio" at bounding box center [108, 274] width 35 height 8
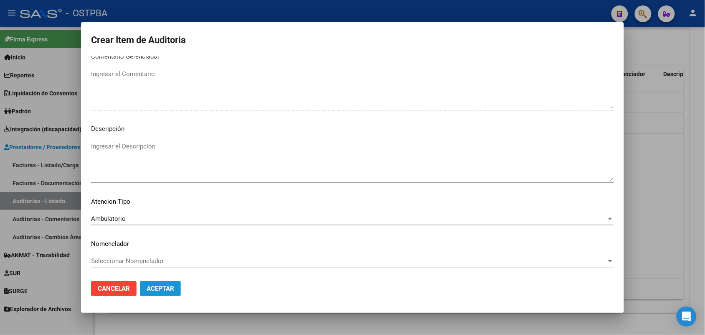
click at [167, 284] on span "Aceptar" at bounding box center [161, 288] width 28 height 8
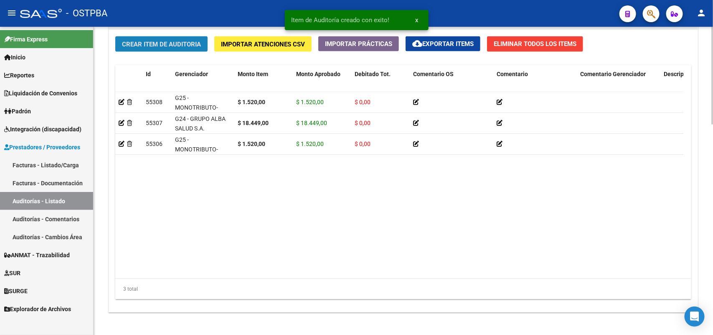
click at [185, 42] on span "Crear Item de Auditoria" at bounding box center [161, 45] width 79 height 8
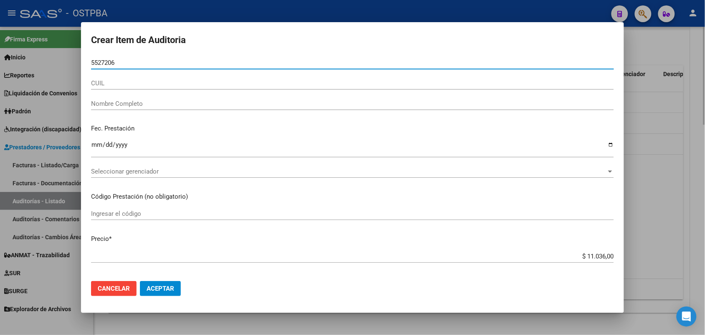
type input "55272067"
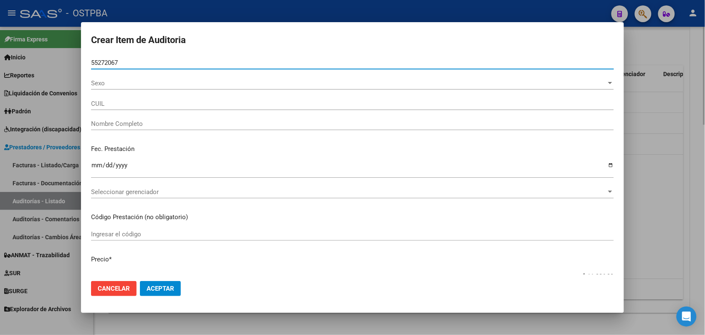
type input "27552720674"
type input "MARTINEZ AHINARA NATALY"
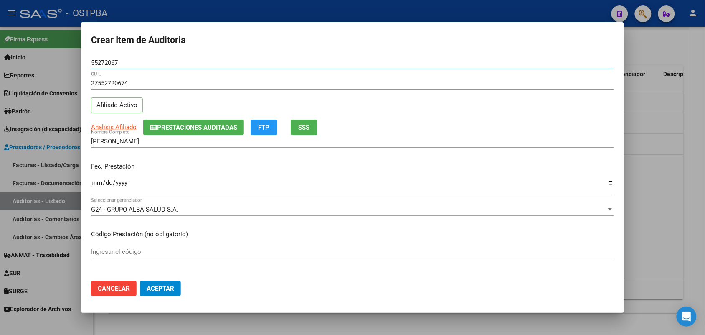
type input "55272067"
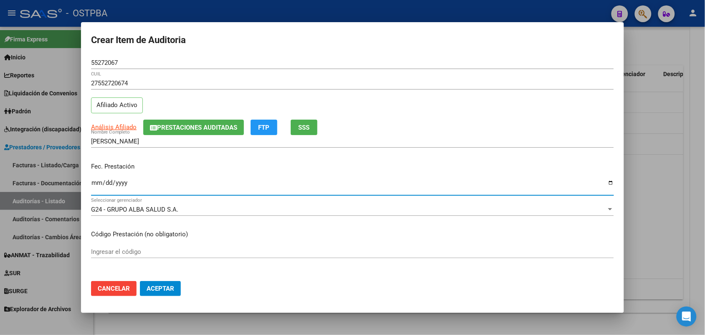
click at [97, 189] on input "Ingresar la fecha" at bounding box center [352, 185] width 523 height 13
type input "2025-06-26"
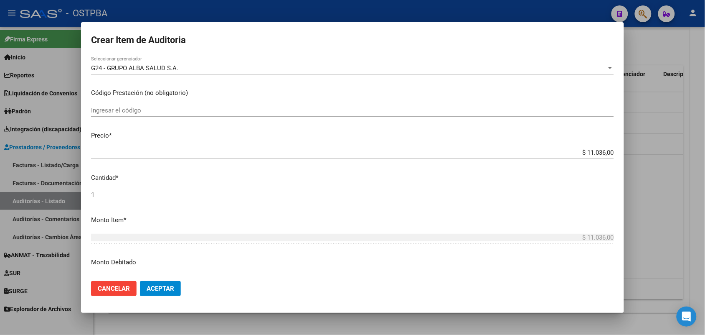
scroll to position [157, 0]
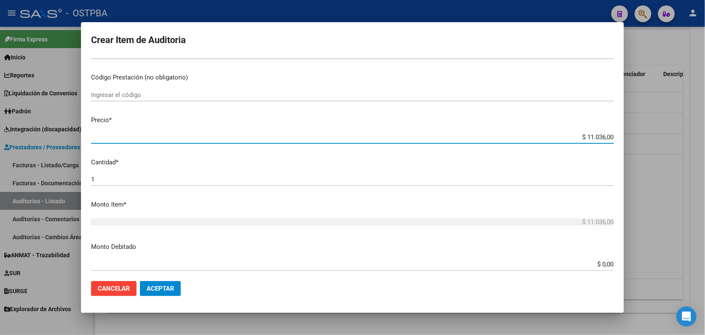
drag, startPoint x: 572, startPoint y: 138, endPoint x: 632, endPoint y: 139, distance: 59.3
click at [632, 139] on div "Crear Item de Auditoria 55272067 Nro Documento 27552720674 CUIL Afiliado Activo…" at bounding box center [352, 167] width 705 height 335
type input "$ 0,01"
type input "$ 0,15"
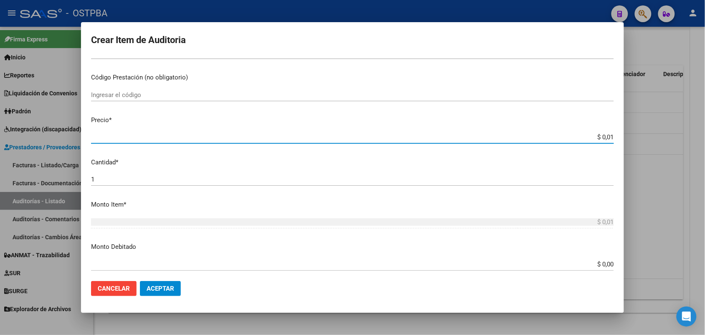
type input "$ 0,15"
type input "$ 1,52"
type input "$ 15,20"
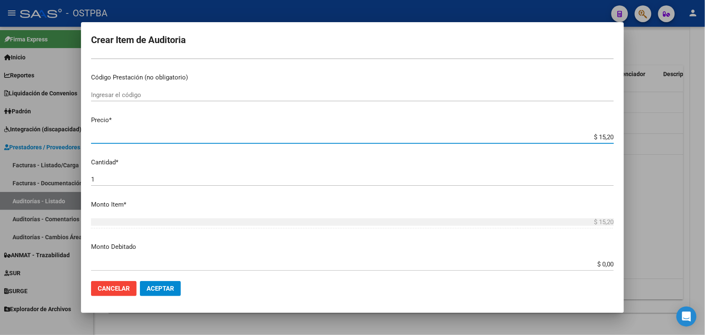
type input "$ 152,00"
type input "$ 1.520,00"
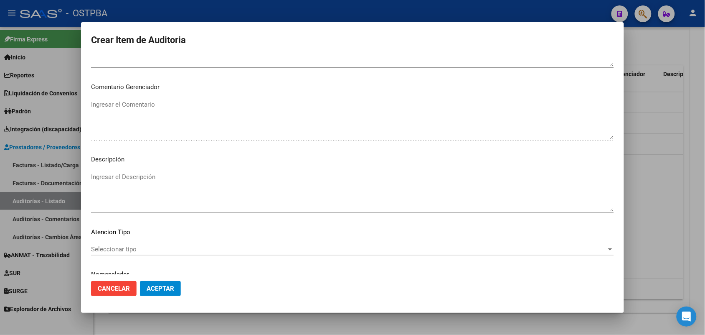
scroll to position [522, 0]
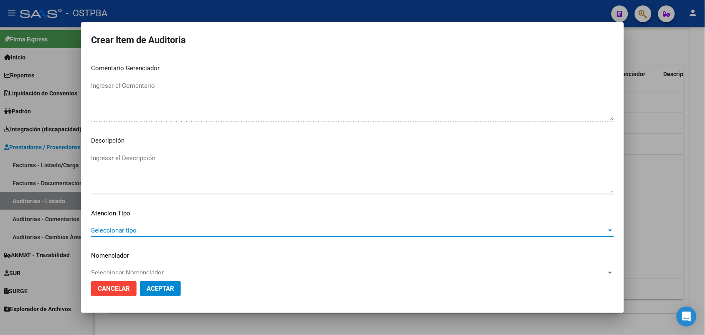
click at [120, 229] on span "Seleccionar tipo" at bounding box center [348, 230] width 515 height 8
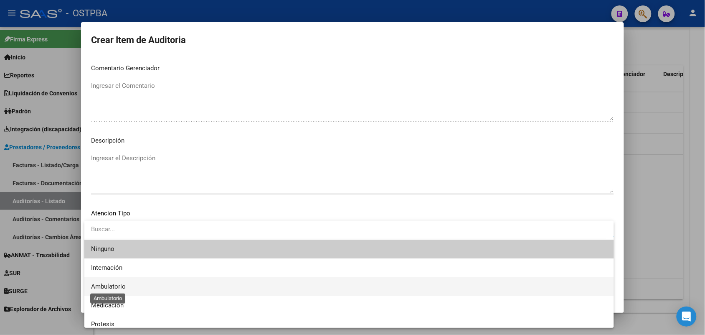
click at [122, 286] on span "Ambulatorio" at bounding box center [108, 286] width 35 height 8
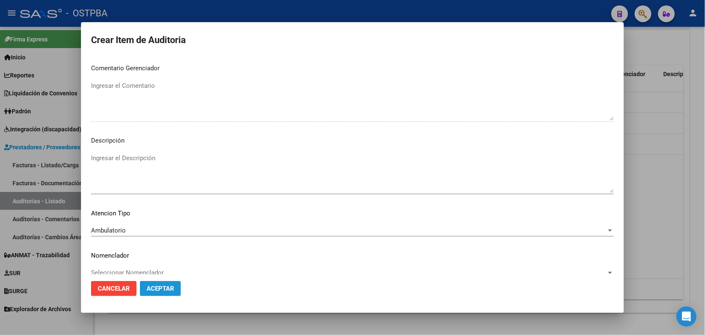
click at [168, 285] on span "Aceptar" at bounding box center [161, 288] width 28 height 8
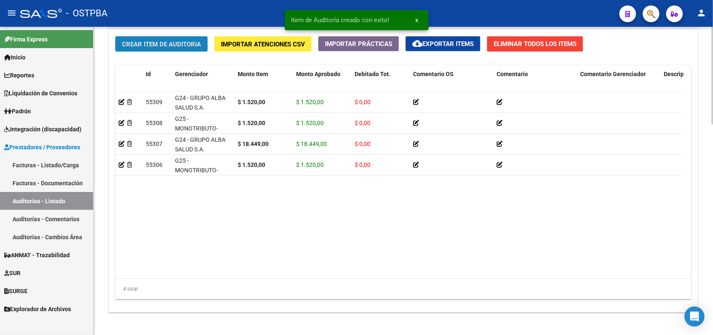
click at [178, 41] on span "Crear Item de Auditoria" at bounding box center [161, 45] width 79 height 8
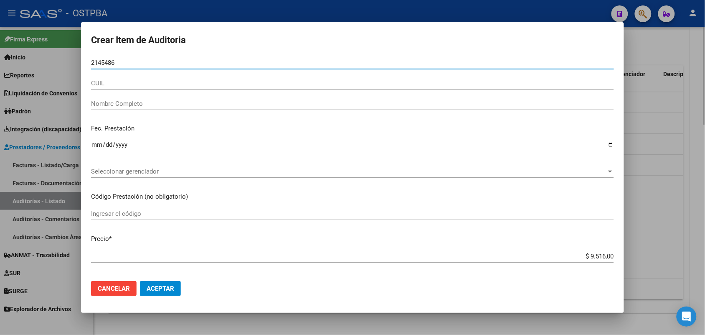
type input "21454863"
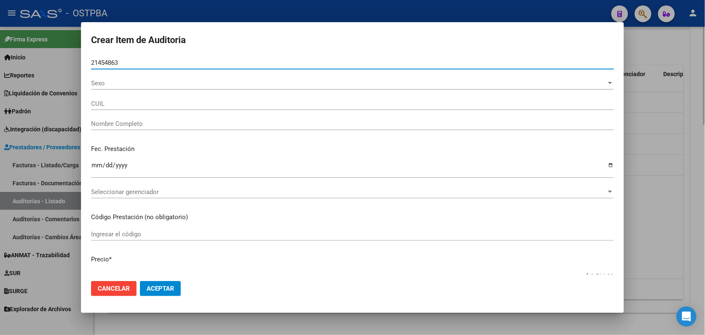
type input "27214548637"
type input "MONZON CLAUDIA BEATRIZ"
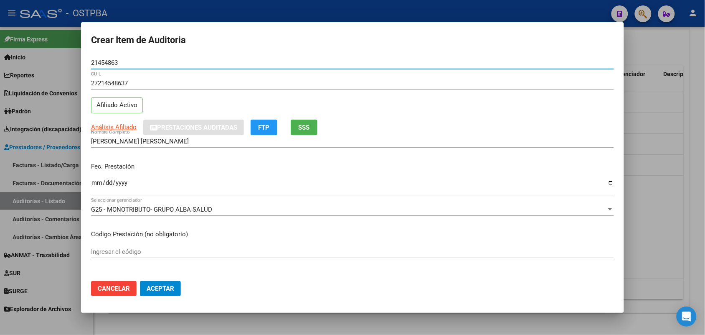
type input "21454863"
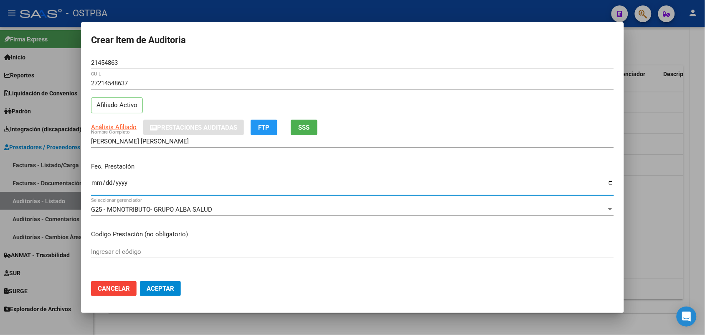
click at [93, 186] on input "Ingresar la fecha" at bounding box center [352, 185] width 523 height 13
type input "2025-07-10"
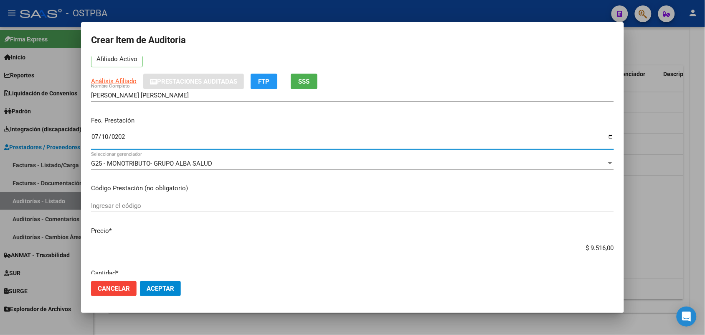
scroll to position [157, 0]
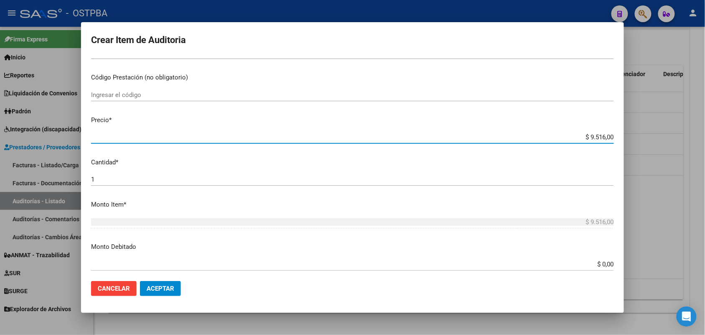
drag, startPoint x: 571, startPoint y: 138, endPoint x: 643, endPoint y: 145, distance: 73.0
click at [643, 145] on div "Crear Item de Auditoria 21454863 Nro Documento 27214548637 CUIL Afiliado Activo…" at bounding box center [352, 167] width 705 height 335
type input "$ 0,07"
type input "$ 0,79"
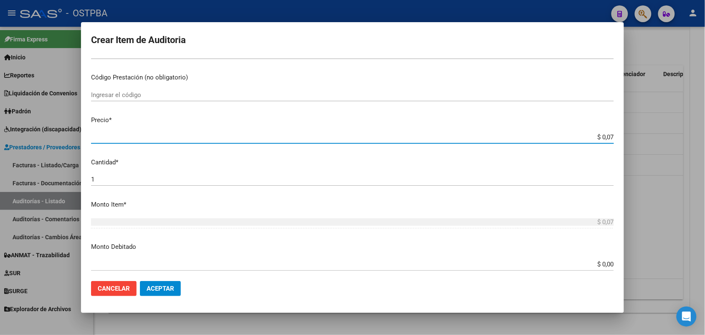
type input "$ 0,79"
type input "$ 7,99"
type input "$ 79,96"
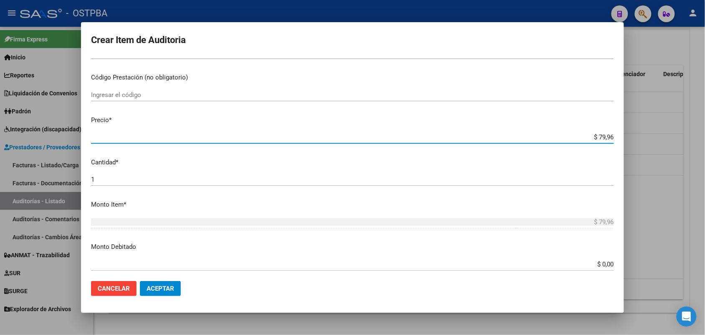
type input "$ 799,60"
type input "$ 7.996,00"
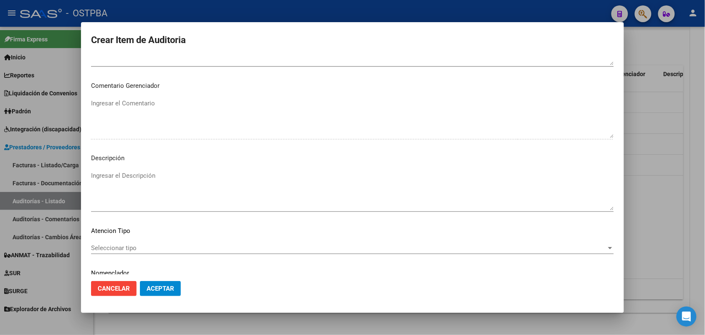
scroll to position [534, 0]
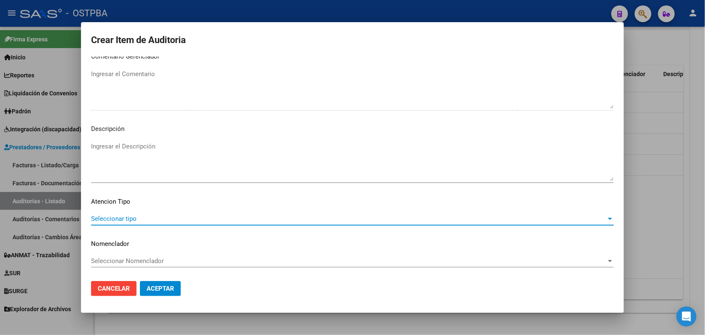
click at [124, 219] on span "Seleccionar tipo" at bounding box center [348, 219] width 515 height 8
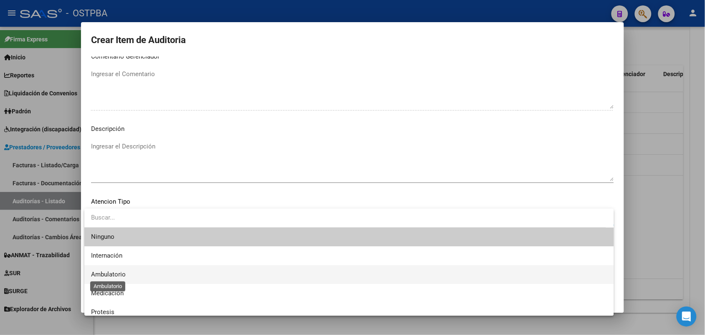
click at [117, 273] on span "Ambulatorio" at bounding box center [108, 274] width 35 height 8
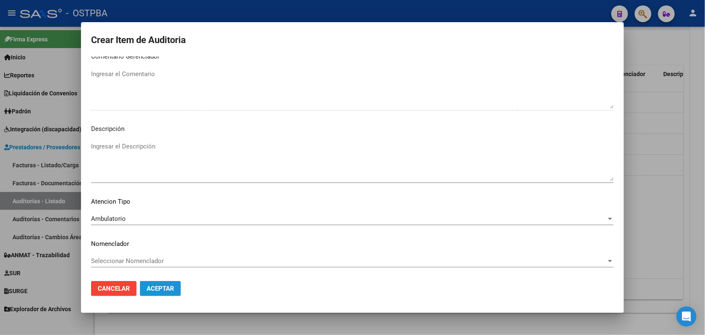
click at [166, 287] on span "Aceptar" at bounding box center [161, 288] width 28 height 8
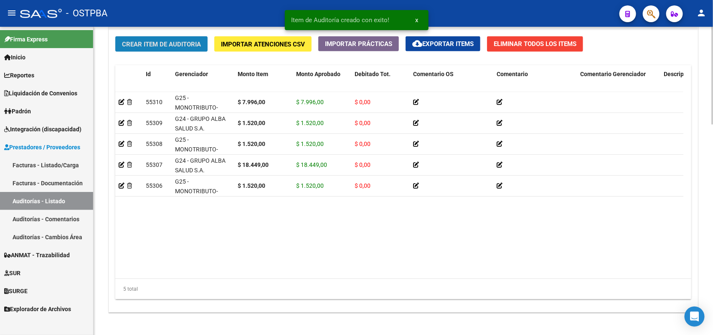
click at [175, 42] on span "Crear Item de Auditoria" at bounding box center [161, 45] width 79 height 8
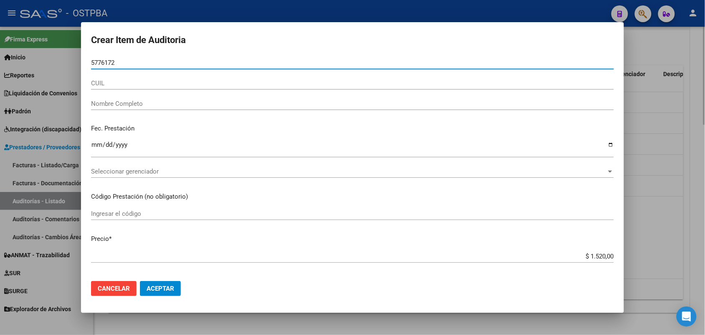
type input "57761725"
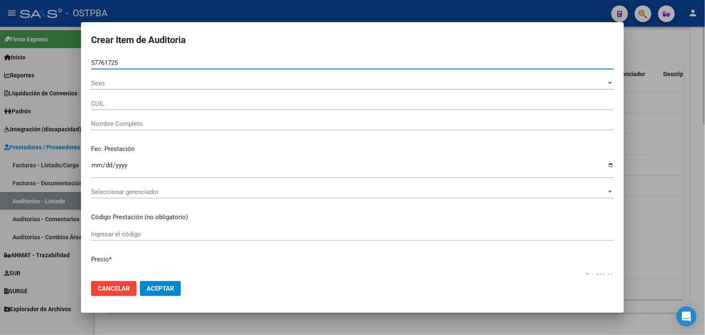
type input "20577617253"
type input "PEREYRA NEHITAN BENJAMIN"
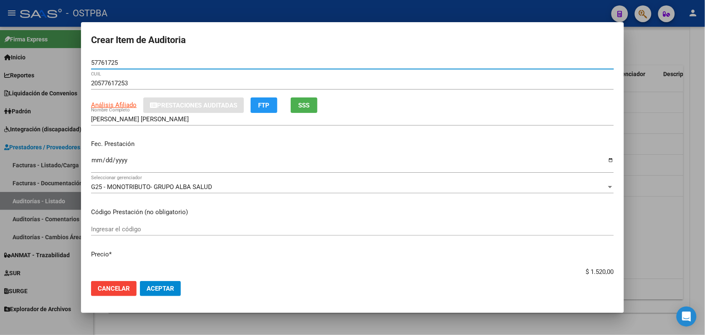
type input "57761725"
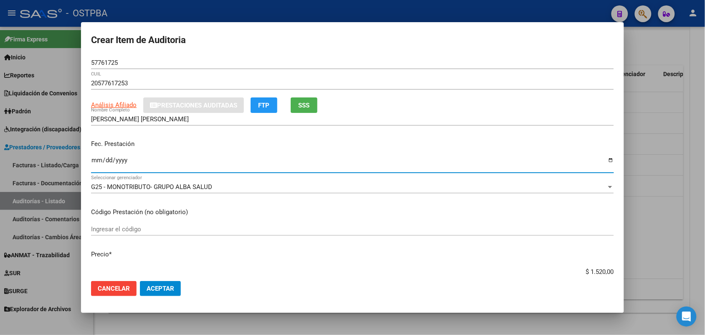
click at [96, 159] on input "Ingresar la fecha" at bounding box center [352, 163] width 523 height 13
type input "2025-06-23"
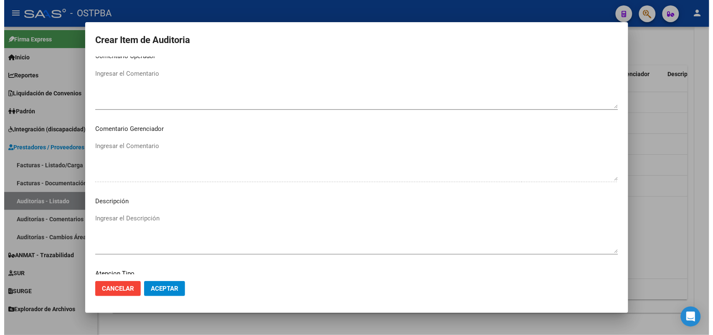
scroll to position [512, 0]
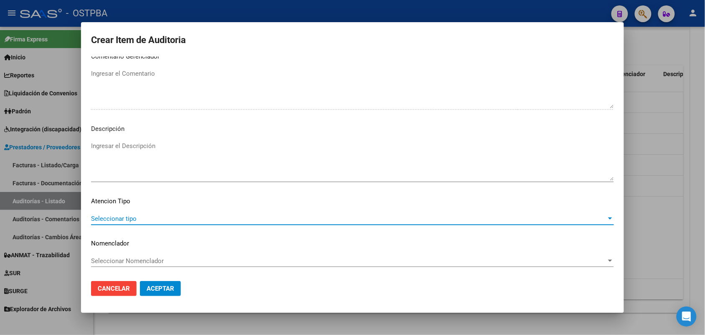
click at [125, 216] on span "Seleccionar tipo" at bounding box center [348, 219] width 515 height 8
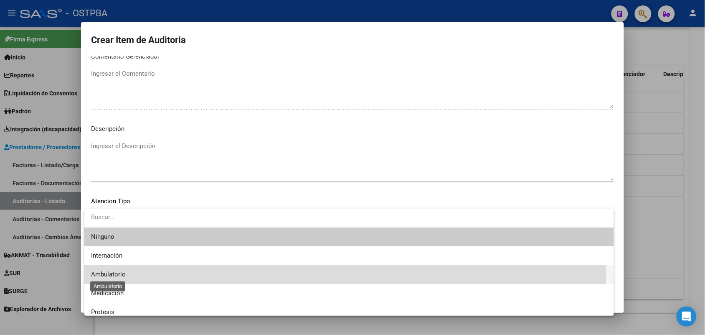
click at [124, 274] on span "Ambulatorio" at bounding box center [108, 274] width 35 height 8
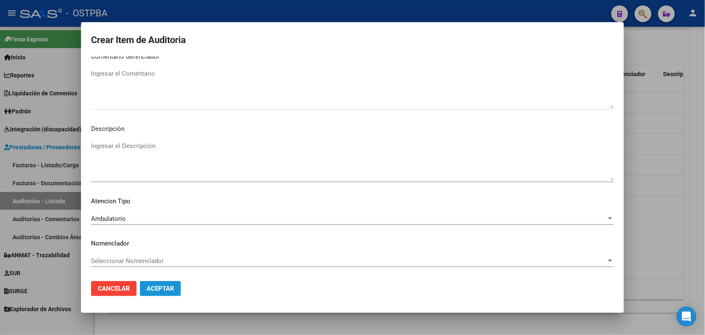
click at [175, 287] on button "Aceptar" at bounding box center [160, 288] width 41 height 15
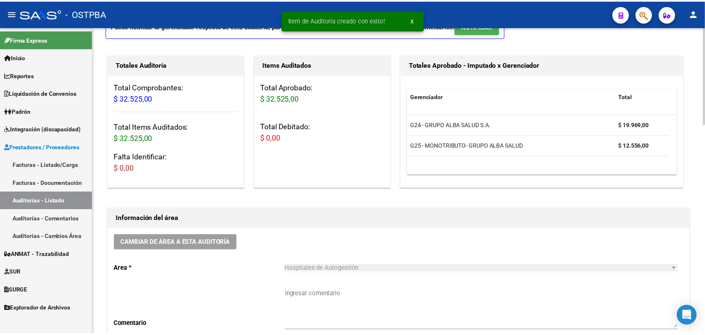
scroll to position [0, 0]
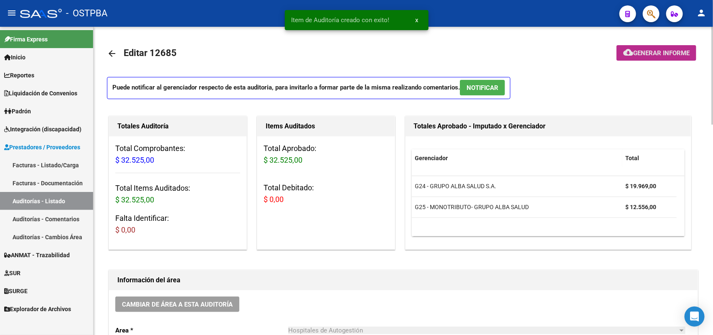
click at [664, 52] on span "Generar informe" at bounding box center [661, 53] width 56 height 8
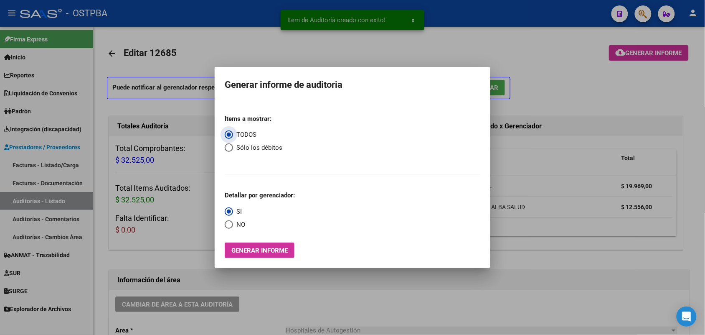
click at [283, 251] on span "Generar informe" at bounding box center [259, 250] width 56 height 8
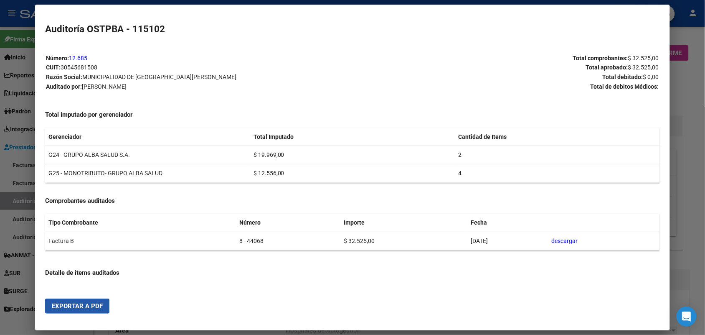
click at [81, 304] on span "Exportar a PDF" at bounding box center [77, 306] width 51 height 8
click at [694, 90] on div at bounding box center [352, 167] width 705 height 335
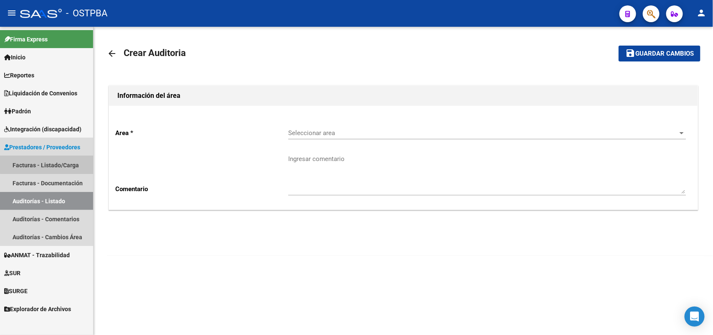
click at [63, 161] on link "Facturas - Listado/Carga" at bounding box center [46, 165] width 93 height 18
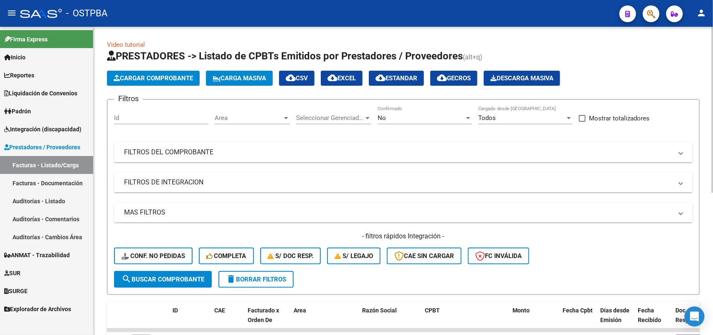
click at [466, 117] on div at bounding box center [468, 118] width 4 height 2
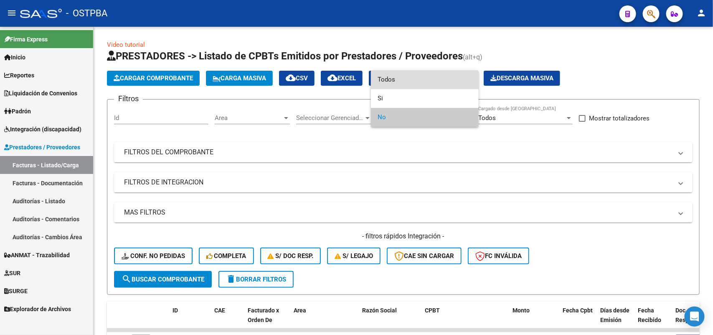
click at [404, 82] on span "Todos" at bounding box center [425, 79] width 94 height 19
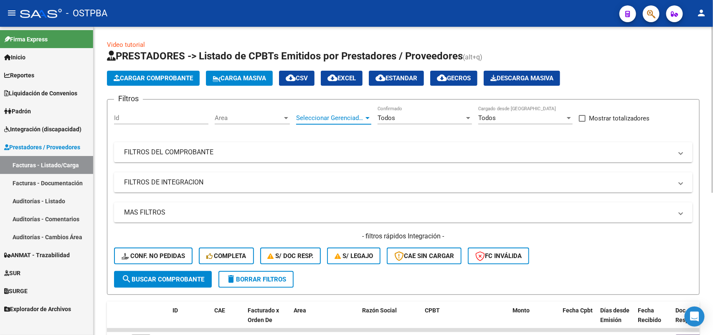
click at [368, 118] on div at bounding box center [368, 117] width 8 height 7
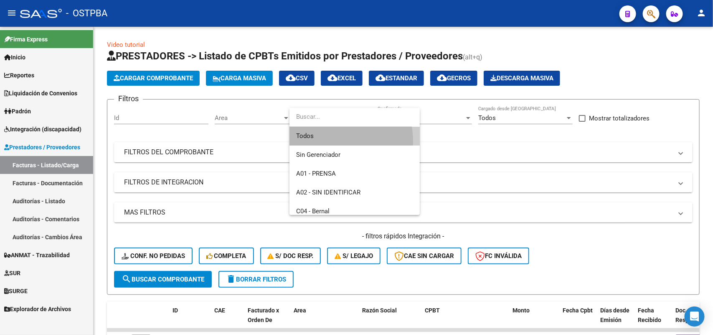
click at [333, 141] on span "Todos" at bounding box center [354, 136] width 117 height 19
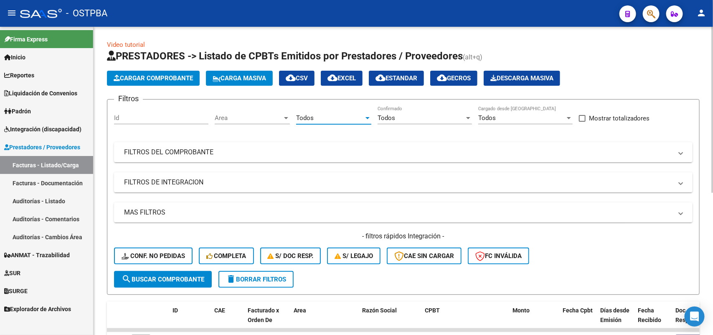
click at [285, 117] on div at bounding box center [286, 118] width 4 height 2
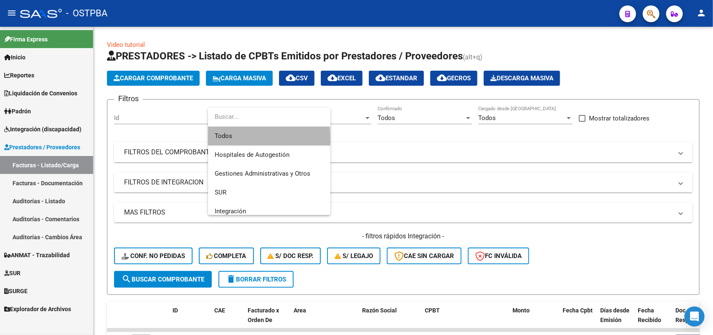
click at [256, 140] on span "Todos" at bounding box center [269, 136] width 109 height 19
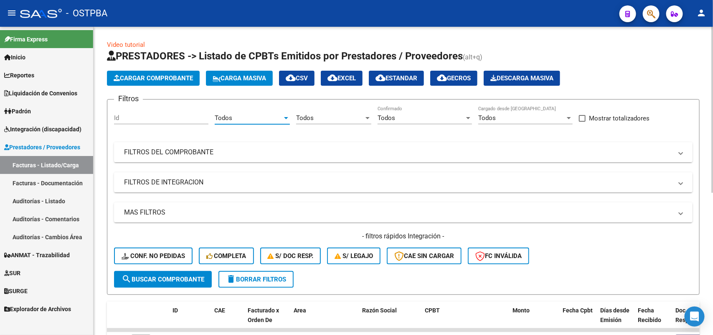
click at [204, 150] on mat-panel-title "FILTROS DEL COMPROBANTE" at bounding box center [398, 151] width 548 height 9
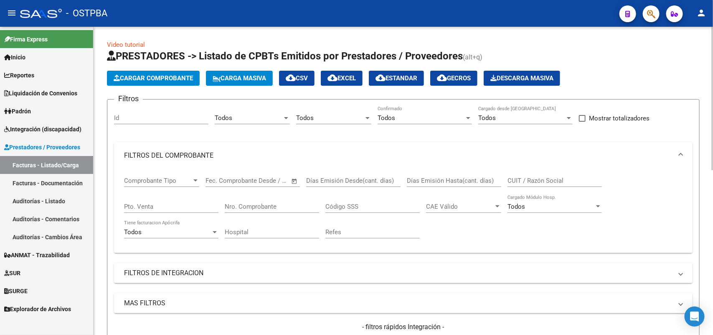
click at [283, 201] on div "Nro. Comprobante" at bounding box center [272, 204] width 94 height 18
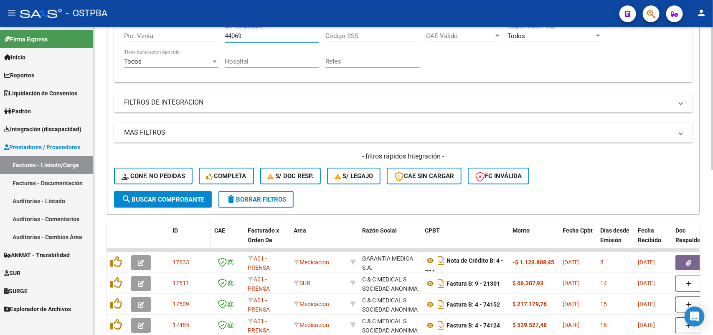
scroll to position [209, 0]
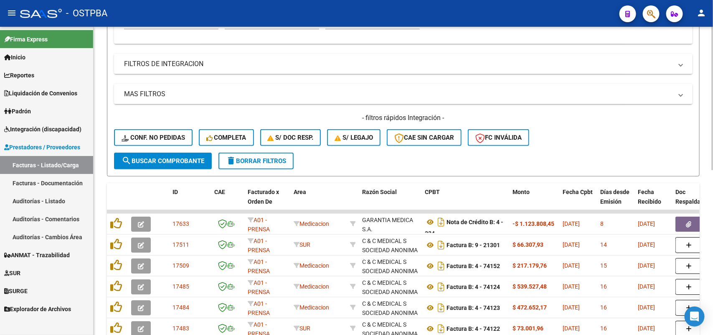
type input "44069"
click at [195, 159] on span "search Buscar Comprobante" at bounding box center [163, 161] width 83 height 8
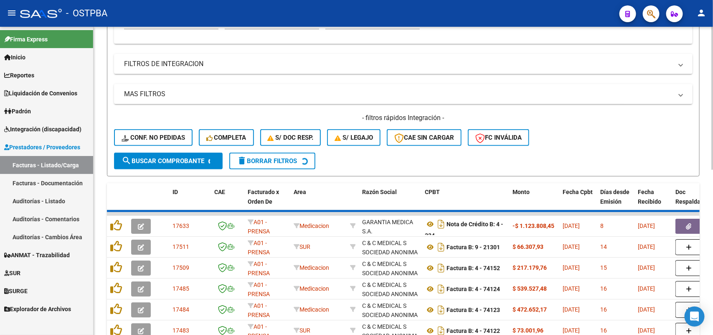
scroll to position [165, 0]
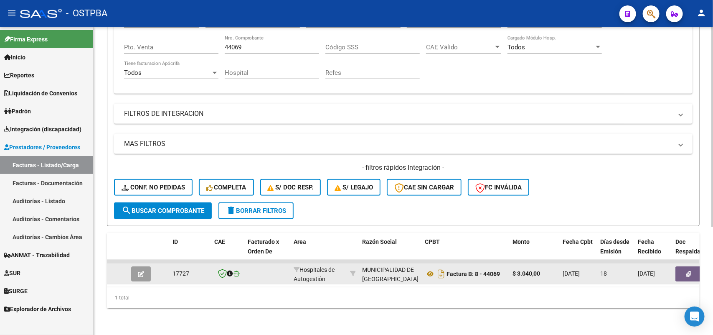
click at [138, 271] on icon "button" at bounding box center [141, 274] width 6 height 6
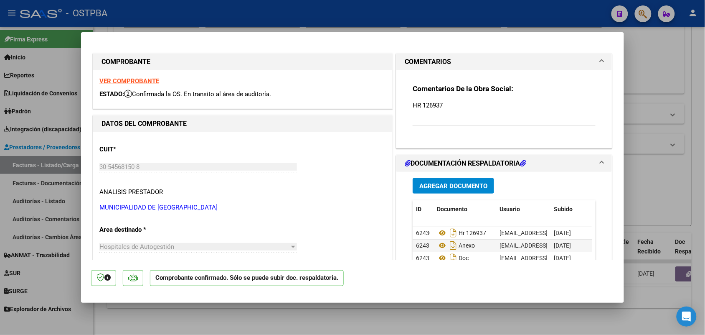
click at [153, 79] on strong "VER COMPROBANTE" at bounding box center [129, 81] width 60 height 8
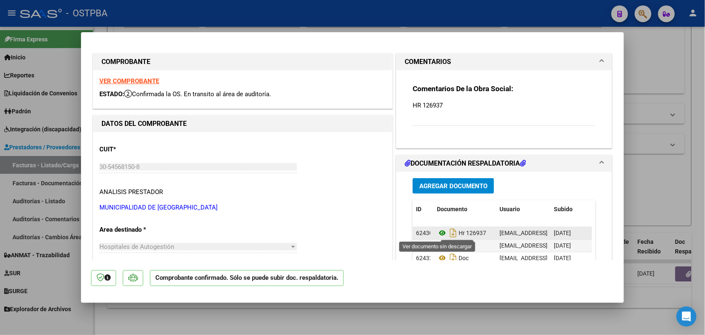
click at [437, 232] on icon at bounding box center [442, 233] width 11 height 10
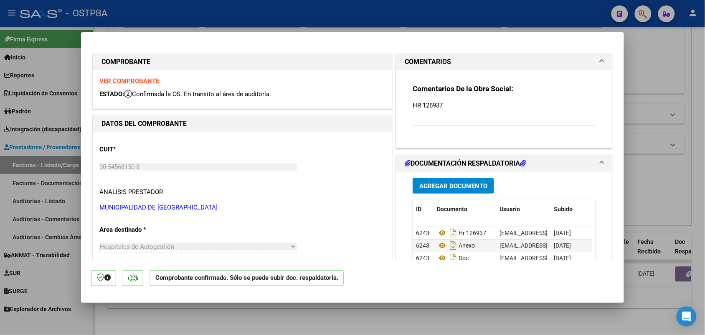
click at [71, 225] on div at bounding box center [352, 167] width 705 height 335
type input "$ 0,00"
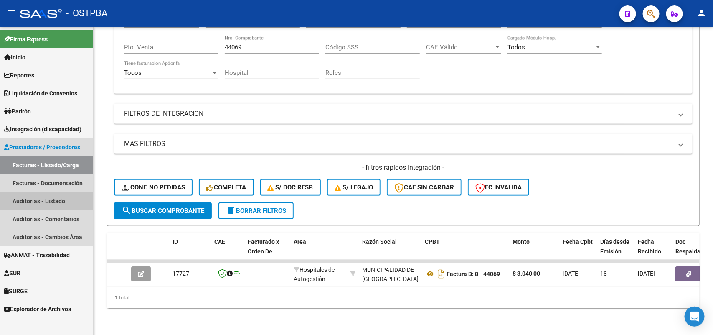
click at [55, 201] on link "Auditorías - Listado" at bounding box center [46, 201] width 93 height 18
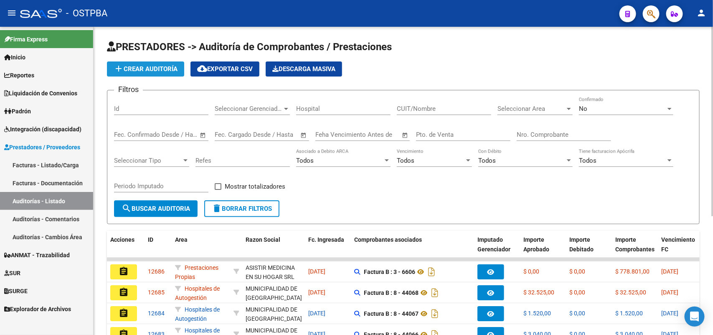
click at [159, 66] on span "add Crear Auditoría" at bounding box center [146, 69] width 64 height 8
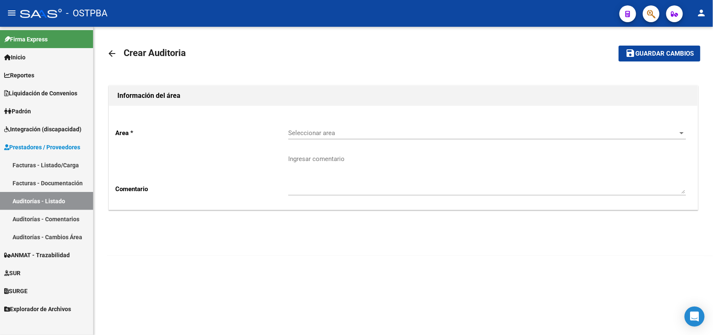
click at [343, 133] on span "Seleccionar area" at bounding box center [483, 133] width 390 height 8
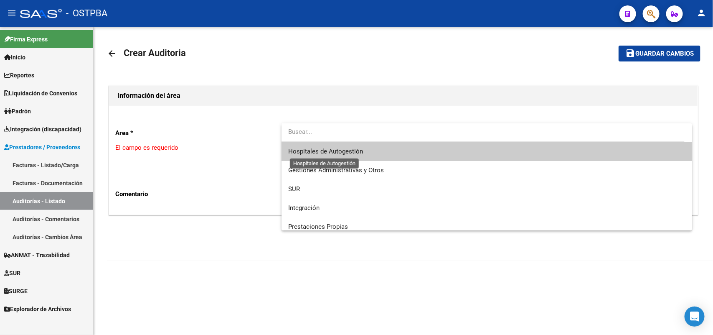
click at [328, 153] on span "Hospitales de Autogestión" at bounding box center [325, 151] width 75 height 8
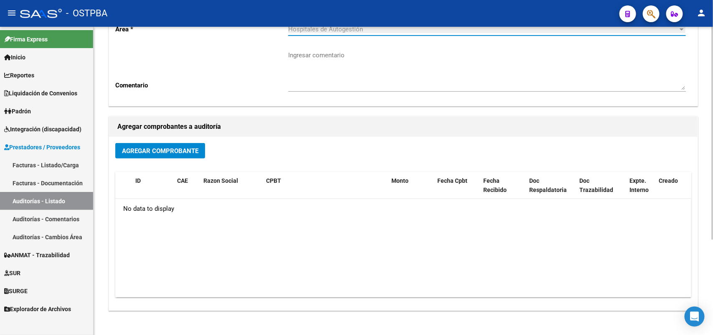
scroll to position [104, 0]
click at [187, 146] on span "Agregar Comprobante" at bounding box center [160, 150] width 76 height 8
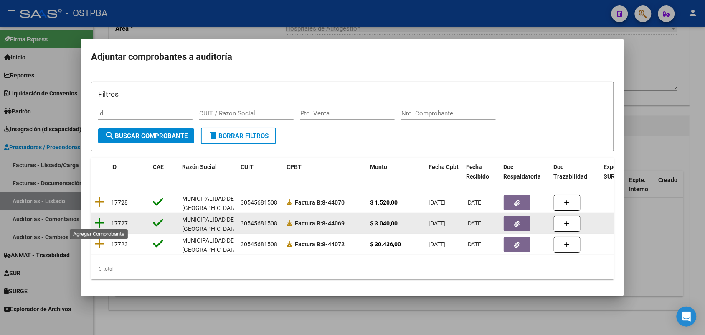
click at [96, 217] on icon at bounding box center [99, 223] width 10 height 12
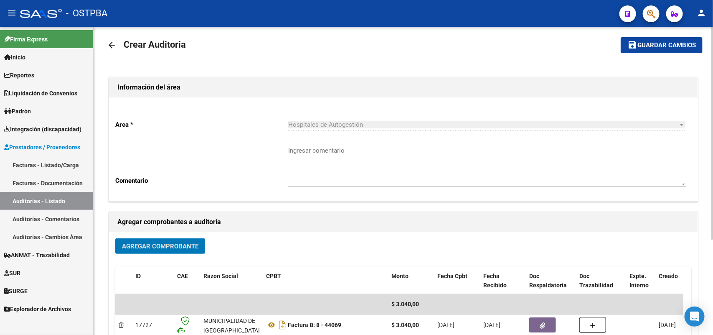
scroll to position [0, 0]
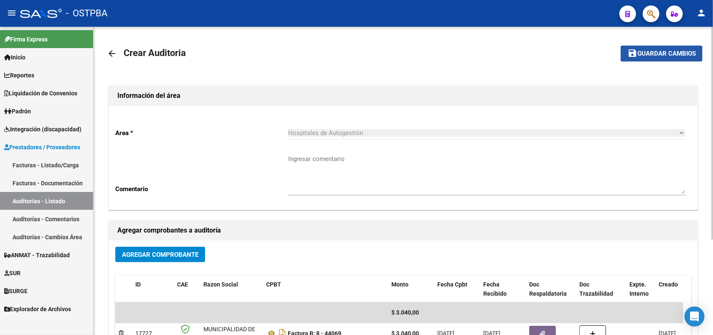
click at [661, 47] on button "save Guardar cambios" at bounding box center [662, 53] width 82 height 15
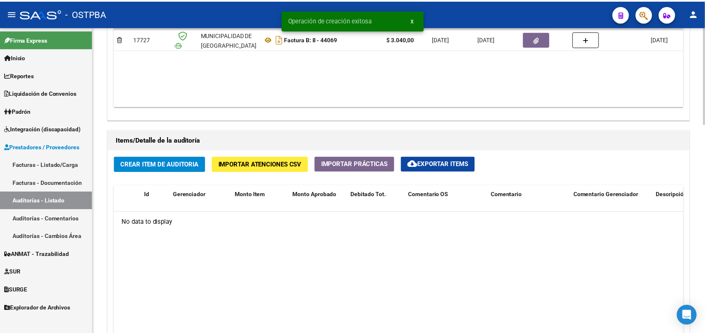
scroll to position [574, 0]
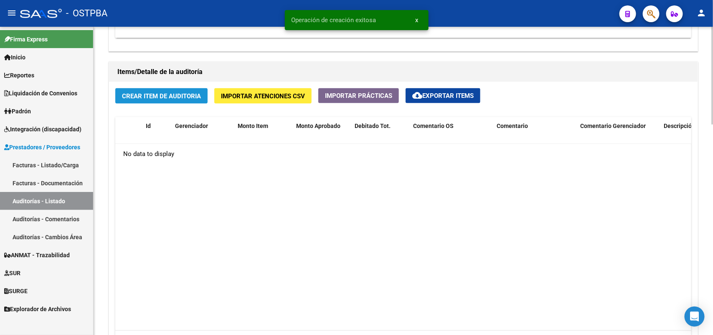
click at [181, 97] on span "Crear Item de Auditoria" at bounding box center [161, 96] width 79 height 8
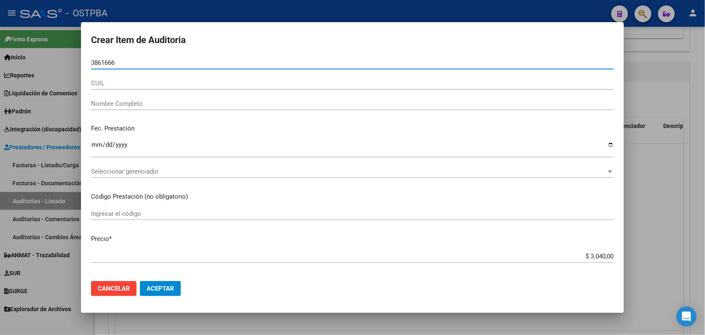
type input "38616666"
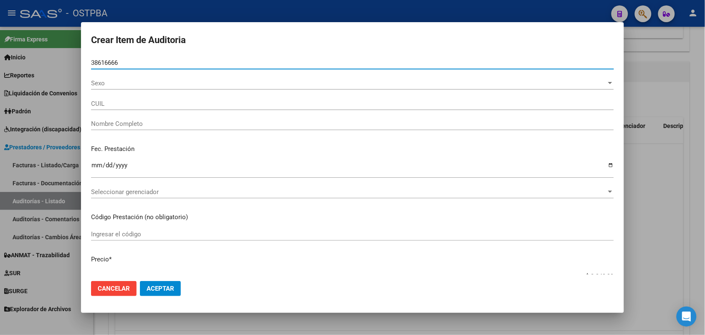
type input "27386166663"
type input "GOMEZ DIANA SUSANA"
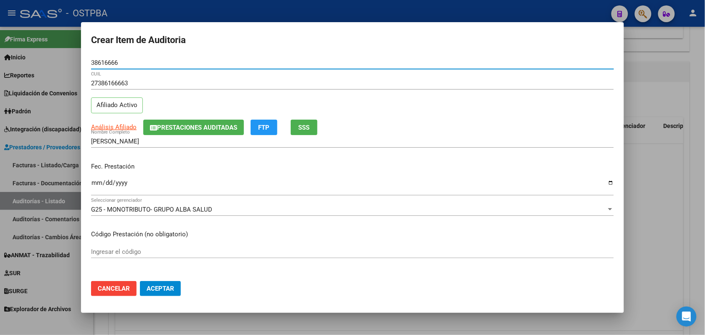
type input "38616666"
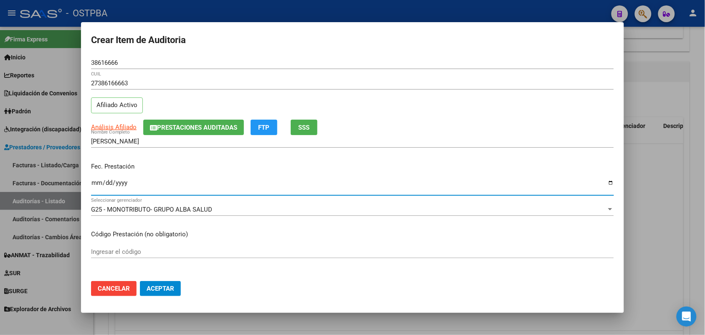
click at [96, 184] on input "Ingresar la fecha" at bounding box center [352, 185] width 523 height 13
type input "2025-07-10"
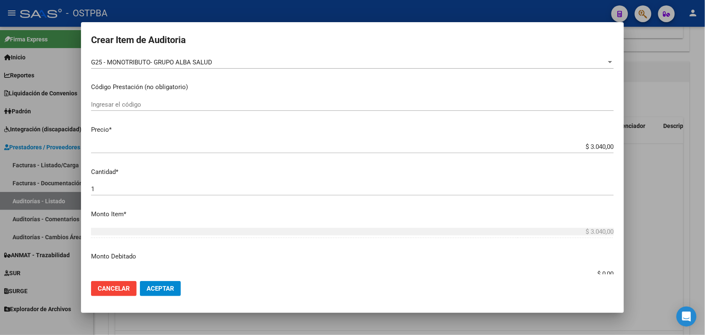
scroll to position [157, 0]
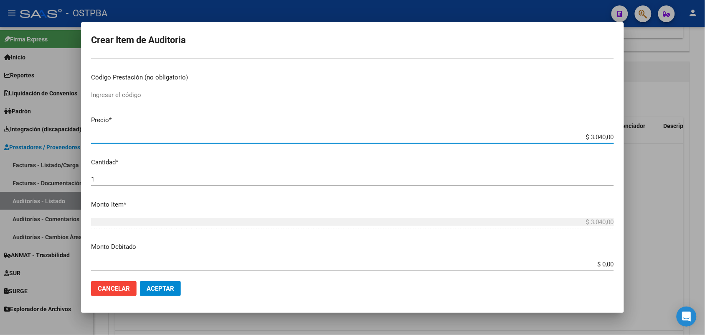
drag, startPoint x: 576, startPoint y: 138, endPoint x: 658, endPoint y: 145, distance: 81.7
click at [645, 142] on div "Crear Item de Auditoria 38616666 Nro Documento 27386166663 CUIL Afiliado Activo…" at bounding box center [352, 167] width 705 height 335
type input "$ 0,01"
type input "$ 0,15"
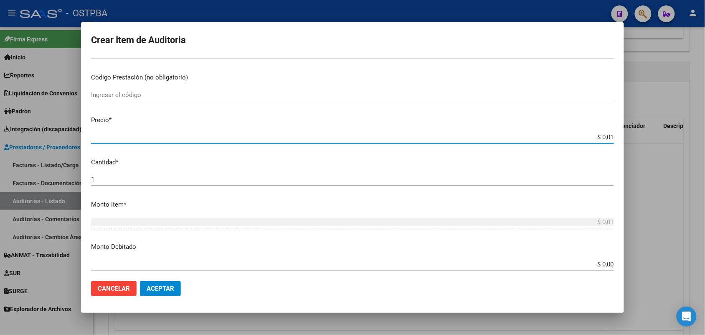
type input "$ 0,15"
type input "$ 1,52"
type input "$ 15,20"
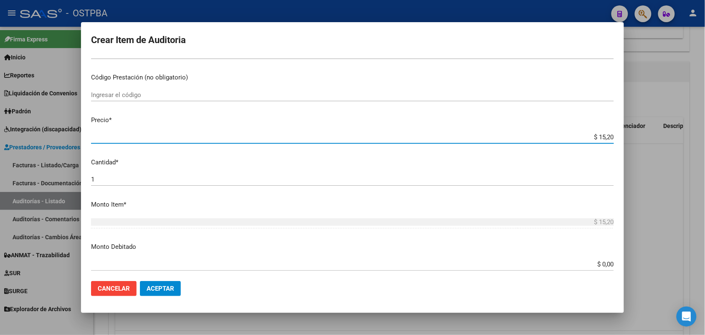
type input "$ 152,00"
type input "$ 1.520,00"
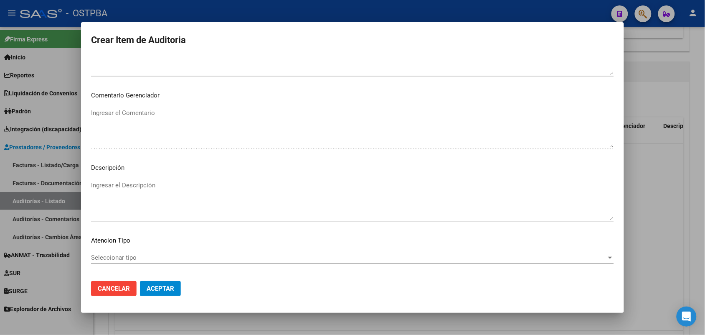
scroll to position [534, 0]
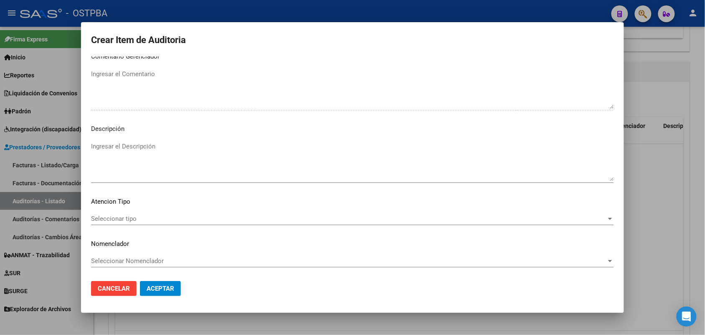
click at [127, 216] on span "Seleccionar tipo" at bounding box center [348, 219] width 515 height 8
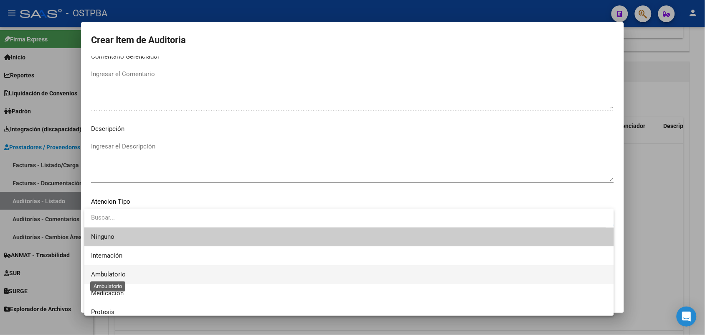
click at [118, 276] on span "Ambulatorio" at bounding box center [108, 274] width 35 height 8
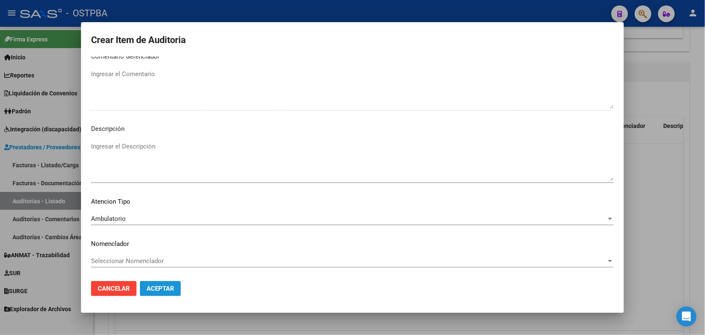
click at [157, 284] on span "Aceptar" at bounding box center [161, 288] width 28 height 8
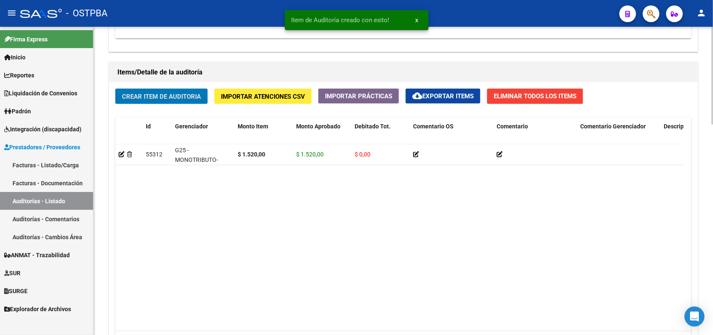
click at [173, 96] on span "Crear Item de Auditoria" at bounding box center [161, 97] width 79 height 8
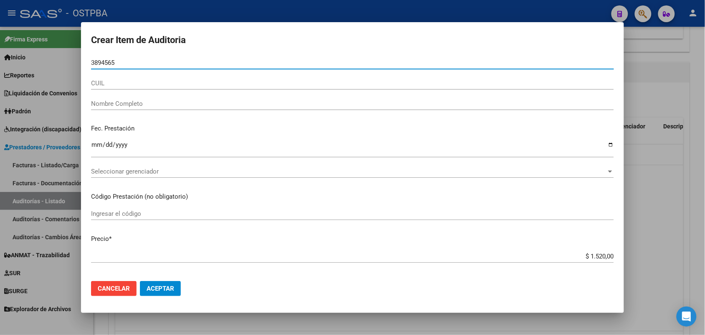
type input "38945650"
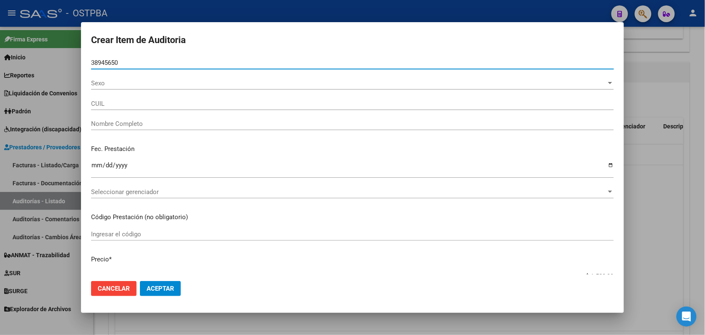
type input "27389456506"
type input "VENIALGO ALDANA RAMONA"
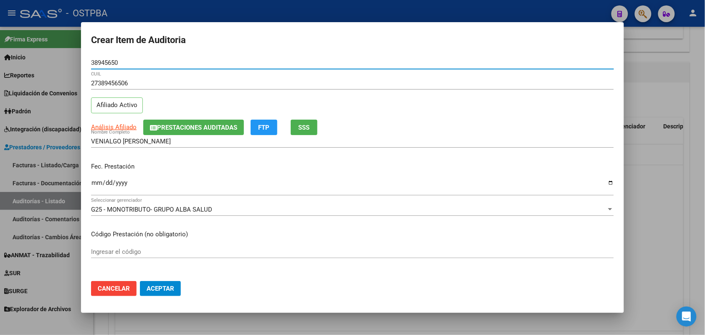
type input "38945650"
click at [96, 186] on input "Ingresar la fecha" at bounding box center [352, 185] width 523 height 13
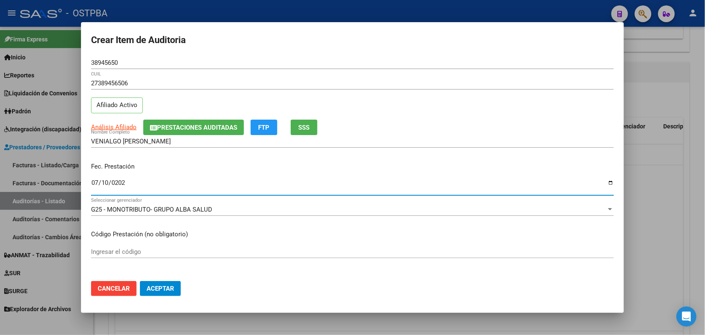
type input "2025-07-10"
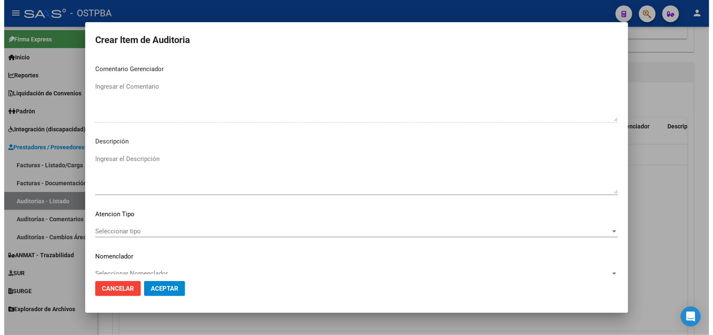
scroll to position [522, 0]
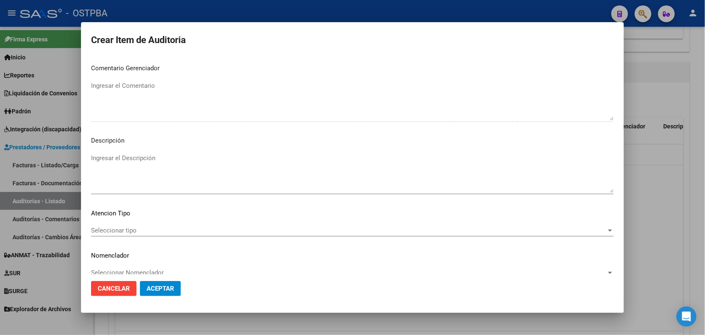
click at [128, 226] on span "Seleccionar tipo" at bounding box center [348, 230] width 515 height 8
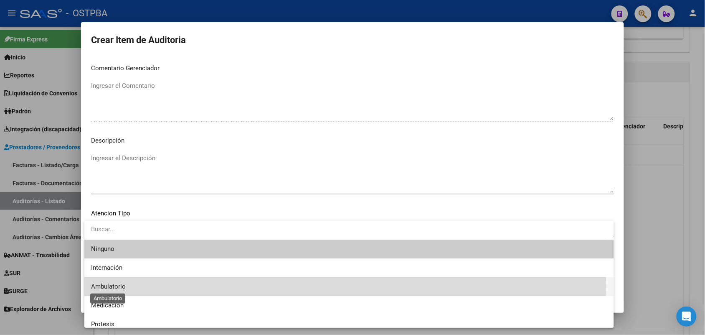
click at [117, 287] on span "Ambulatorio" at bounding box center [108, 286] width 35 height 8
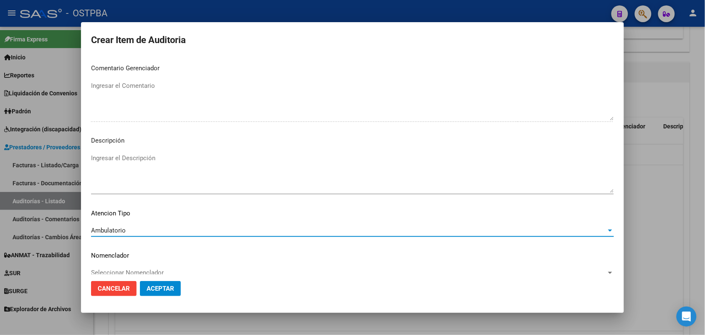
click at [163, 287] on span "Aceptar" at bounding box center [161, 288] width 28 height 8
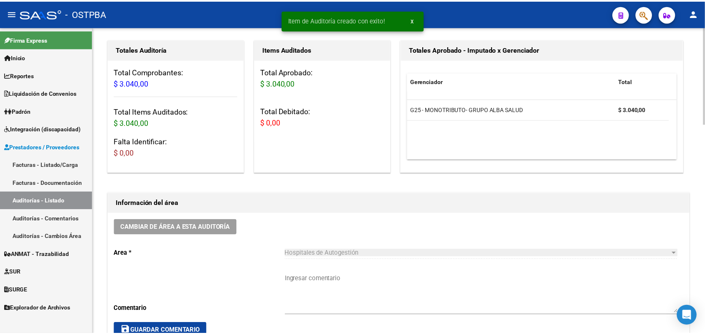
scroll to position [0, 0]
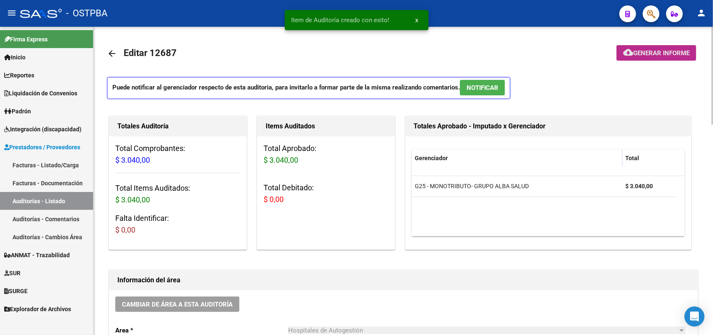
click at [652, 55] on span "Generar informe" at bounding box center [661, 53] width 56 height 8
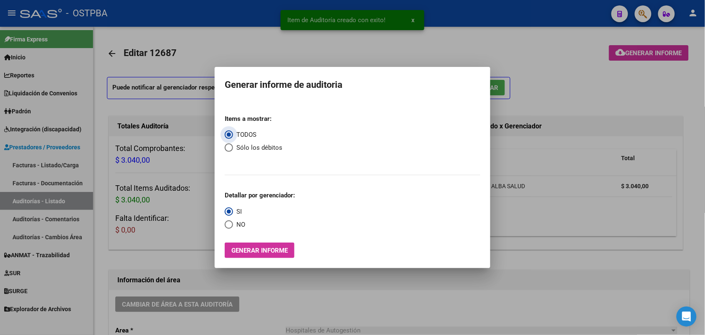
click at [244, 253] on span "Generar informe" at bounding box center [259, 250] width 56 height 8
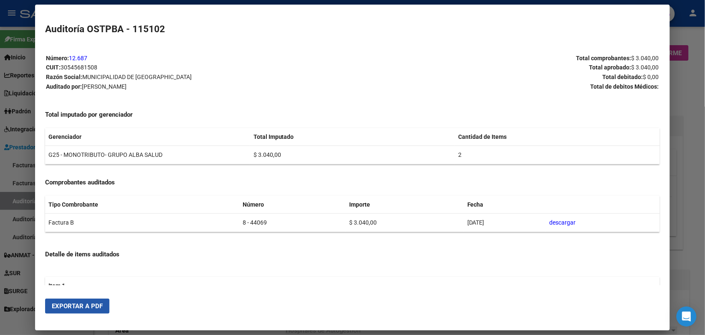
click at [77, 307] on span "Exportar a PDF" at bounding box center [77, 306] width 51 height 8
click at [686, 118] on div at bounding box center [352, 167] width 705 height 335
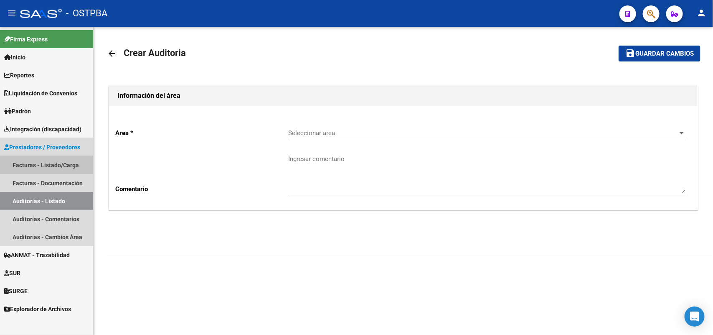
click at [73, 163] on link "Facturas - Listado/Carga" at bounding box center [46, 165] width 93 height 18
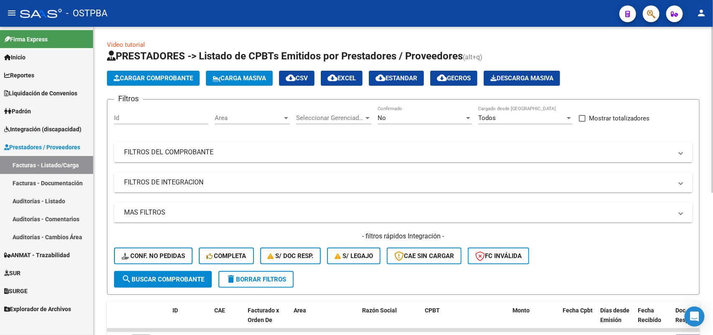
click at [469, 117] on div at bounding box center [468, 118] width 4 height 2
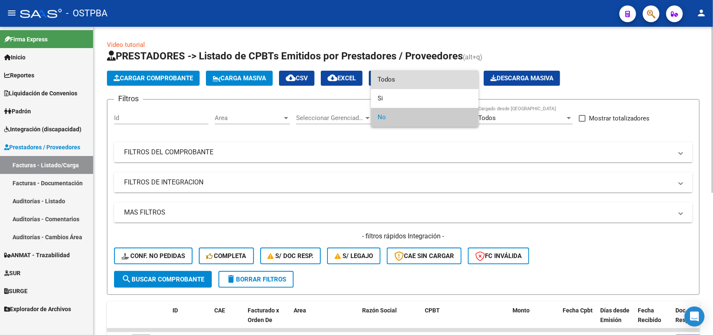
drag, startPoint x: 412, startPoint y: 78, endPoint x: 401, endPoint y: 91, distance: 16.9
click at [412, 79] on span "Todos" at bounding box center [425, 79] width 94 height 19
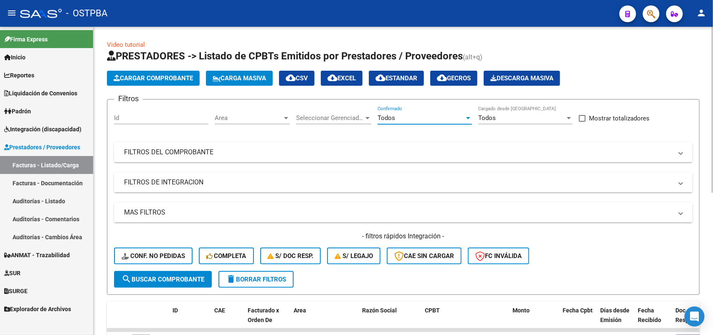
click at [366, 117] on div at bounding box center [368, 118] width 4 height 2
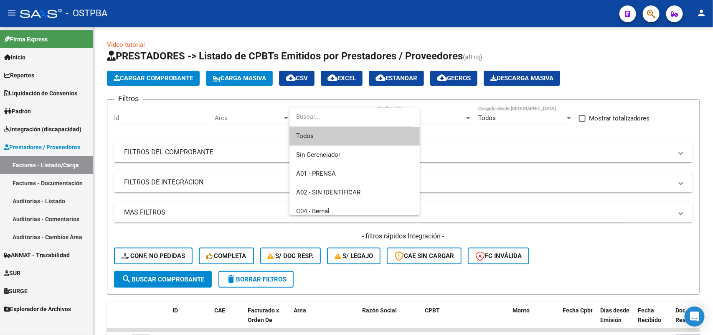
click at [353, 139] on span "Todos" at bounding box center [354, 136] width 117 height 19
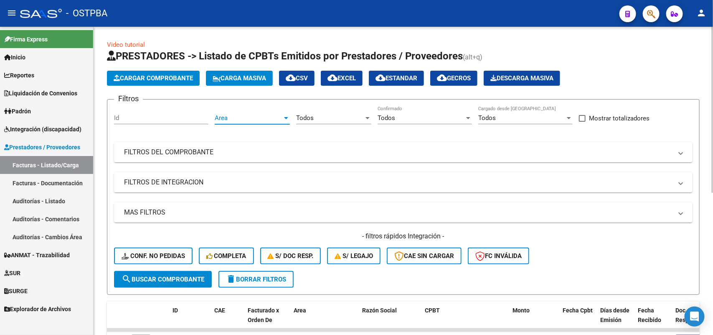
click at [288, 118] on div at bounding box center [286, 117] width 8 height 7
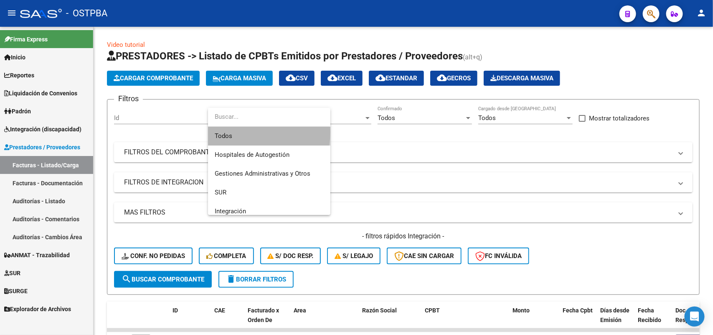
click at [261, 132] on span "Todos" at bounding box center [269, 136] width 109 height 19
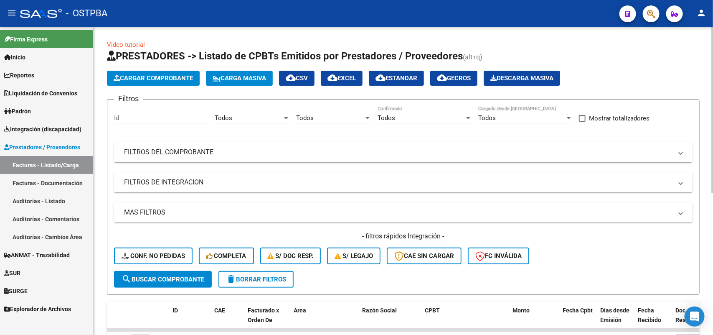
drag, startPoint x: 217, startPoint y: 153, endPoint x: 239, endPoint y: 155, distance: 21.8
click at [218, 153] on mat-panel-title "FILTROS DEL COMPROBANTE" at bounding box center [398, 151] width 548 height 9
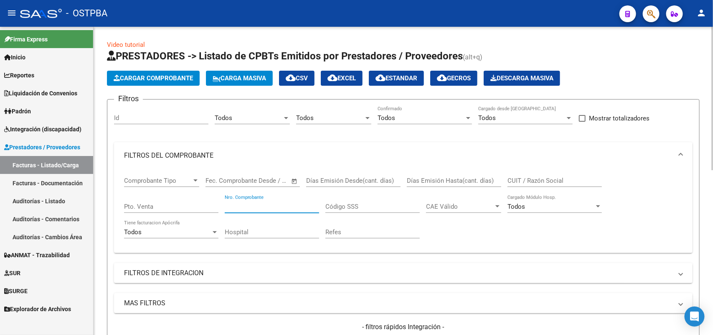
click at [290, 203] on input "Nro. Comprobante" at bounding box center [272, 207] width 94 height 8
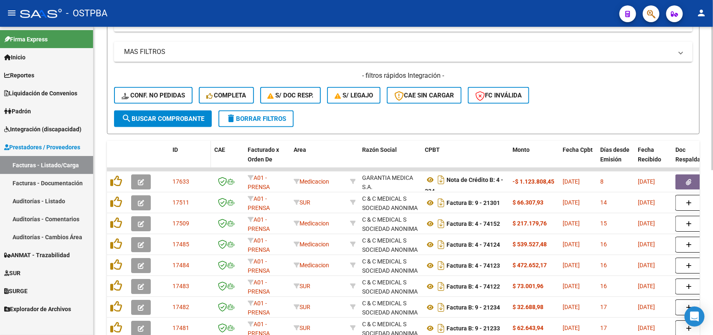
scroll to position [249, 0]
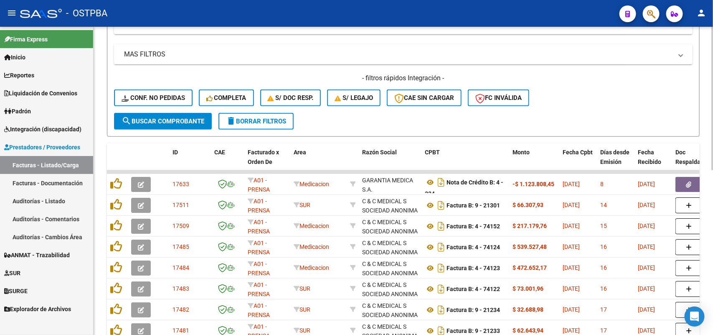
type input "44070"
click at [165, 121] on span "search Buscar Comprobante" at bounding box center [163, 121] width 83 height 8
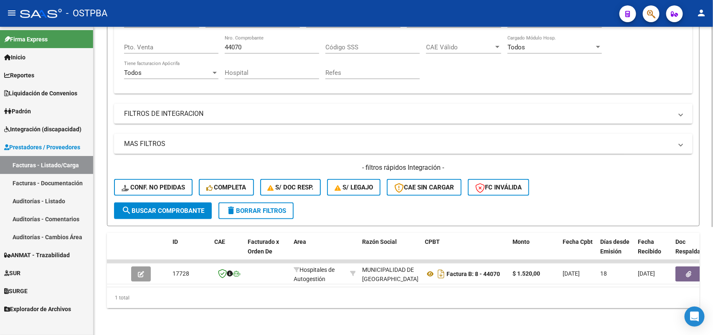
scroll to position [165, 0]
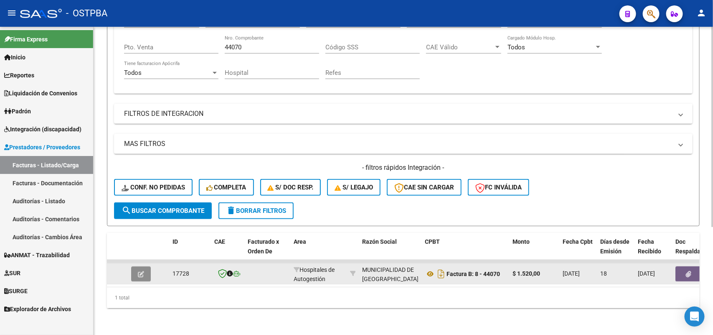
click at [141, 271] on icon "button" at bounding box center [141, 274] width 6 height 6
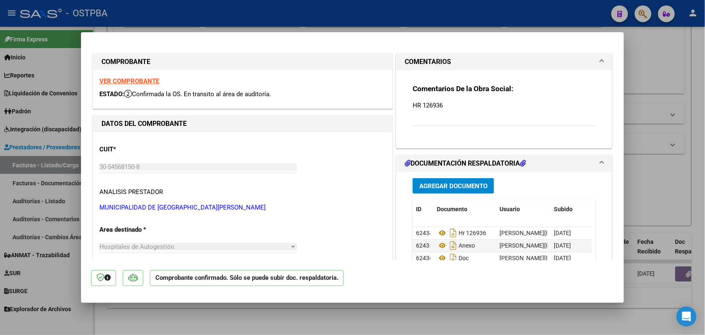
click at [135, 82] on strong "VER COMPROBANTE" at bounding box center [129, 81] width 60 height 8
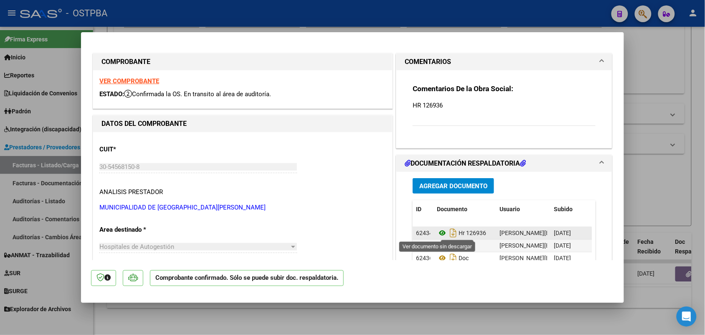
click at [437, 234] on icon at bounding box center [442, 233] width 11 height 10
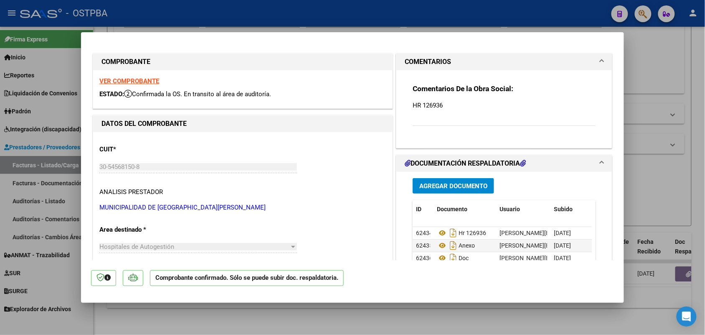
click at [55, 221] on div at bounding box center [352, 167] width 705 height 335
type input "$ 0,00"
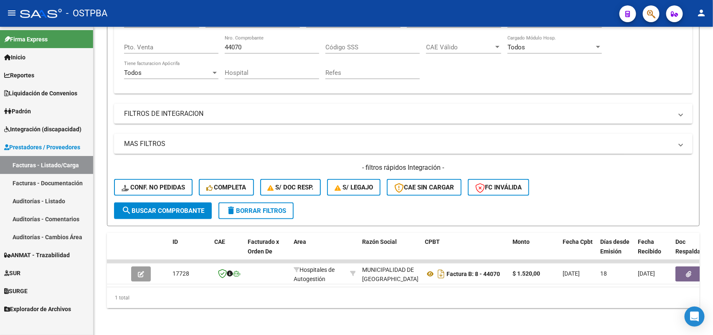
click at [51, 199] on link "Auditorías - Listado" at bounding box center [46, 201] width 93 height 18
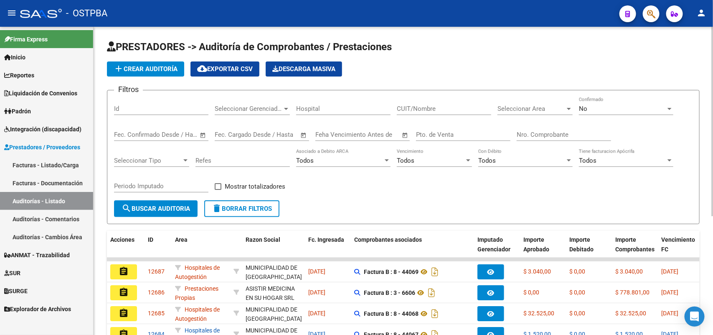
click at [168, 65] on span "add Crear Auditoría" at bounding box center [146, 69] width 64 height 8
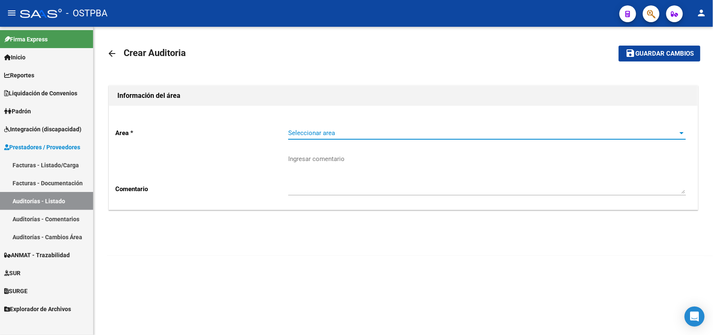
click at [329, 132] on span "Seleccionar area" at bounding box center [483, 133] width 390 height 8
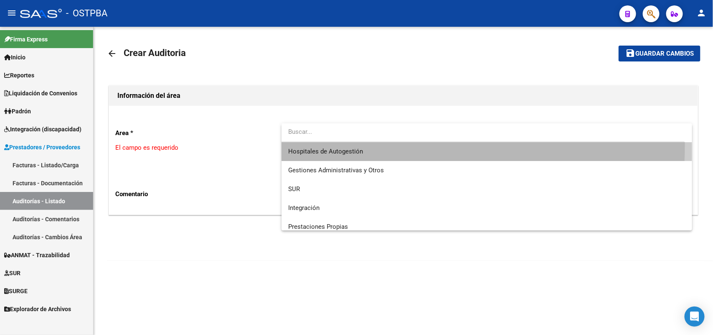
click at [353, 145] on span "Hospitales de Autogestión" at bounding box center [487, 151] width 398 height 19
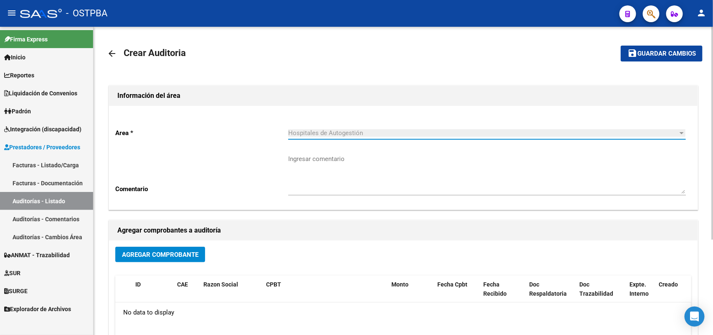
scroll to position [52, 0]
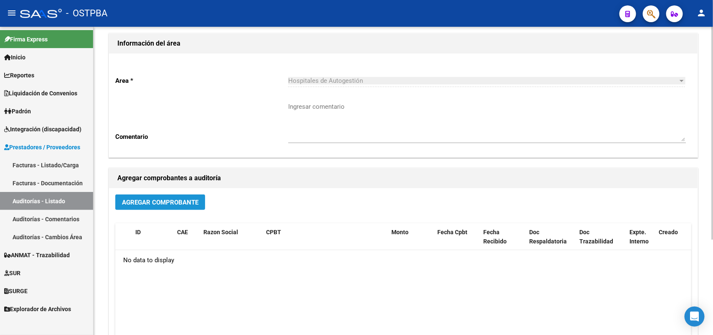
click at [178, 201] on span "Agregar Comprobante" at bounding box center [160, 202] width 76 height 8
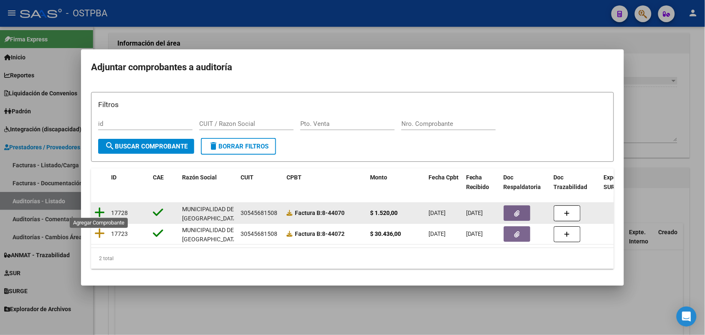
click at [101, 210] on icon at bounding box center [99, 212] width 10 height 12
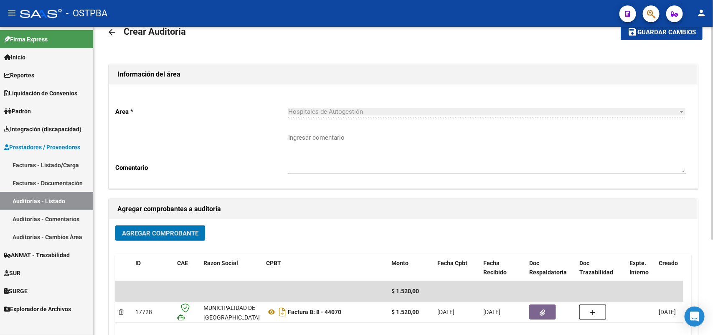
scroll to position [0, 0]
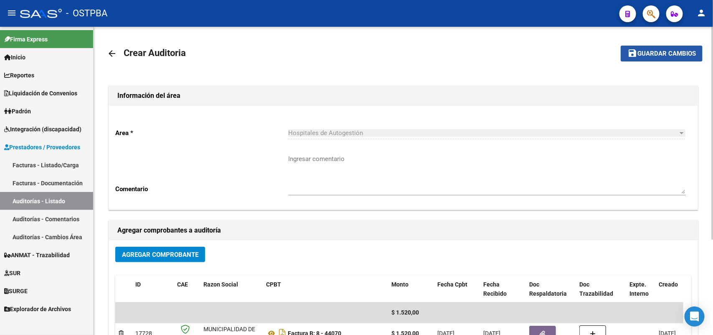
click at [659, 53] on span "Guardar cambios" at bounding box center [666, 54] width 58 height 8
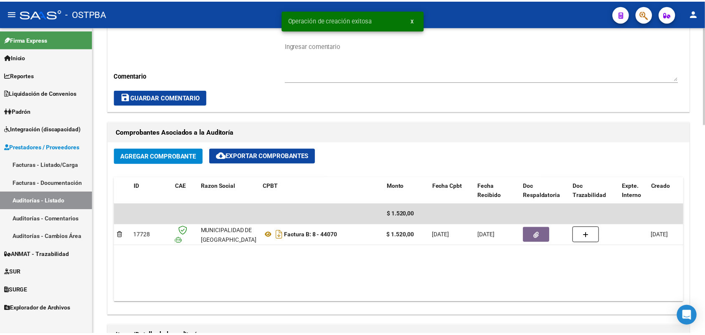
scroll to position [418, 0]
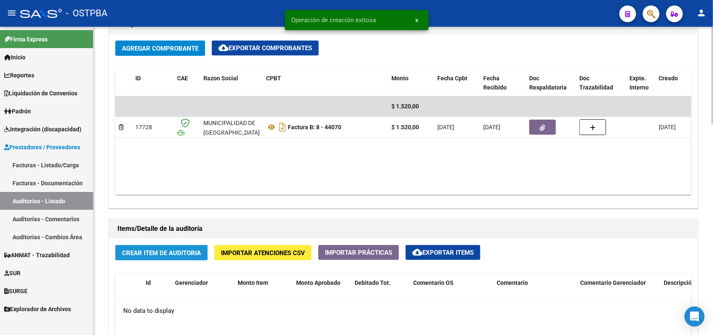
click at [164, 255] on span "Crear Item de Auditoria" at bounding box center [161, 253] width 79 height 8
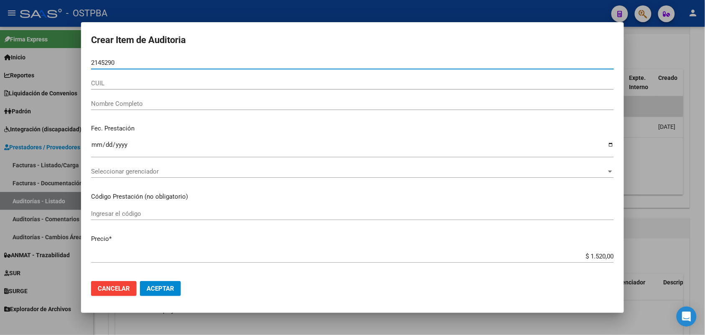
type input "21452903"
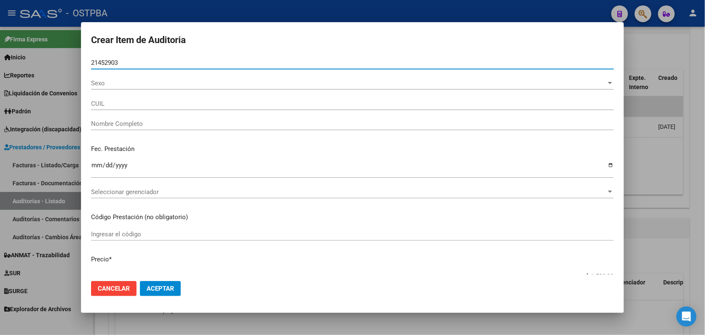
type input "27214529039"
type input "CORDERO RAMONA HERMINDA -"
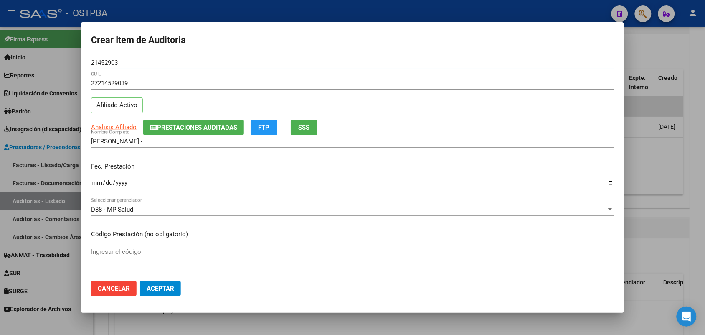
type input "21452903"
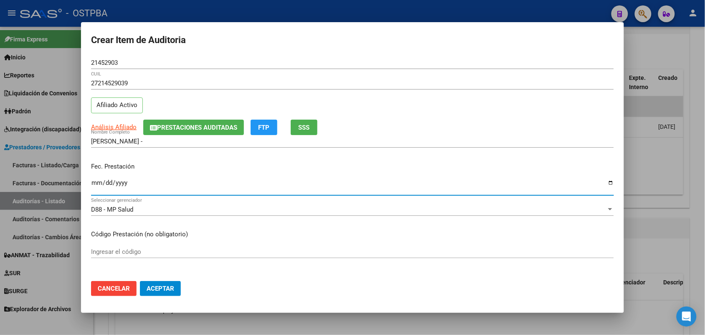
click at [98, 185] on input "Ingresar la fecha" at bounding box center [352, 185] width 523 height 13
type input "2025-07-11"
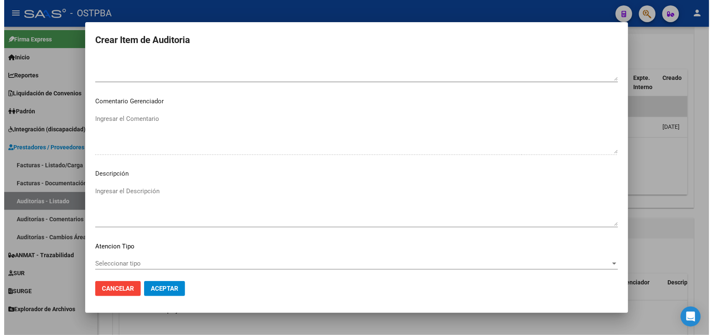
scroll to position [534, 0]
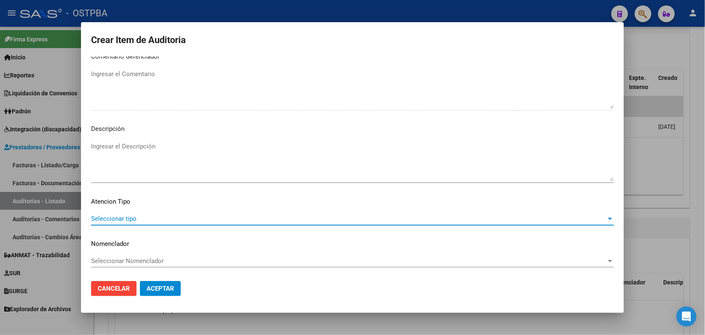
click at [135, 215] on span "Seleccionar tipo" at bounding box center [348, 219] width 515 height 8
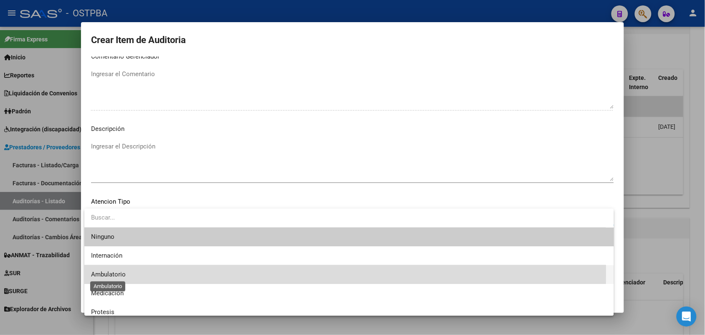
click at [117, 271] on span "Ambulatorio" at bounding box center [108, 274] width 35 height 8
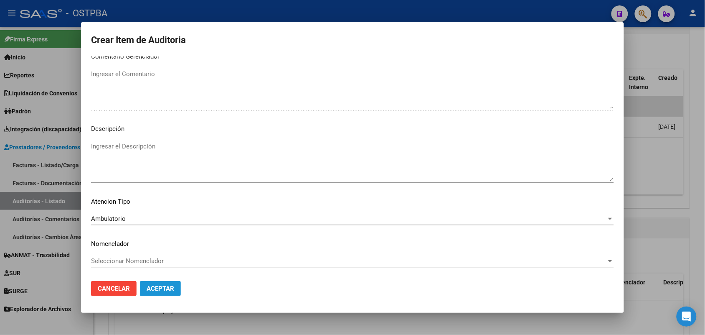
click at [155, 283] on button "Aceptar" at bounding box center [160, 288] width 41 height 15
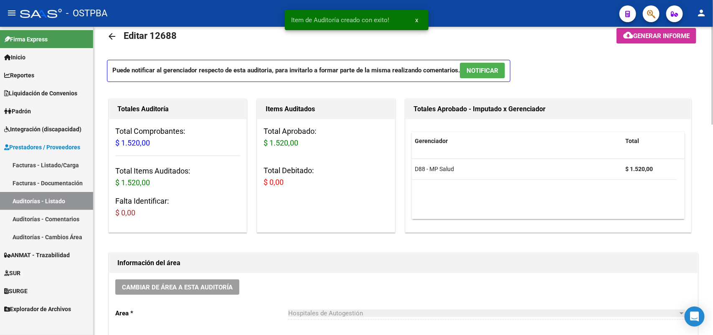
scroll to position [0, 0]
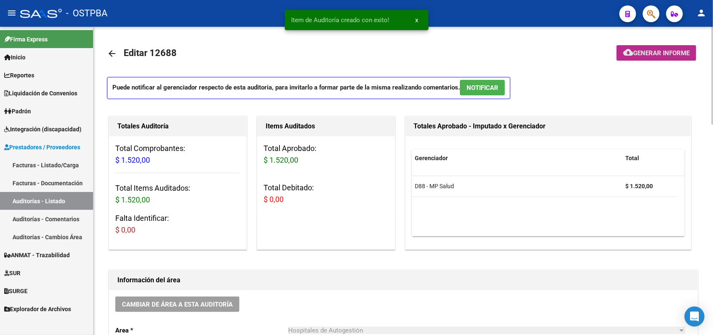
click at [663, 53] on span "Generar informe" at bounding box center [661, 53] width 56 height 8
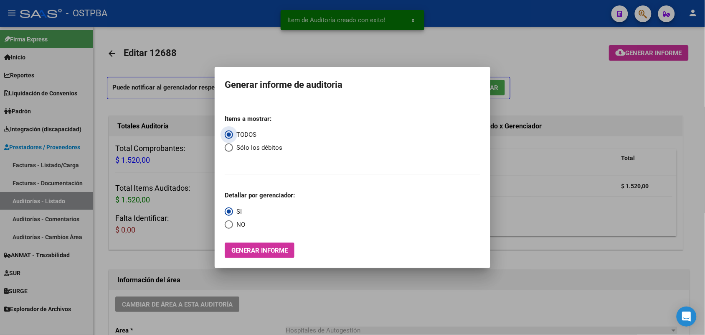
click at [282, 252] on span "Generar informe" at bounding box center [259, 250] width 56 height 8
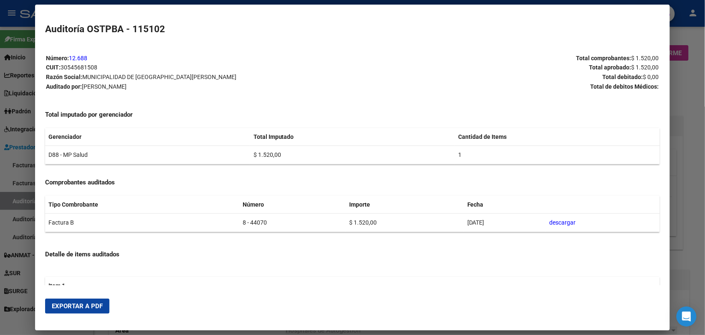
click at [79, 306] on span "Exportar a PDF" at bounding box center [77, 306] width 51 height 8
click at [684, 165] on div at bounding box center [352, 167] width 705 height 335
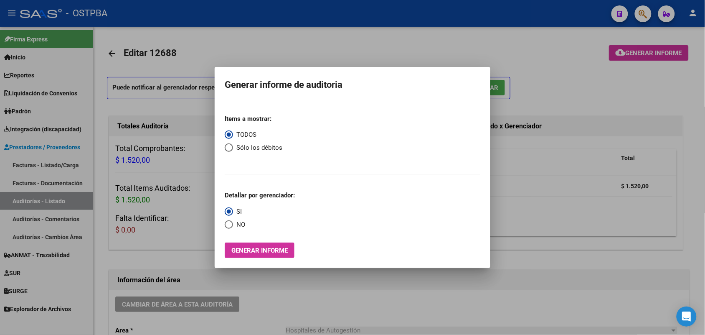
drag, startPoint x: 545, startPoint y: 104, endPoint x: 604, endPoint y: 36, distance: 89.1
click at [547, 103] on div at bounding box center [352, 167] width 705 height 335
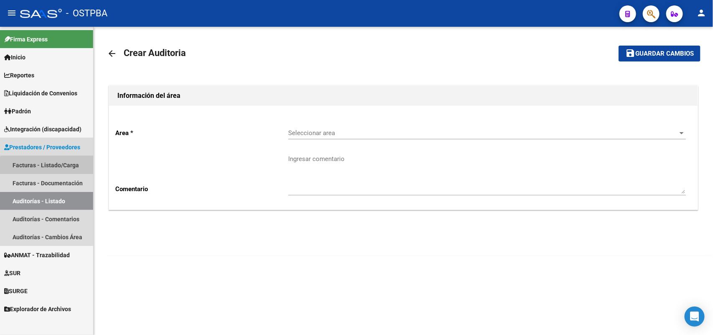
click at [63, 169] on link "Facturas - Listado/Carga" at bounding box center [46, 165] width 93 height 18
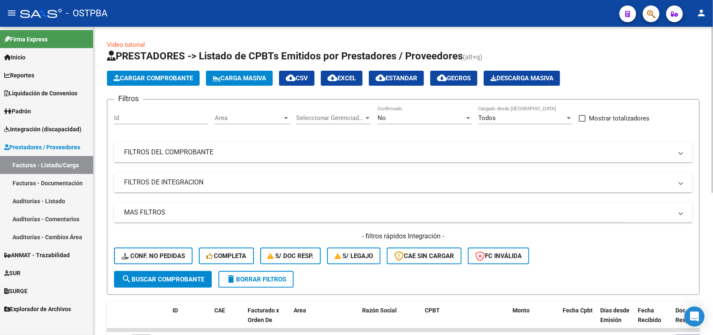
click at [469, 117] on div at bounding box center [468, 118] width 4 height 2
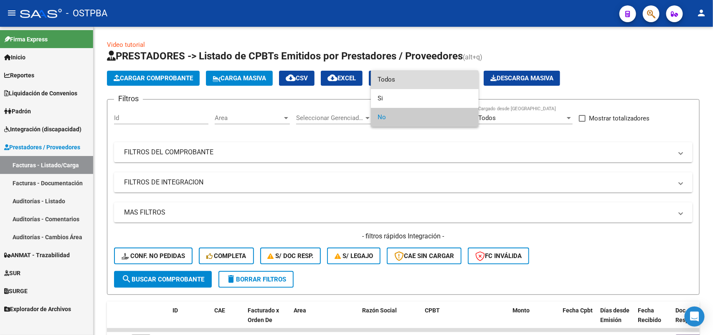
click at [404, 79] on span "Todos" at bounding box center [425, 79] width 94 height 19
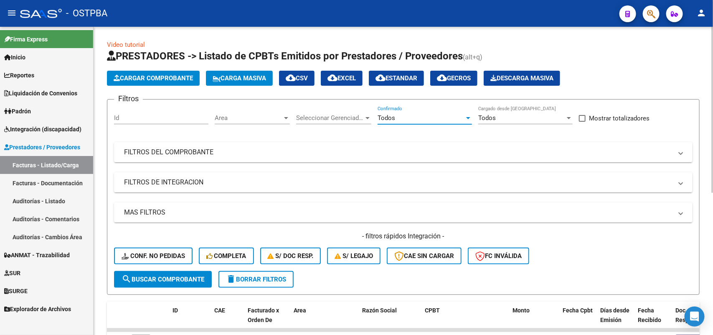
click at [366, 117] on div at bounding box center [368, 118] width 4 height 2
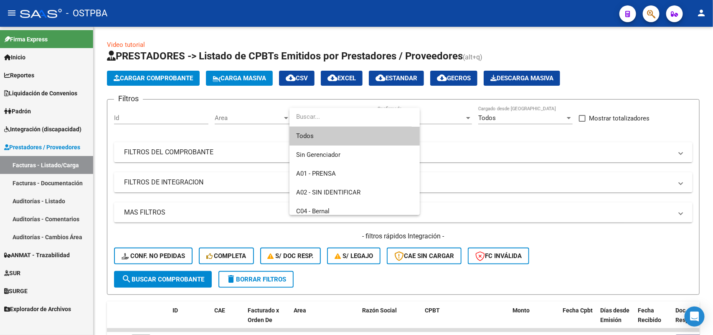
click at [326, 141] on span "Todos" at bounding box center [354, 136] width 117 height 19
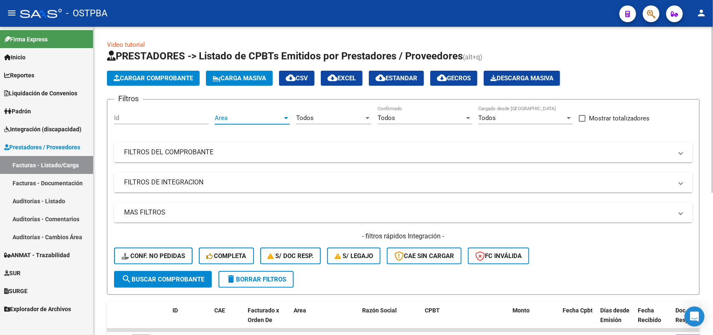
click at [284, 114] on div at bounding box center [286, 117] width 8 height 7
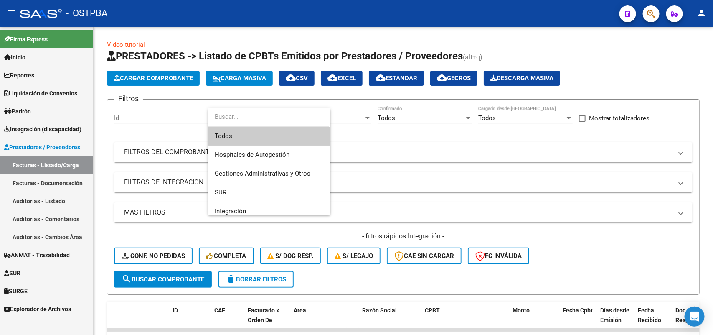
click at [236, 134] on span "Todos" at bounding box center [269, 136] width 109 height 19
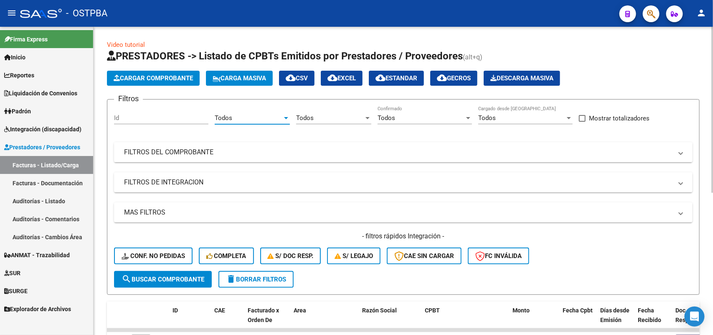
click at [208, 149] on mat-panel-title "FILTROS DEL COMPROBANTE" at bounding box center [398, 151] width 548 height 9
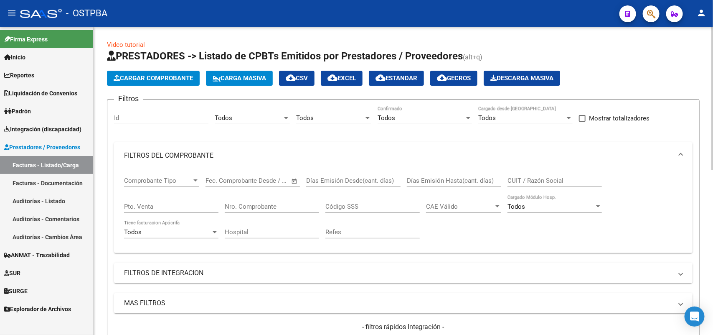
click at [267, 198] on div "Nro. Comprobante" at bounding box center [272, 204] width 94 height 18
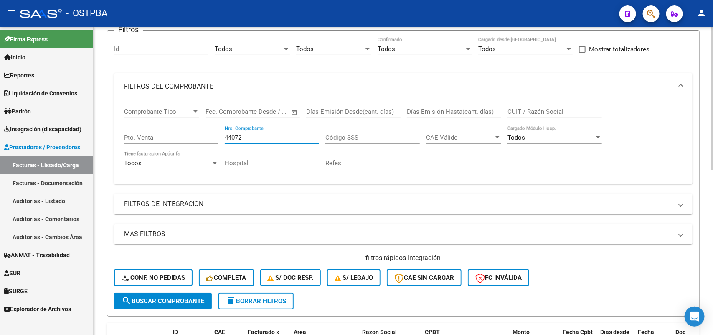
scroll to position [157, 0]
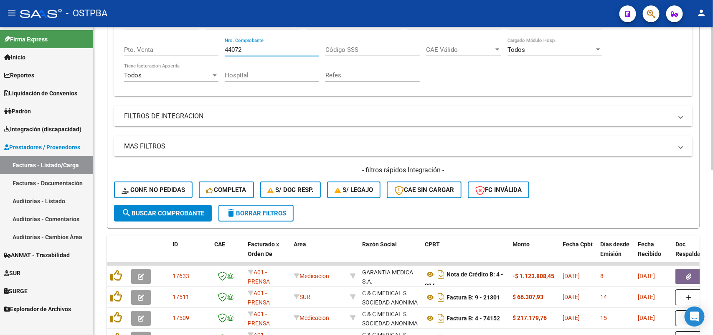
type input "44072"
click at [176, 209] on span "search Buscar Comprobante" at bounding box center [163, 213] width 83 height 8
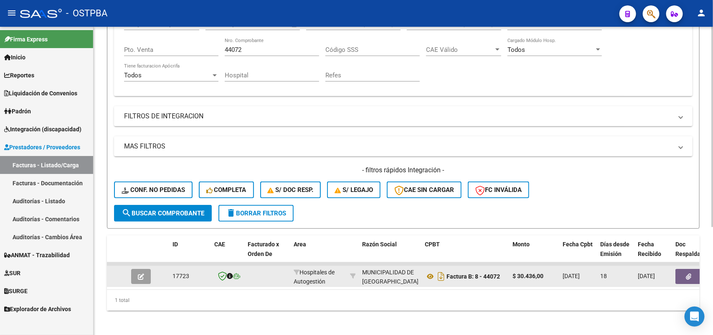
click at [139, 274] on icon "button" at bounding box center [141, 276] width 6 height 6
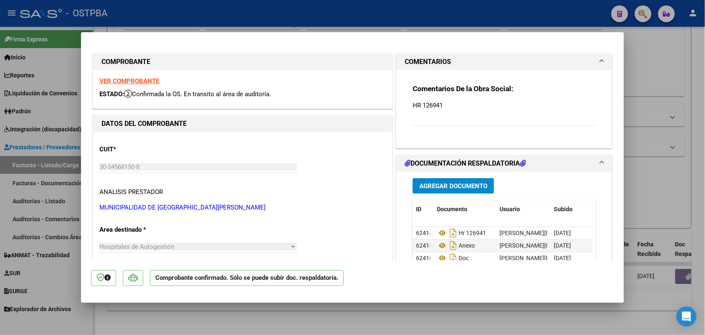
click at [148, 81] on strong "VER COMPROBANTE" at bounding box center [129, 81] width 60 height 8
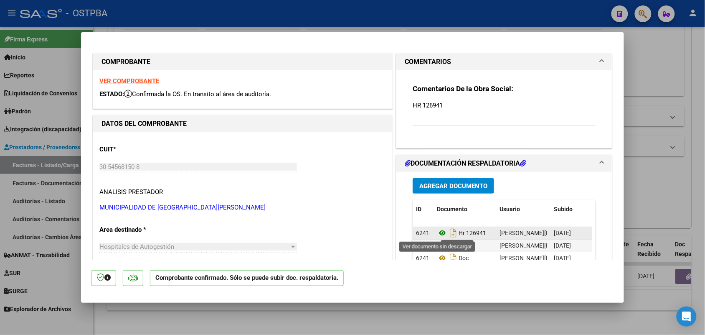
click at [439, 231] on icon at bounding box center [442, 233] width 11 height 10
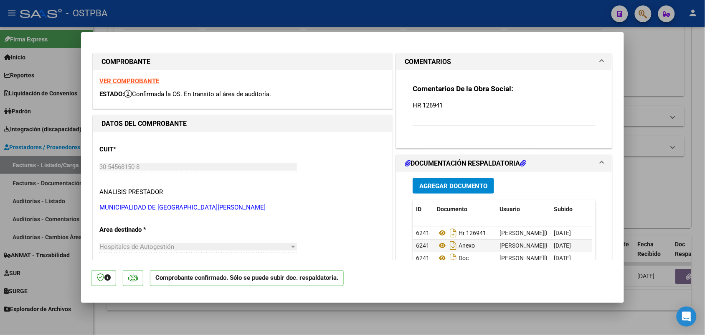
click at [53, 209] on div at bounding box center [352, 167] width 705 height 335
type input "$ 0,00"
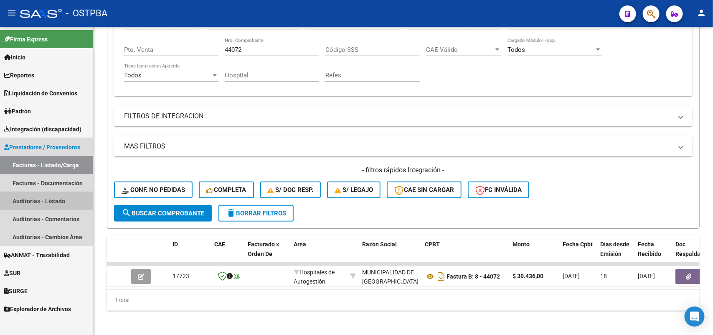
click at [51, 201] on link "Auditorías - Listado" at bounding box center [46, 201] width 93 height 18
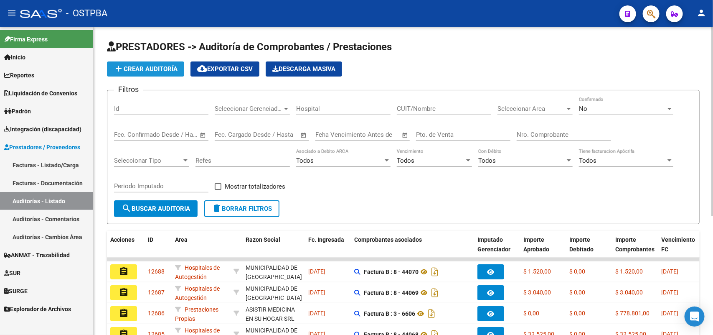
click at [150, 69] on span "add Crear Auditoría" at bounding box center [146, 69] width 64 height 8
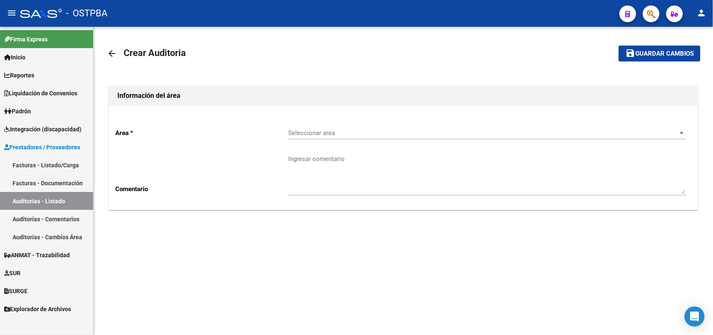
click at [302, 133] on span "Seleccionar area" at bounding box center [483, 133] width 390 height 8
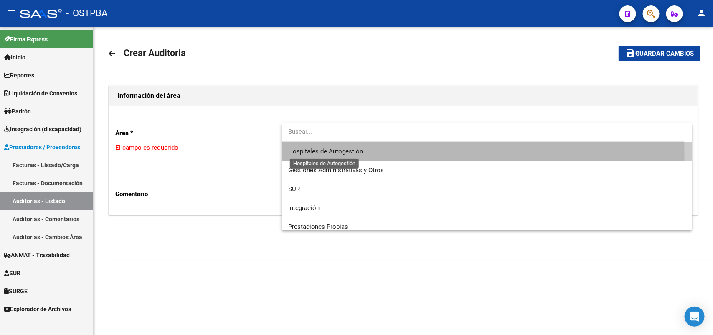
click at [343, 153] on span "Hospitales de Autogestión" at bounding box center [325, 151] width 75 height 8
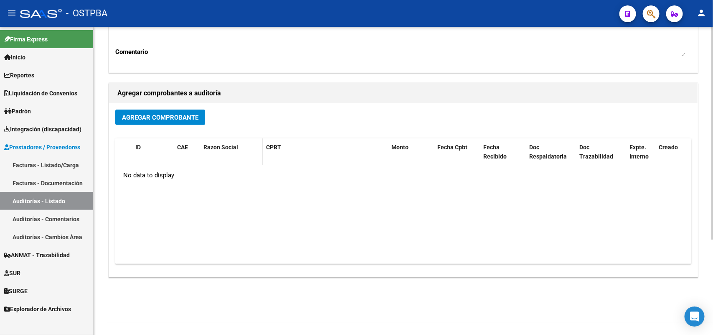
scroll to position [138, 0]
click at [193, 110] on button "Agregar Comprobante" at bounding box center [160, 116] width 90 height 15
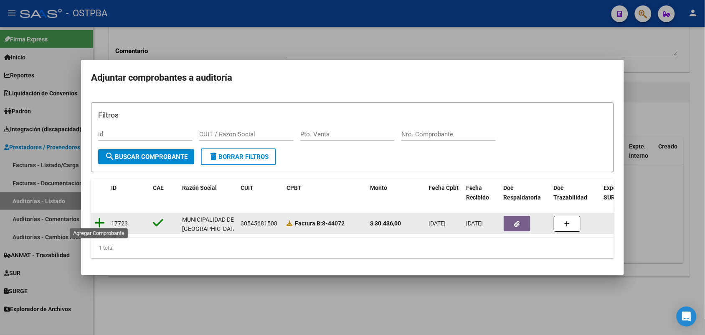
click at [101, 217] on icon at bounding box center [99, 223] width 10 height 12
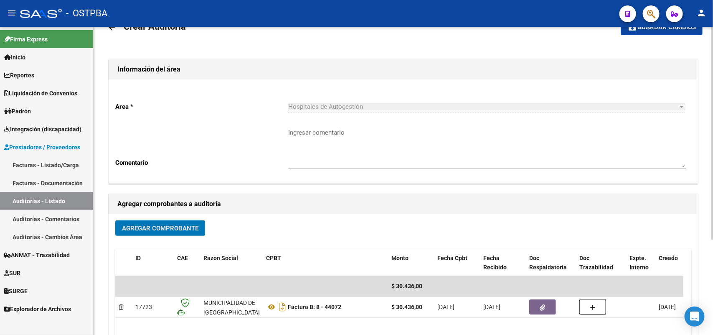
scroll to position [0, 0]
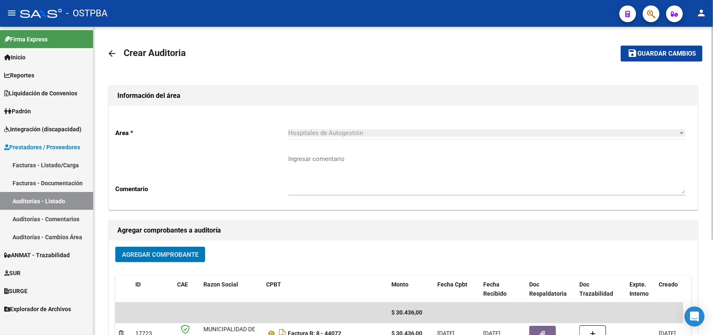
click at [670, 52] on span "Guardar cambios" at bounding box center [666, 54] width 58 height 8
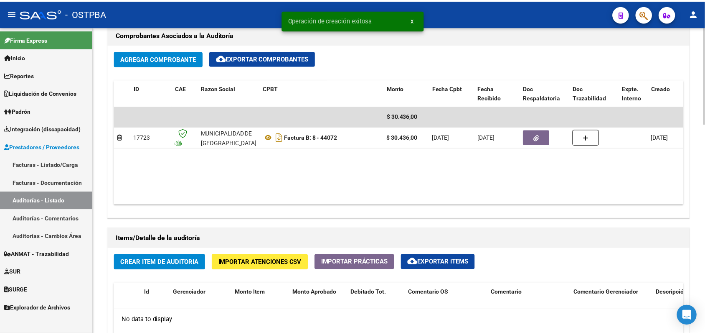
scroll to position [574, 0]
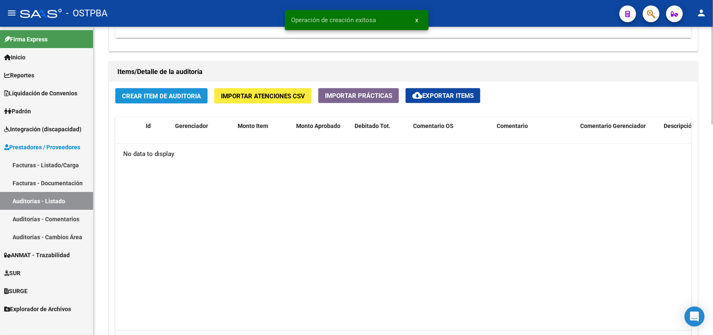
click at [189, 95] on span "Crear Item de Auditoria" at bounding box center [161, 96] width 79 height 8
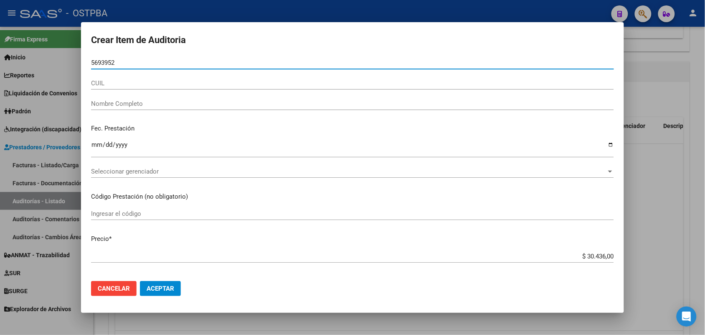
type input "56939526"
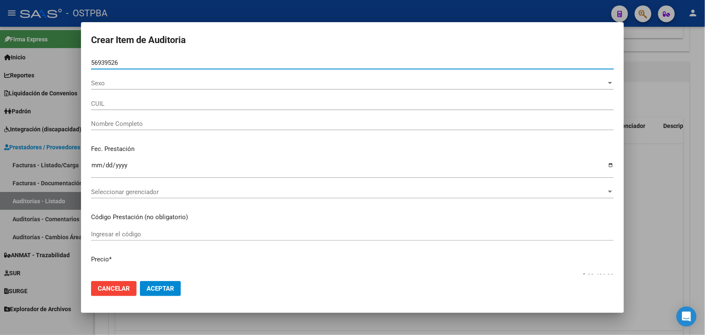
type input "20569395268"
type input "[PERSON_NAME]"
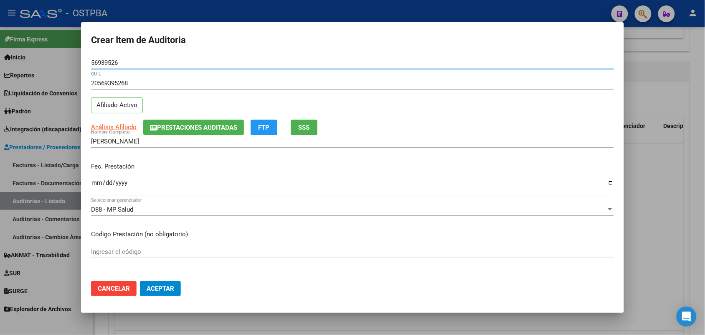
type input "56939526"
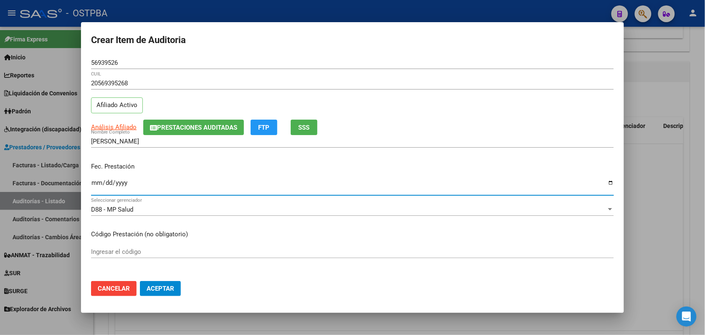
click at [99, 188] on input "Ingresar la fecha" at bounding box center [352, 185] width 523 height 13
type input "[DATE]"
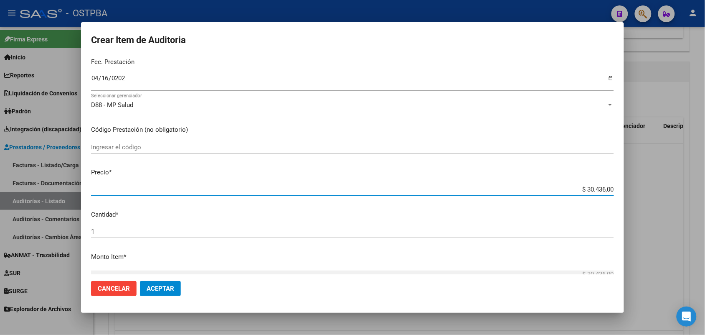
drag, startPoint x: 577, startPoint y: 189, endPoint x: 661, endPoint y: 192, distance: 84.4
click at [661, 192] on div "Crear Item de Auditoria 56939526 Nro Documento 20569395268 CUIL Afiliado Activo…" at bounding box center [352, 167] width 705 height 335
type input "$ 0,07"
type input "$ 0,76"
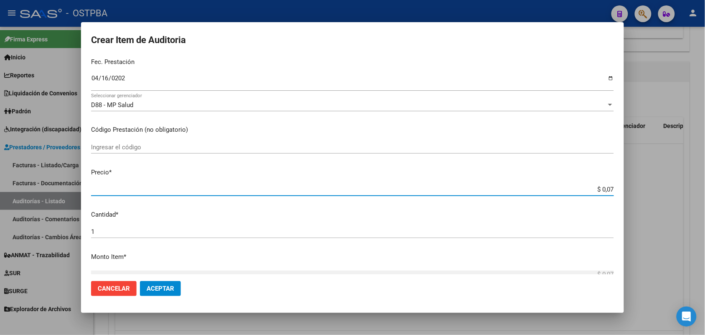
type input "$ 0,76"
type input "$ 7,60"
type input "$ 76,09"
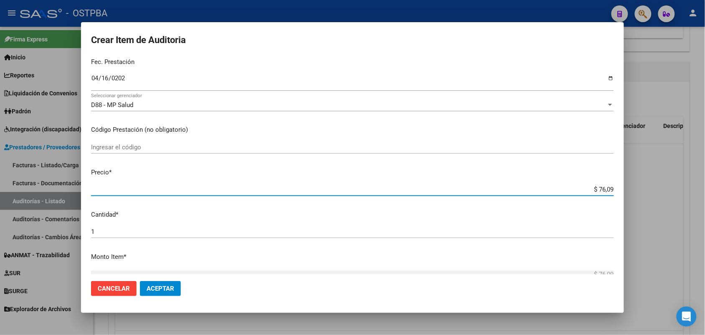
type input "$ 760,90"
type input "$ 7.609,00"
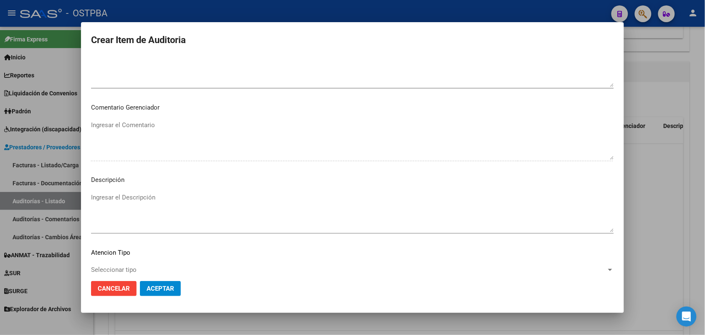
scroll to position [534, 0]
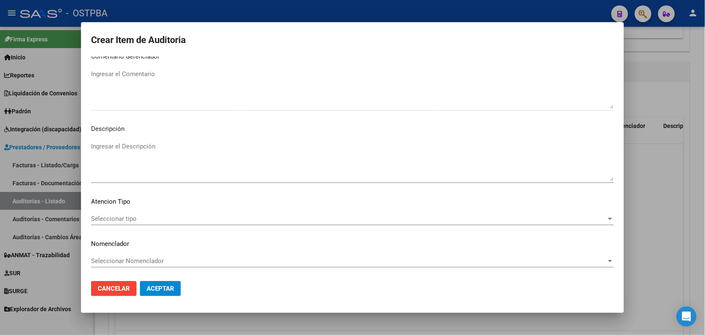
click at [130, 212] on div "Seleccionar tipo Seleccionar tipo" at bounding box center [352, 218] width 523 height 13
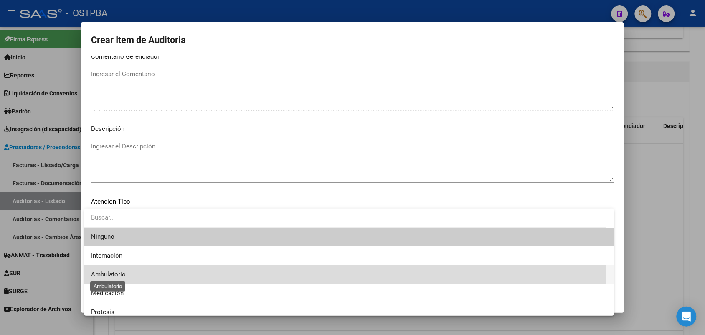
click at [124, 276] on span "Ambulatorio" at bounding box center [108, 274] width 35 height 8
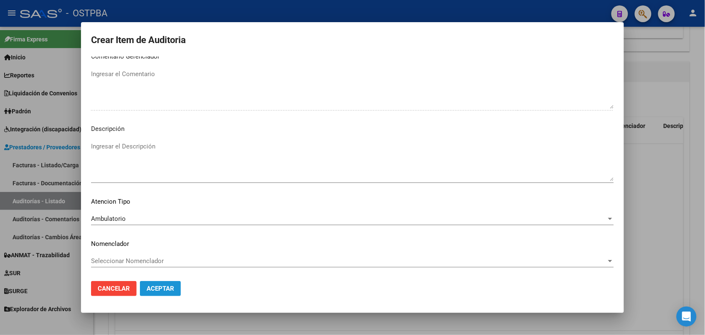
click at [150, 283] on button "Aceptar" at bounding box center [160, 288] width 41 height 15
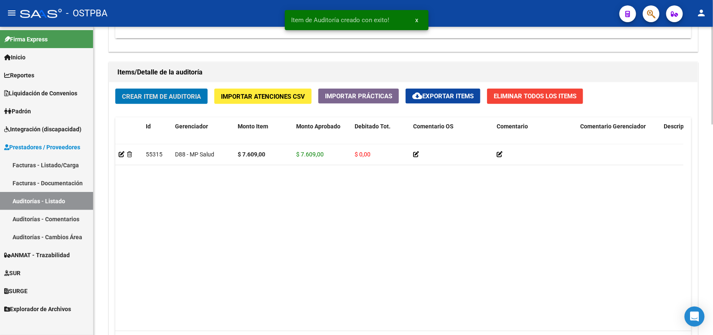
click at [187, 95] on span "Crear Item de Auditoria" at bounding box center [161, 97] width 79 height 8
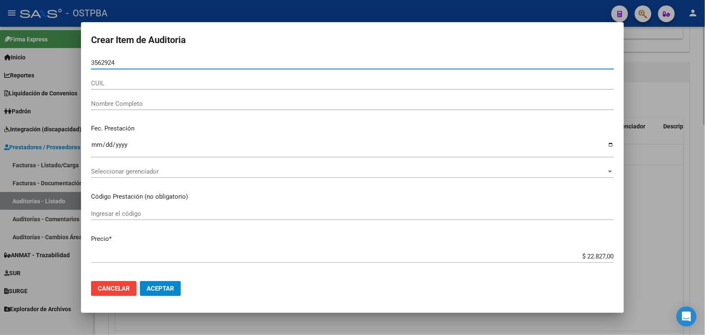
type input "35629244"
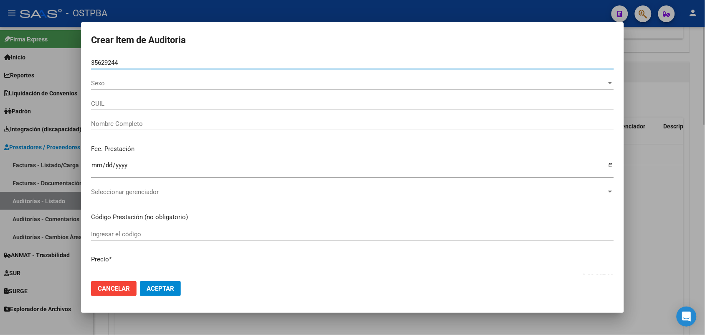
type input "27356292443"
type input "[PERSON_NAME] [PERSON_NAME]"
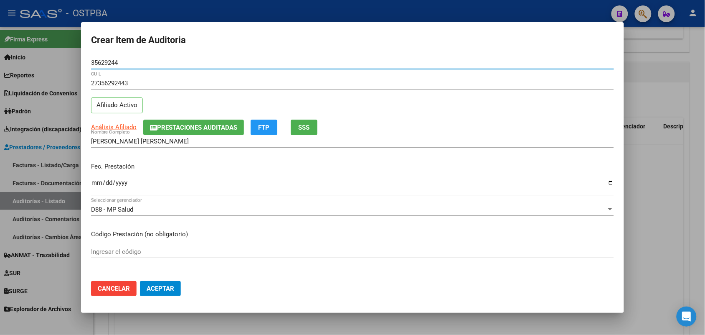
type input "35629244"
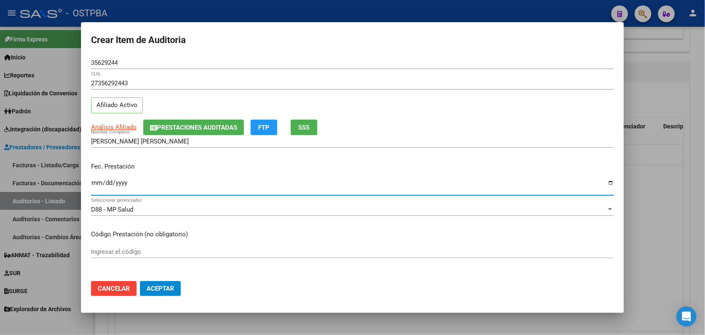
click at [92, 183] on input "Ingresar la fecha" at bounding box center [352, 185] width 523 height 13
type input "[DATE]"
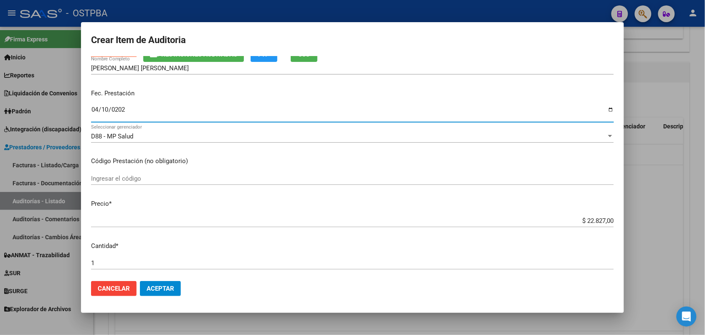
scroll to position [104, 0]
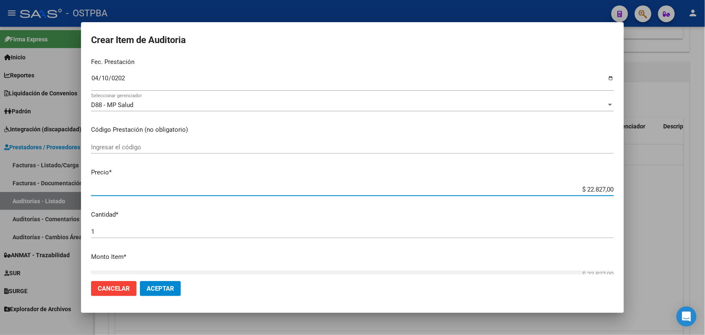
drag, startPoint x: 569, startPoint y: 193, endPoint x: 669, endPoint y: 198, distance: 100.0
click at [669, 198] on div "Crear Item de Auditoria 35629244 Nro Documento 27356292443 CUIL Afiliado Activo…" at bounding box center [352, 167] width 705 height 335
type input "$ 0,01"
type input "$ 0,15"
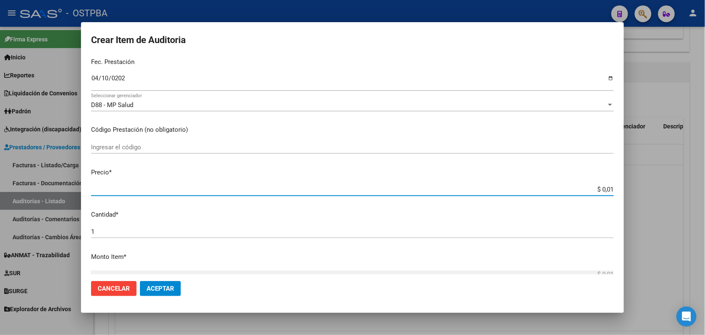
type input "$ 0,15"
type input "$ 1,52"
type input "$ 15,21"
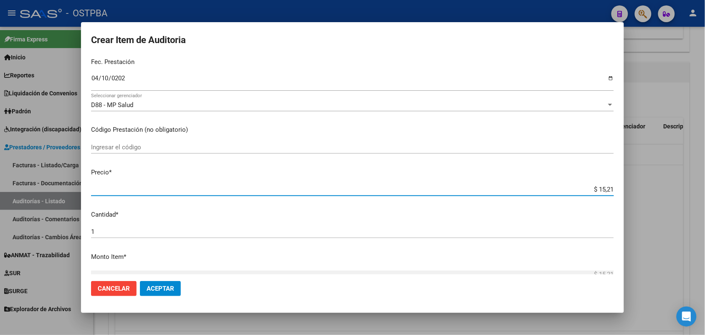
type input "$ 152,18"
type input "$ 1.521,80"
type input "$ 15.218,00"
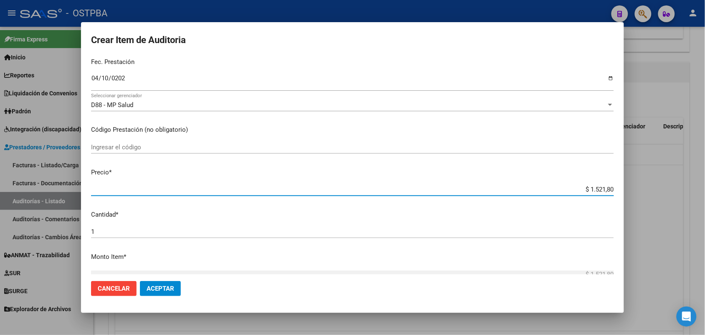
type input "$ 15.218,00"
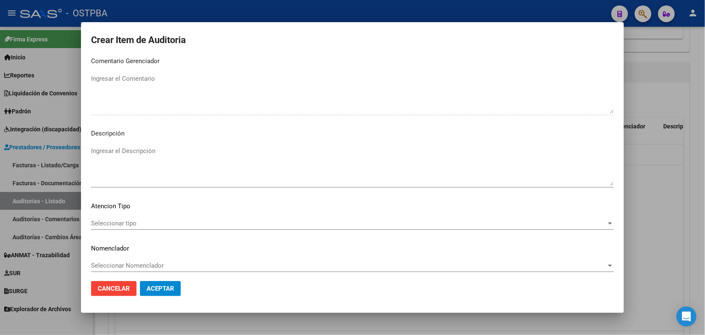
scroll to position [534, 0]
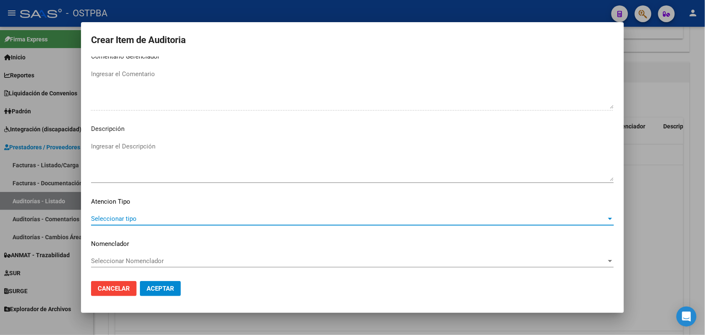
click at [135, 215] on span "Seleccionar tipo" at bounding box center [348, 219] width 515 height 8
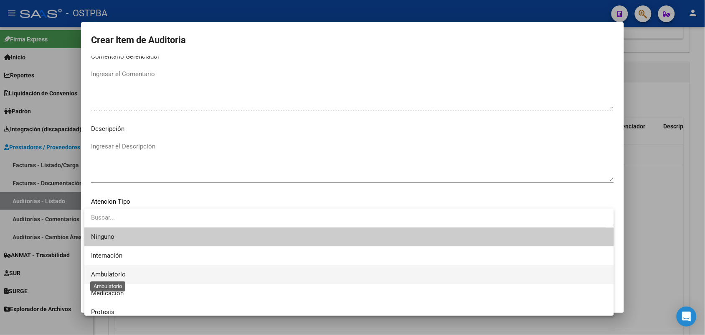
click at [120, 274] on span "Ambulatorio" at bounding box center [108, 274] width 35 height 8
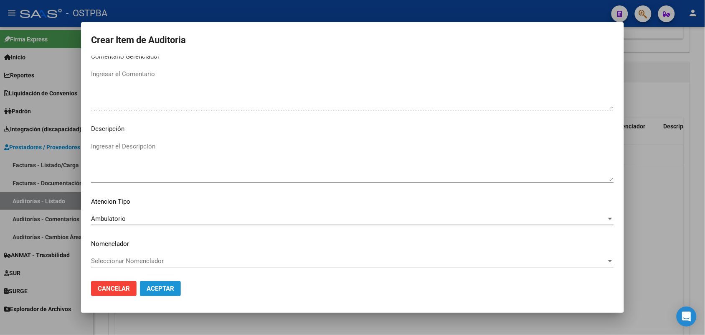
click at [157, 291] on span "Aceptar" at bounding box center [161, 288] width 28 height 8
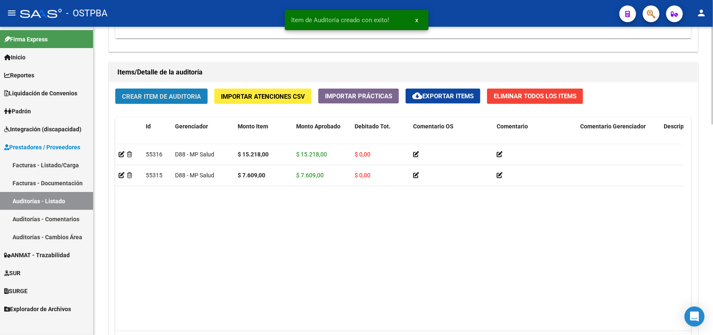
click at [181, 95] on span "Crear Item de Auditoria" at bounding box center [161, 97] width 79 height 8
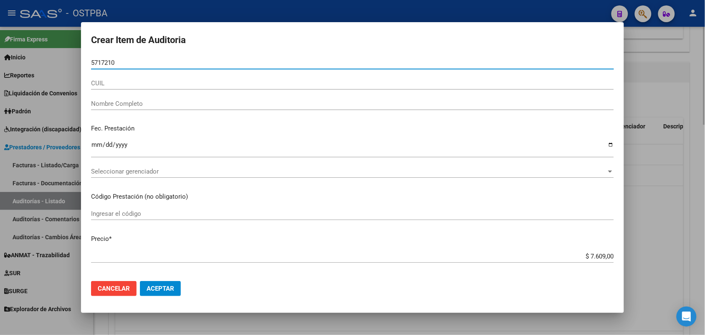
type input "57172102"
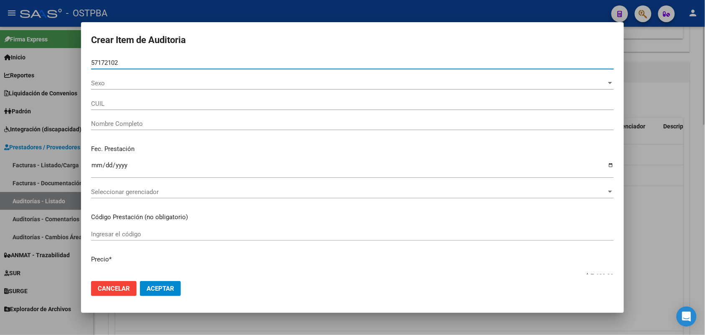
type input "20571721024"
type input "[PERSON_NAME]"
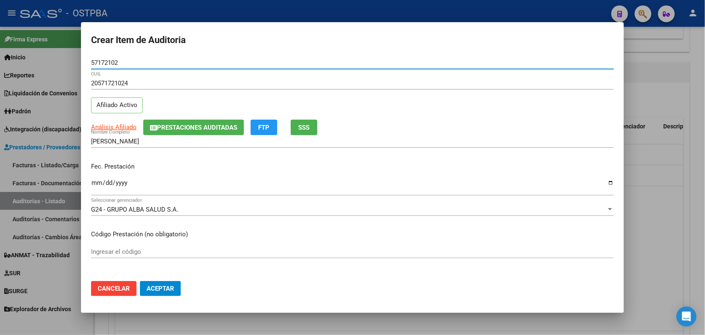
type input "57172102"
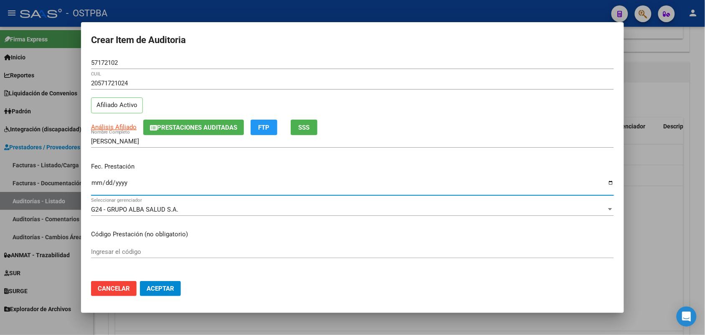
click at [95, 187] on input "Ingresar la fecha" at bounding box center [352, 185] width 523 height 13
type input "[DATE]"
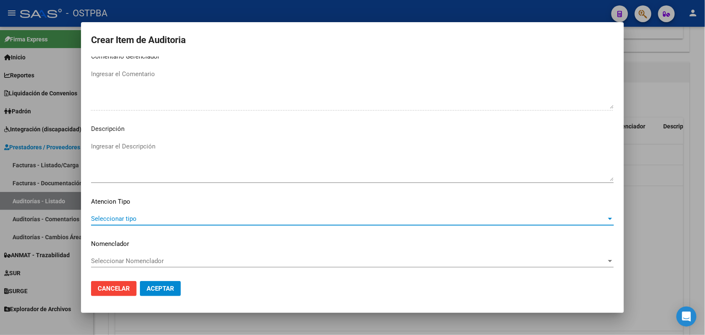
click at [130, 217] on span "Seleccionar tipo" at bounding box center [348, 219] width 515 height 8
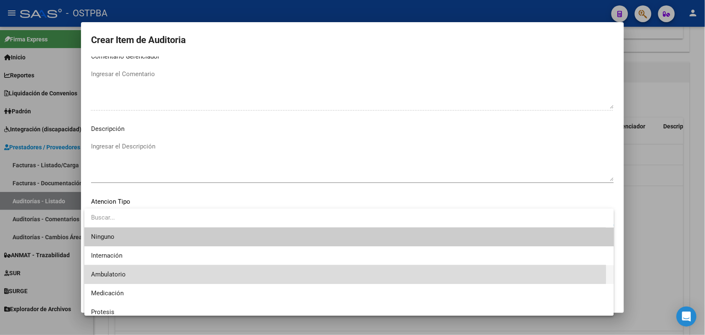
click at [127, 274] on span "Ambulatorio" at bounding box center [349, 274] width 516 height 19
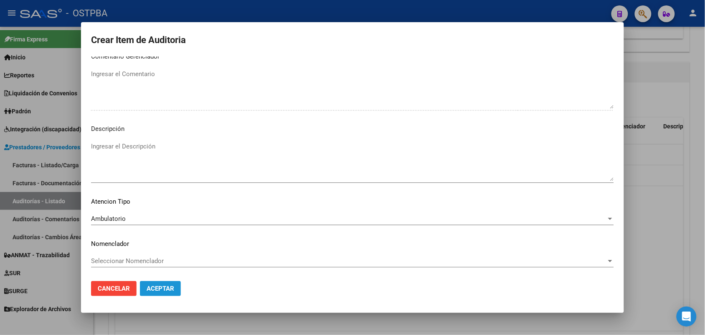
click at [169, 284] on span "Aceptar" at bounding box center [161, 288] width 28 height 8
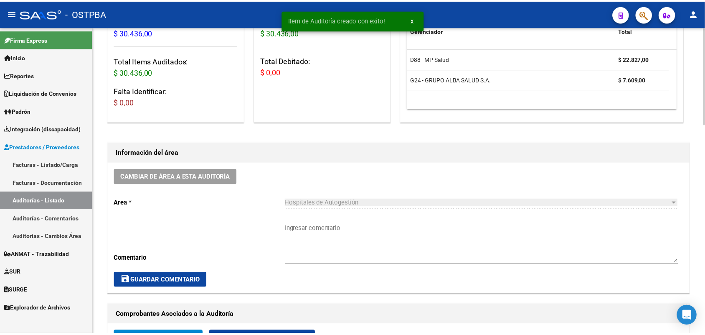
scroll to position [0, 0]
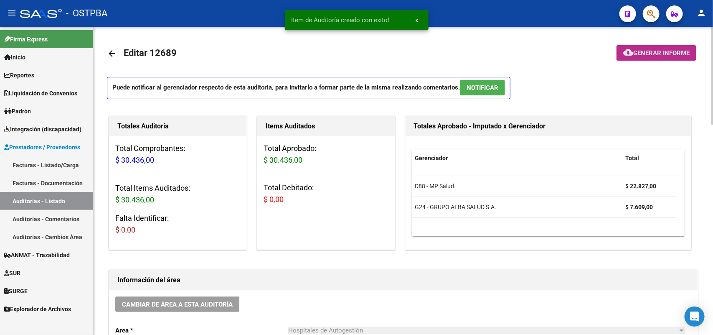
click at [650, 51] on span "Generar informe" at bounding box center [661, 53] width 56 height 8
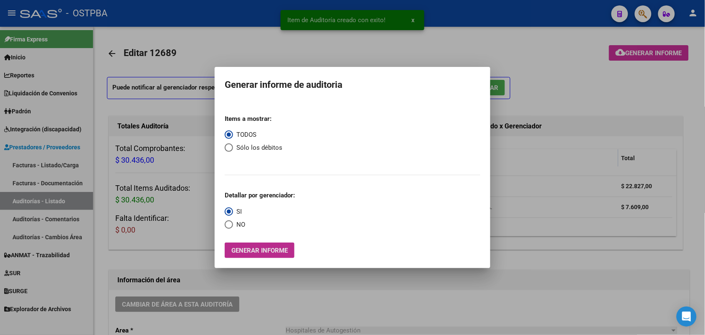
click at [248, 247] on span "Generar informe" at bounding box center [259, 250] width 56 height 8
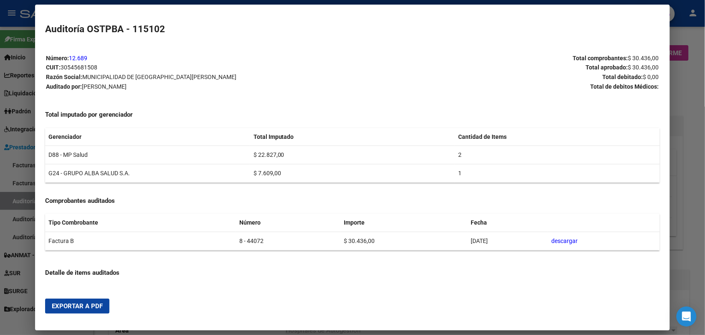
click at [87, 307] on span "Exportar a PDF" at bounding box center [77, 306] width 51 height 8
